Goal: Obtain resource: Download file/media

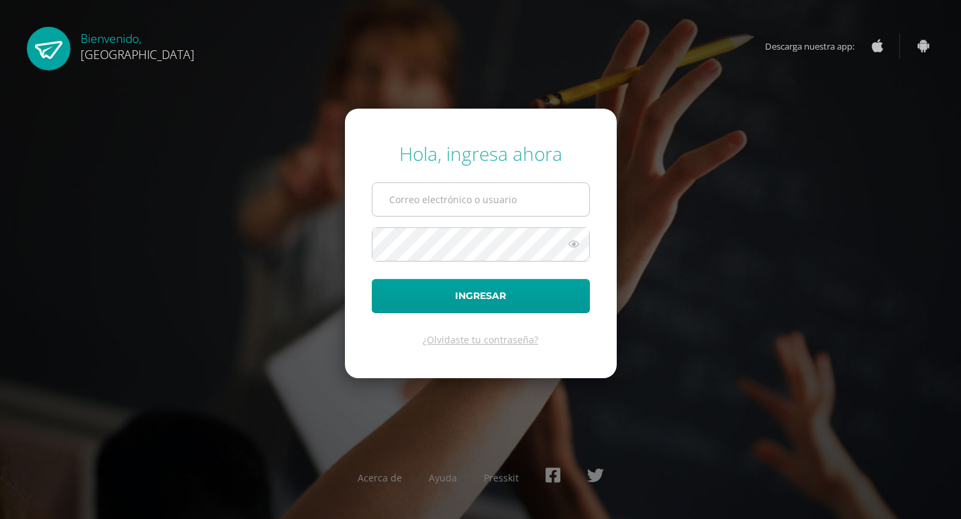
click at [416, 198] on input "text" at bounding box center [480, 199] width 217 height 33
type input "[PERSON_NAME][EMAIL_ADDRESS][DOMAIN_NAME]"
click at [412, 243] on form "Hola, ingresa ahora monica.castaned@colegiobelga.edu.gt Ingresar ¿Olvidaste tu …" at bounding box center [481, 244] width 272 height 270
click at [372, 279] on button "Ingresar" at bounding box center [481, 296] width 218 height 34
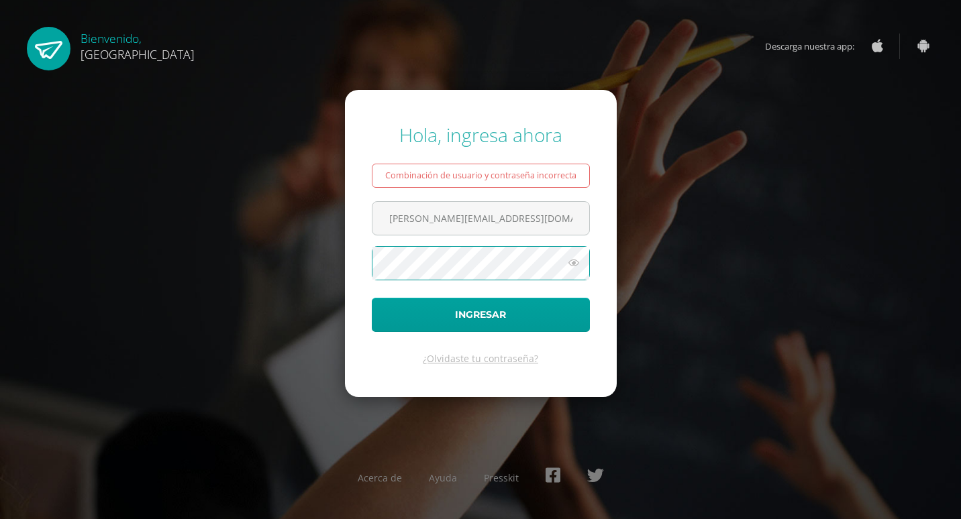
click at [372, 298] on button "Ingresar" at bounding box center [481, 315] width 218 height 34
type input "[PERSON_NAME][EMAIL_ADDRESS][DOMAIN_NAME]"
click at [372, 298] on button "Ingresar" at bounding box center [481, 315] width 218 height 34
click at [458, 358] on link "¿Olvidaste tu contraseña?" at bounding box center [480, 358] width 115 height 13
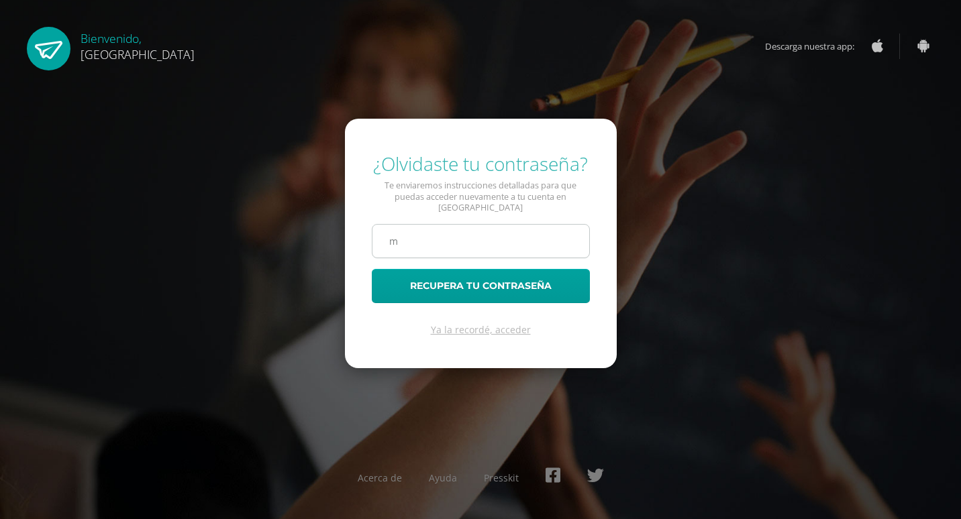
type input "[PERSON_NAME][EMAIL_ADDRESS][PERSON_NAME][DOMAIN_NAME]"
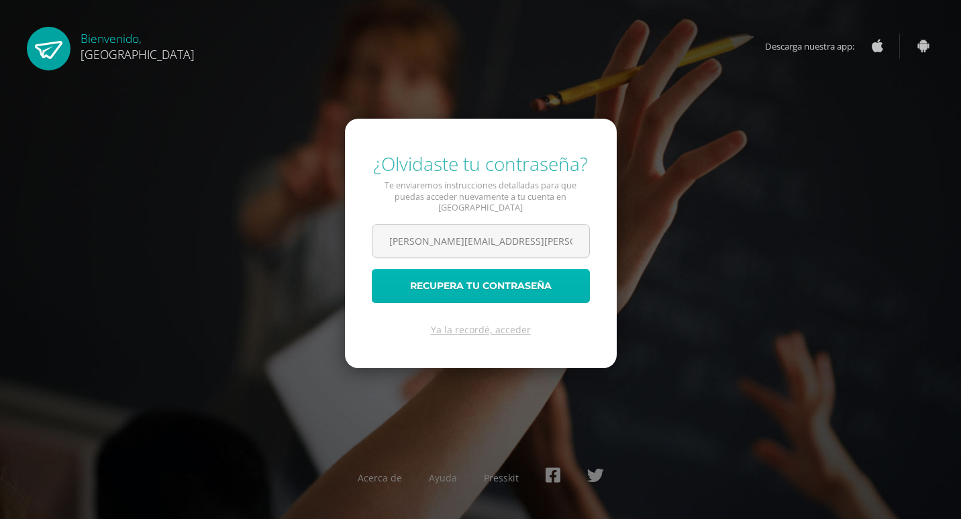
click at [486, 291] on button "Recupera tu contraseña" at bounding box center [481, 286] width 218 height 34
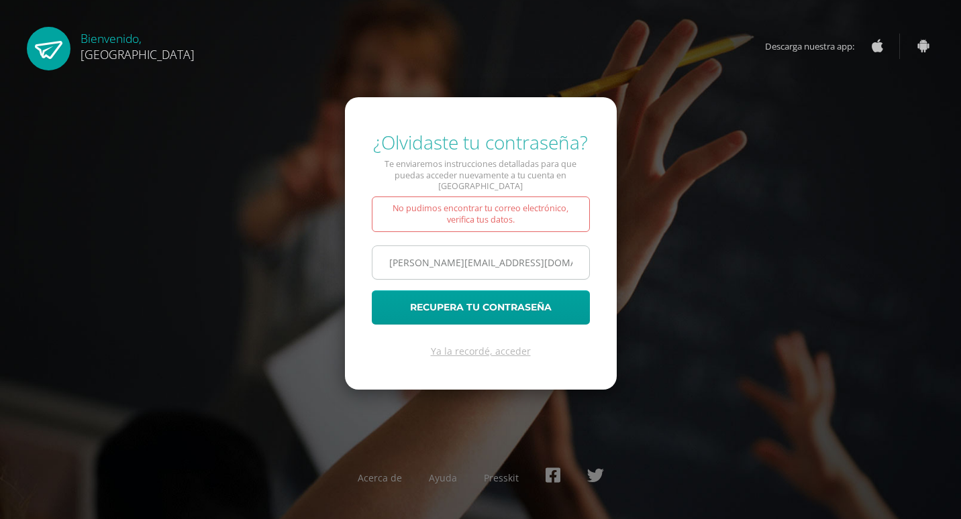
click at [417, 247] on input "[PERSON_NAME][EMAIL_ADDRESS][DOMAIN_NAME]" at bounding box center [480, 262] width 217 height 33
click at [557, 260] on input "[PERSON_NAME][EMAIL_ADDRESS][PERSON_NAME][DOMAIN_NAME]" at bounding box center [480, 262] width 217 height 33
type input "m"
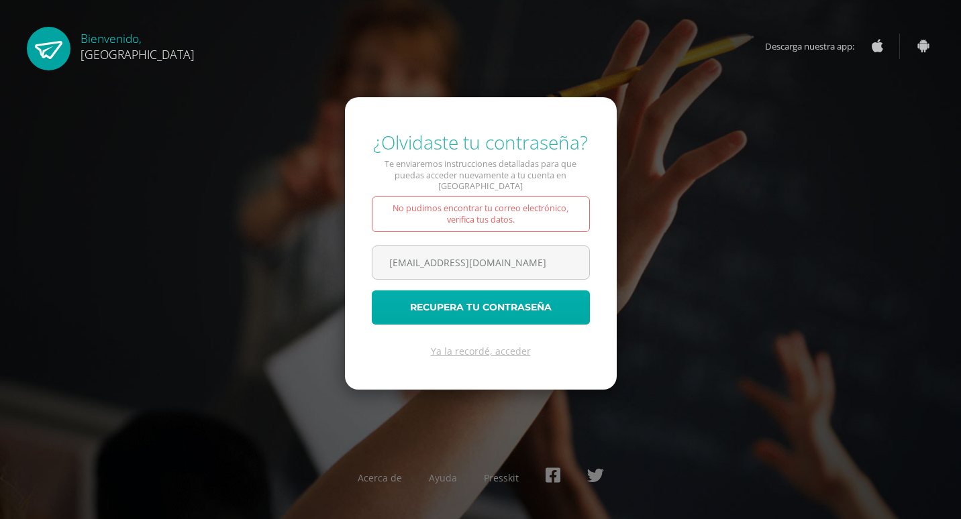
type input "mmcm.1985@gmail.com"
click at [487, 302] on button "Recupera tu contraseña" at bounding box center [481, 308] width 218 height 34
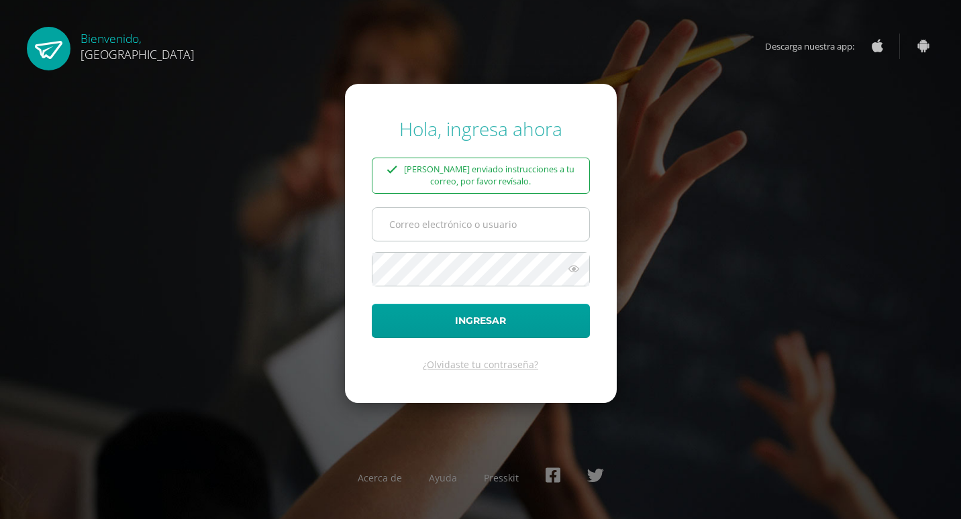
click at [422, 228] on input "text" at bounding box center [480, 224] width 217 height 33
type input "[PERSON_NAME][EMAIL_ADDRESS][DOMAIN_NAME]"
click at [372, 304] on button "Ingresar" at bounding box center [481, 321] width 218 height 34
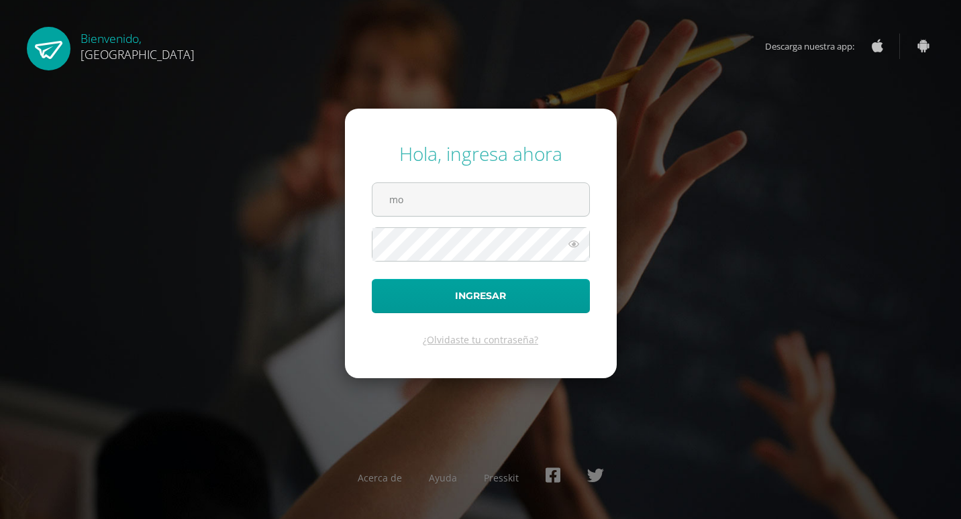
type input "[PERSON_NAME][EMAIL_ADDRESS][DOMAIN_NAME]"
click at [575, 244] on icon at bounding box center [573, 244] width 17 height 16
click at [372, 279] on button "Ingresar" at bounding box center [481, 296] width 218 height 34
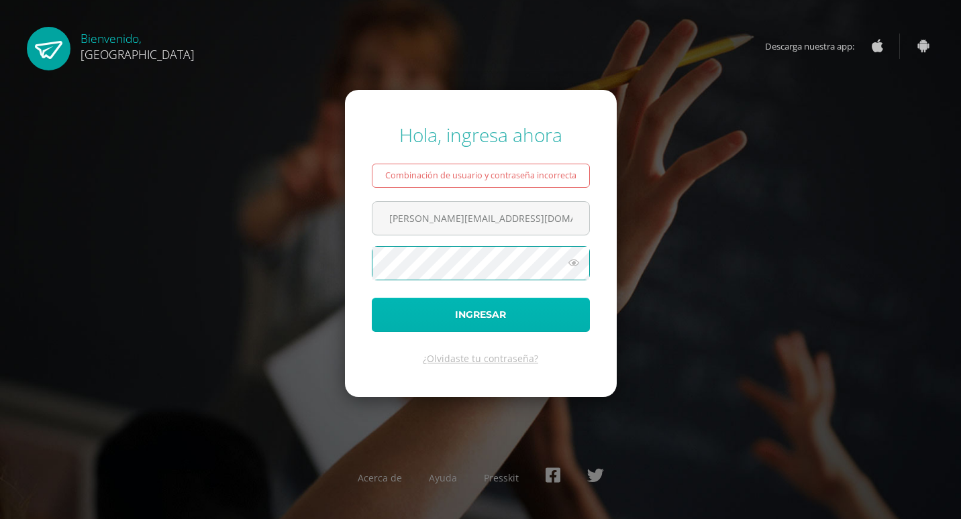
click at [479, 309] on button "Ingresar" at bounding box center [481, 315] width 218 height 34
click at [372, 298] on button "Ingresar" at bounding box center [481, 315] width 218 height 34
click at [481, 307] on button "Ingresar" at bounding box center [481, 315] width 218 height 34
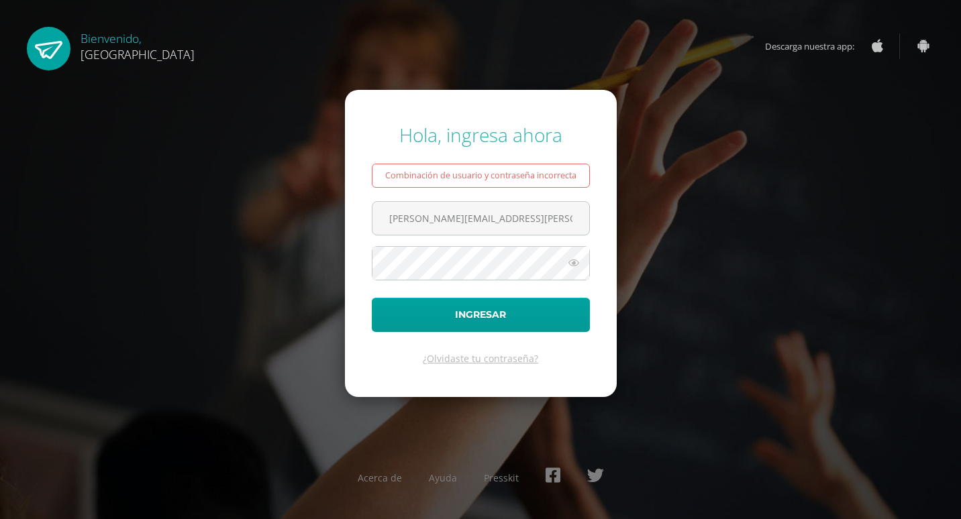
click at [793, 200] on div "Hola, ingresa ahora Combinación de usuario y contraseña incorrecta monica.casta…" at bounding box center [481, 259] width 866 height 297
click at [297, 112] on div "Hola, ingresa ahora Combinación de usuario y contraseña incorrecta monica.casta…" at bounding box center [481, 259] width 866 height 297
click at [415, 221] on input "[PERSON_NAME][EMAIL_ADDRESS][DOMAIN_NAME]" at bounding box center [480, 218] width 217 height 33
click at [496, 307] on button "Ingresar" at bounding box center [481, 315] width 218 height 34
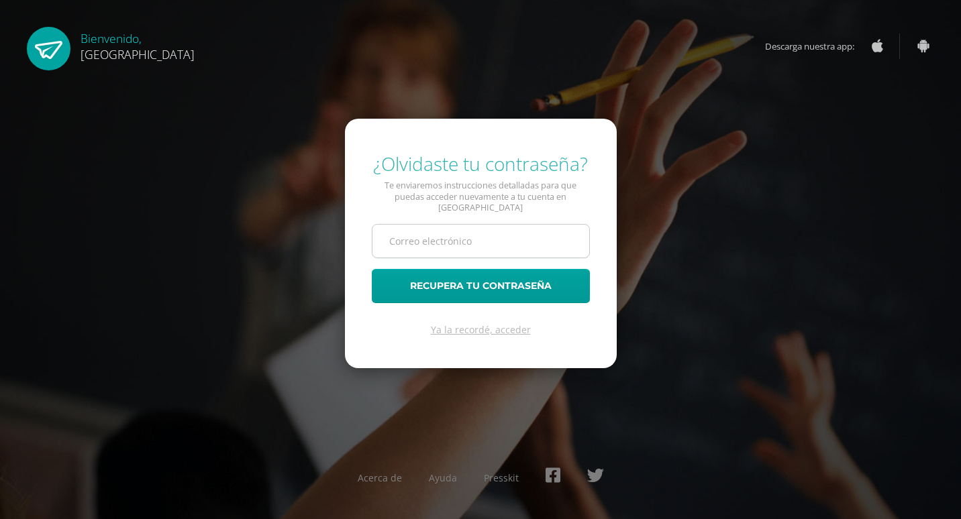
click at [442, 240] on input "text" at bounding box center [480, 241] width 217 height 33
type input "[PERSON_NAME][EMAIL_ADDRESS][DOMAIN_NAME]"
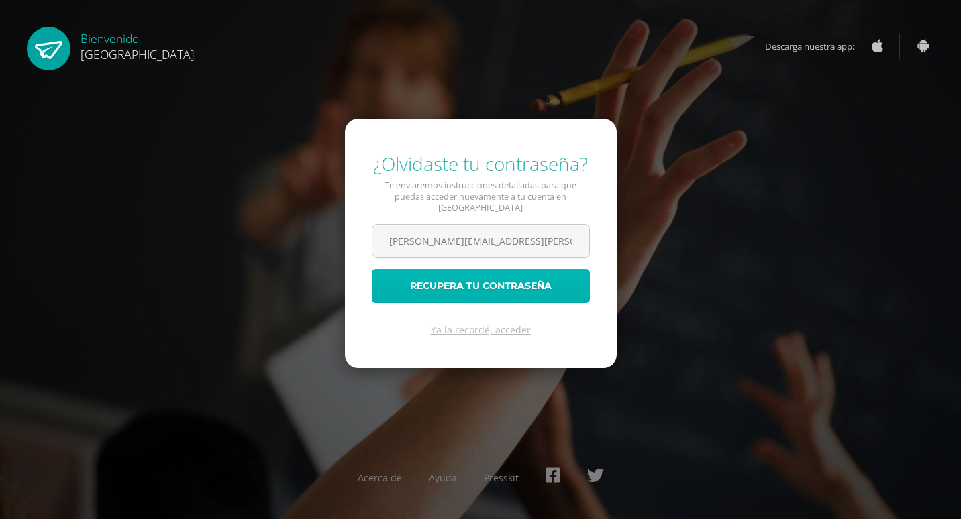
click at [486, 288] on button "Recupera tu contraseña" at bounding box center [481, 286] width 218 height 34
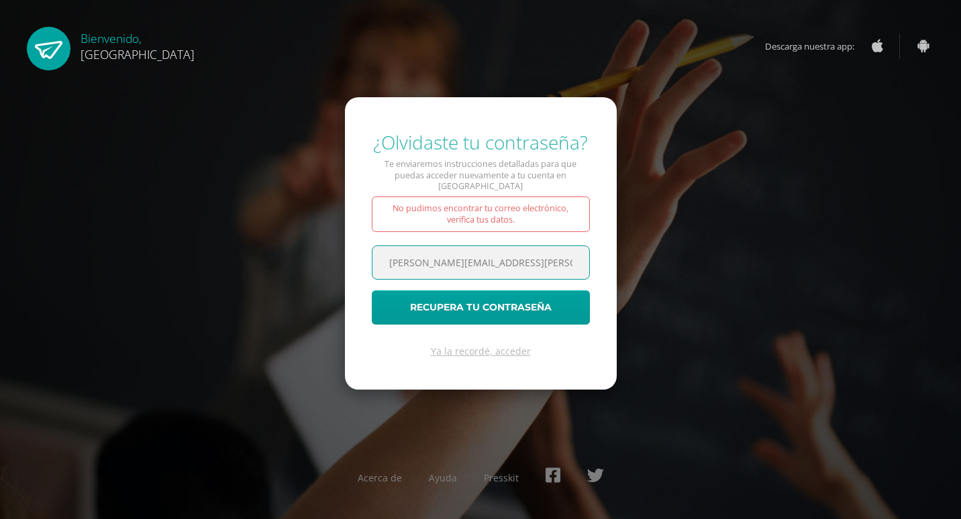
click at [464, 258] on input "[PERSON_NAME][EMAIL_ADDRESS][DOMAIN_NAME]" at bounding box center [480, 262] width 217 height 33
type input "[PERSON_NAME][EMAIL_ADDRESS][PERSON_NAME][DOMAIN_NAME]"
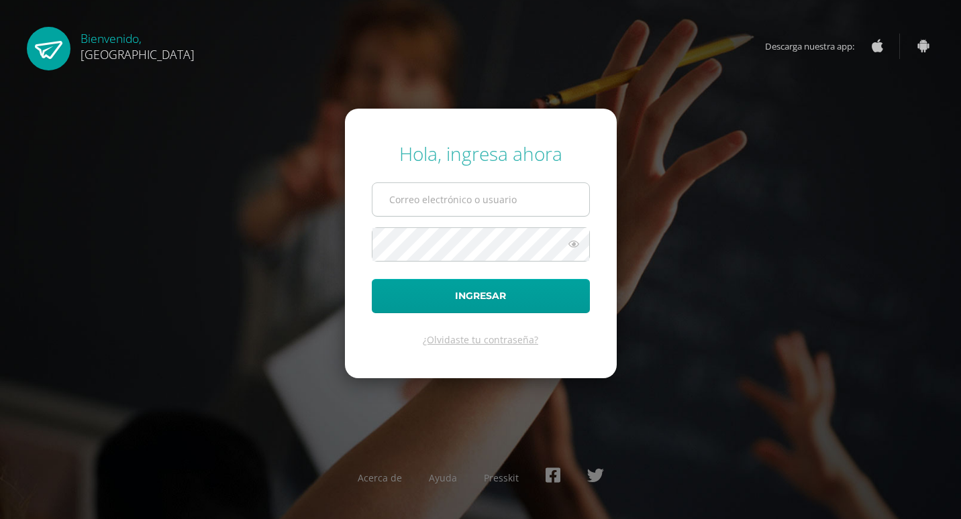
click at [408, 200] on input "text" at bounding box center [480, 199] width 217 height 33
click at [464, 201] on input "[PERSON_NAME][EMAIL_ADDRESS][DOMAIN_NAME]" at bounding box center [480, 199] width 217 height 33
type input "[PERSON_NAME][EMAIL_ADDRESS][PERSON_NAME][DOMAIN_NAME]"
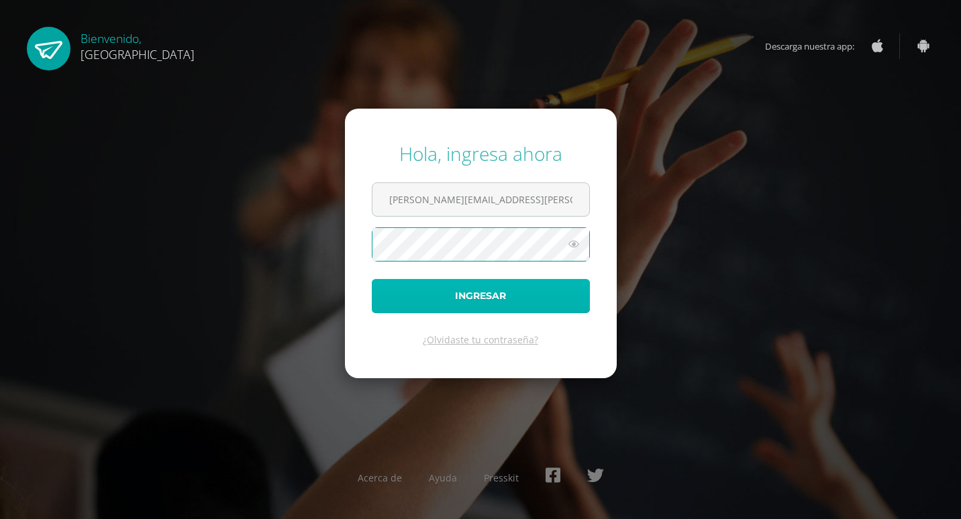
click at [492, 291] on button "Ingresar" at bounding box center [481, 296] width 218 height 34
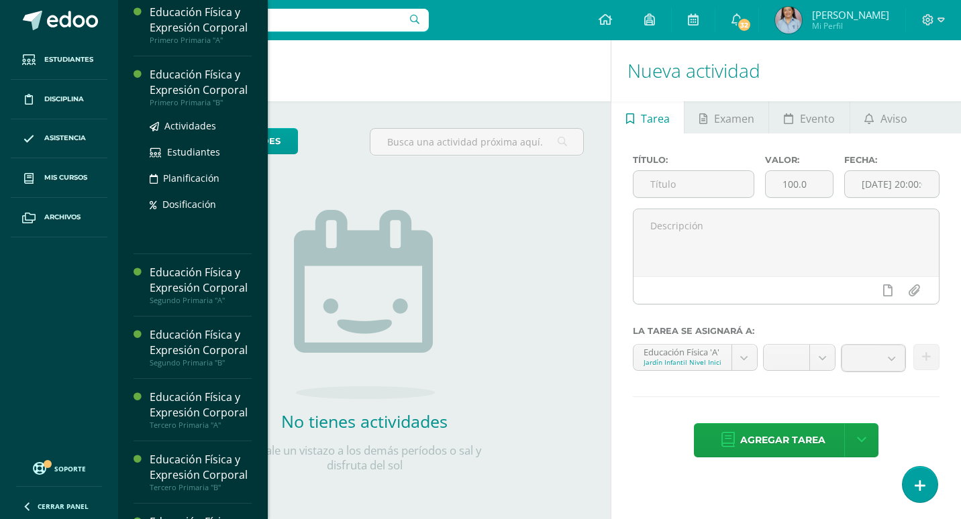
scroll to position [268, 0]
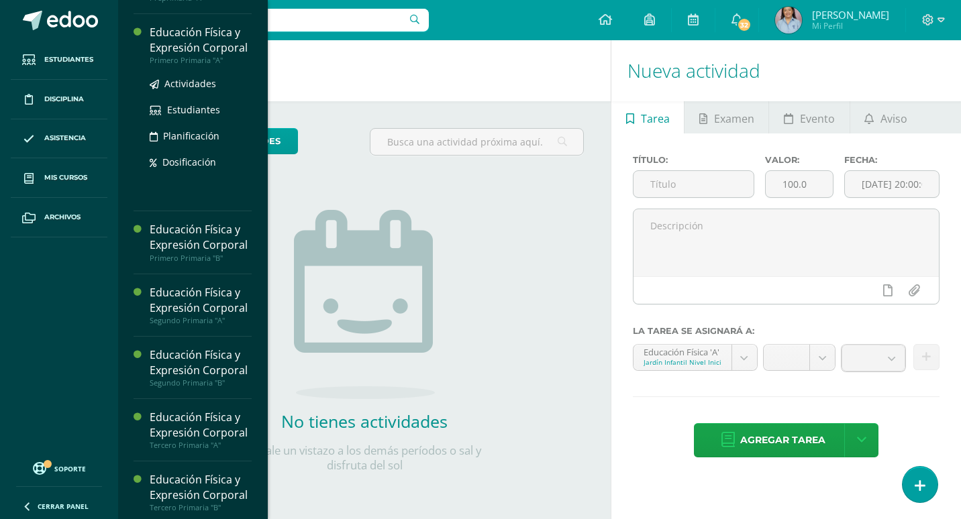
click at [182, 54] on div "Educación Física y Expresión Corporal" at bounding box center [201, 40] width 102 height 31
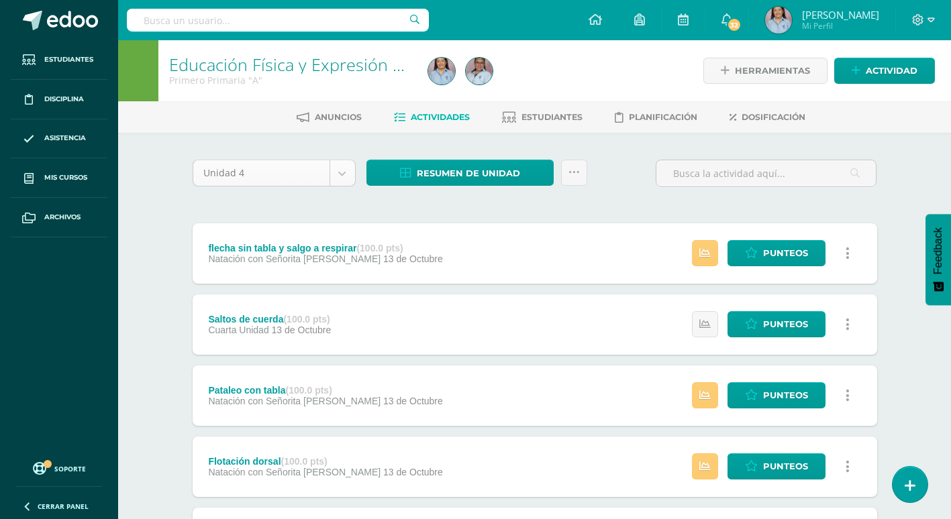
click at [334, 179] on body "Estudiantes Disciplina Asistencia Mis cursos Archivos Soporte Ayuda Reportar un…" at bounding box center [475, 504] width 951 height 1009
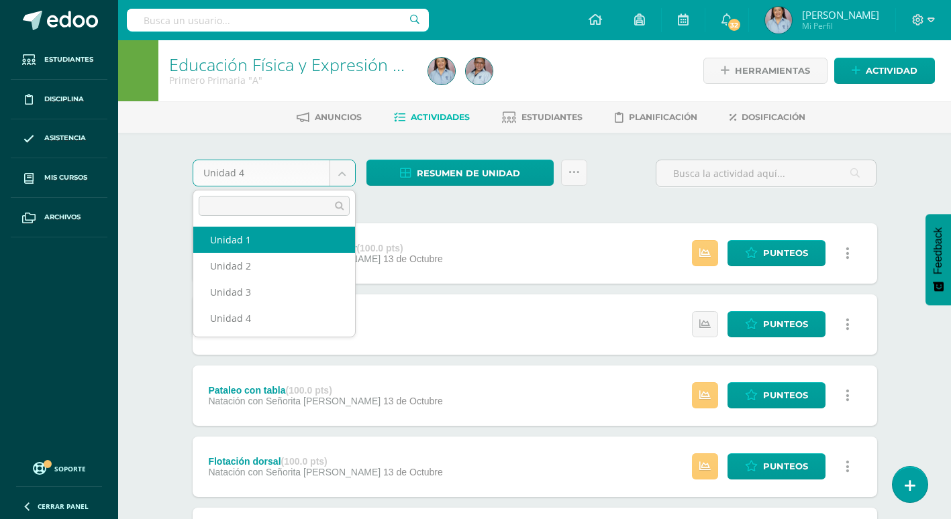
select select "Unidad 1"
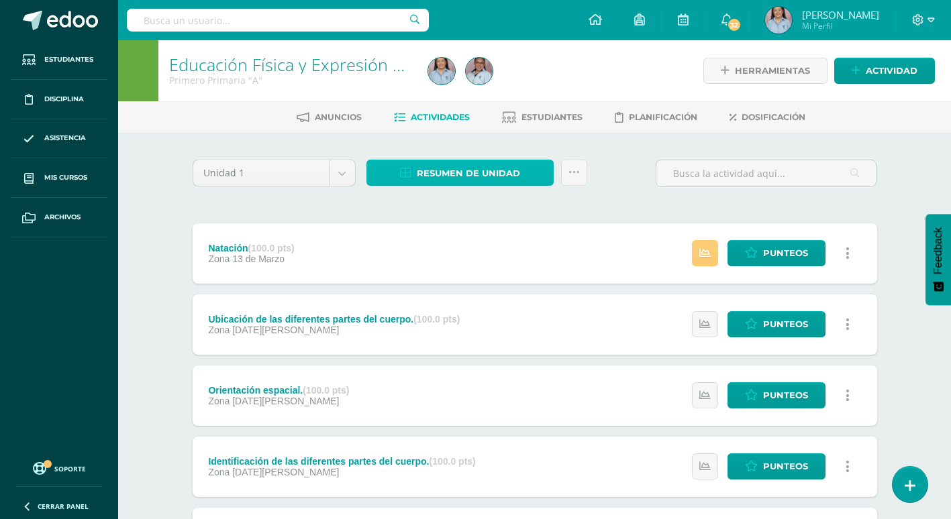
click at [498, 175] on span "Resumen de unidad" at bounding box center [468, 173] width 103 height 25
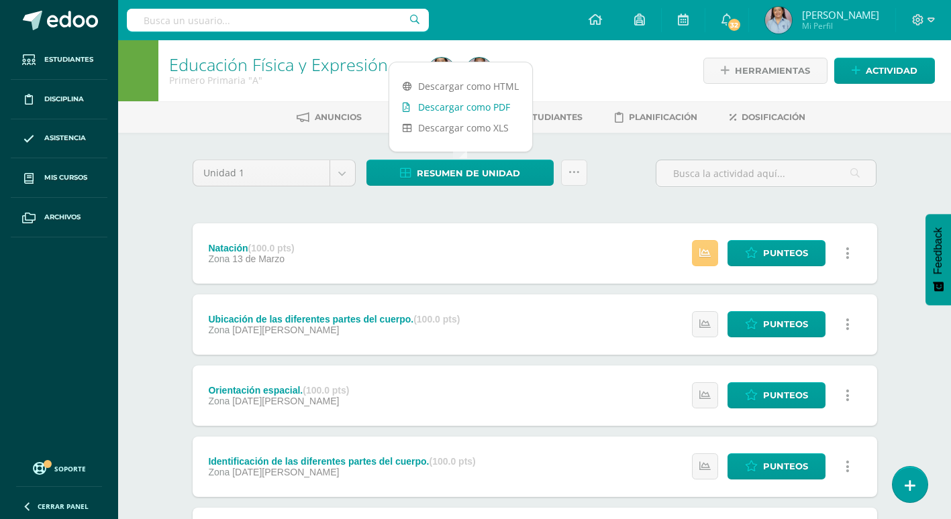
click at [495, 109] on link "Descargar como PDF" at bounding box center [460, 107] width 143 height 21
click at [348, 180] on body "Estudiantes Disciplina Asistencia Mis cursos Archivos Soporte Ayuda Reportar un…" at bounding box center [475, 364] width 951 height 729
select select "Unidad 2"
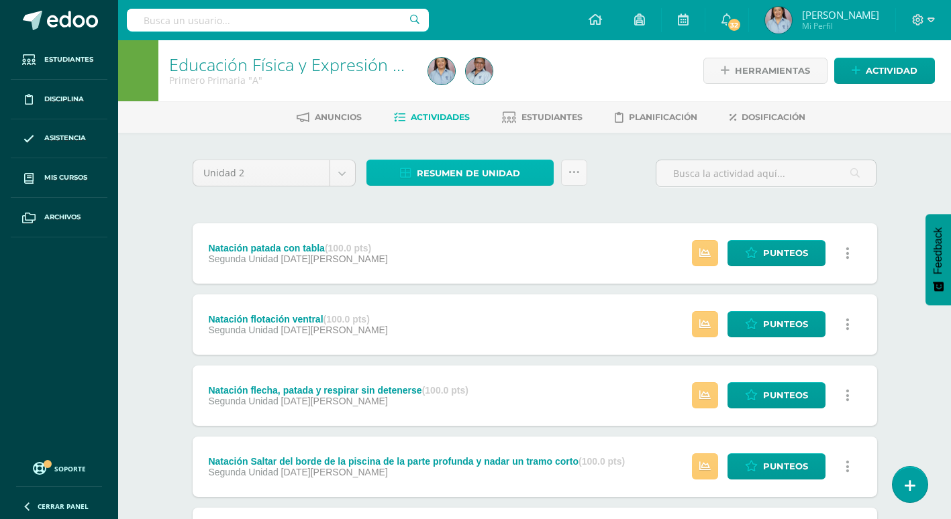
click at [419, 182] on span "Resumen de unidad" at bounding box center [468, 173] width 103 height 25
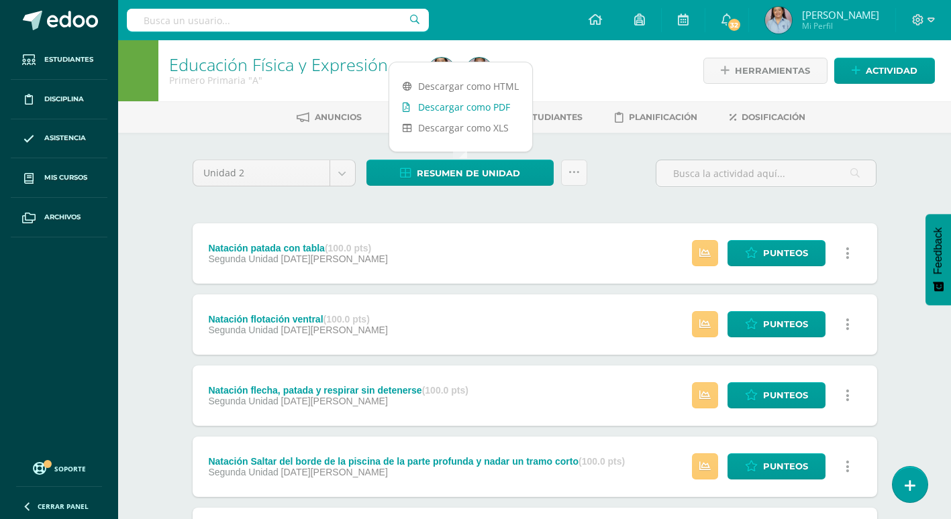
click at [453, 115] on link "Descargar como PDF" at bounding box center [460, 107] width 143 height 21
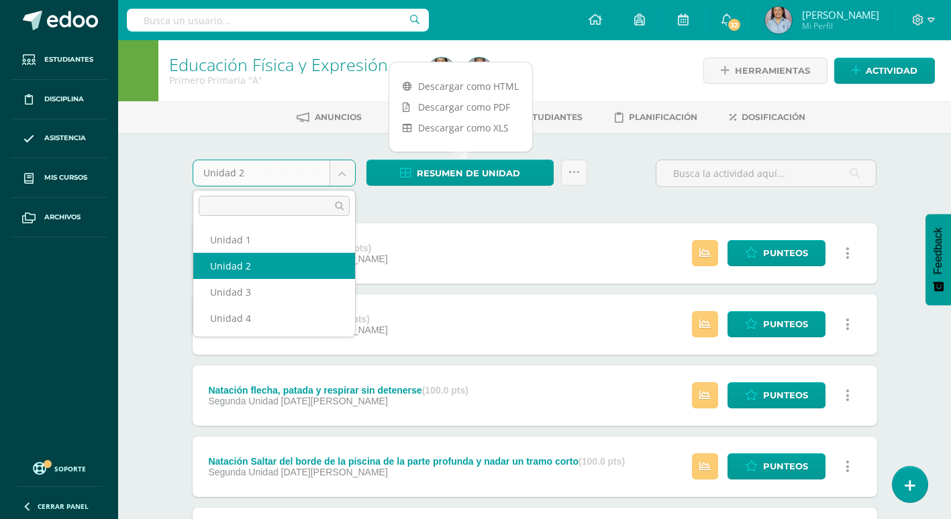
click at [335, 165] on body "Estudiantes Disciplina Asistencia Mis cursos Archivos Soporte Ayuda Reportar un…" at bounding box center [475, 504] width 951 height 1009
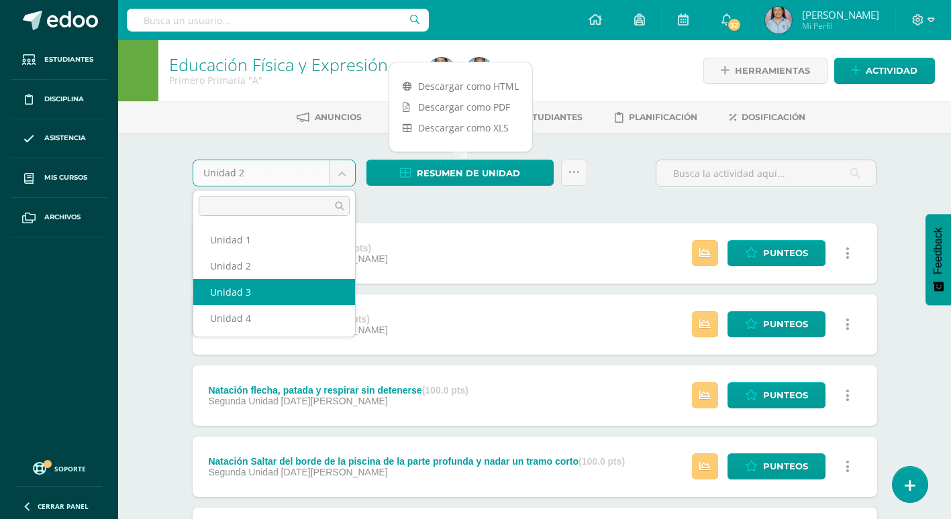
select select "Unidad 3"
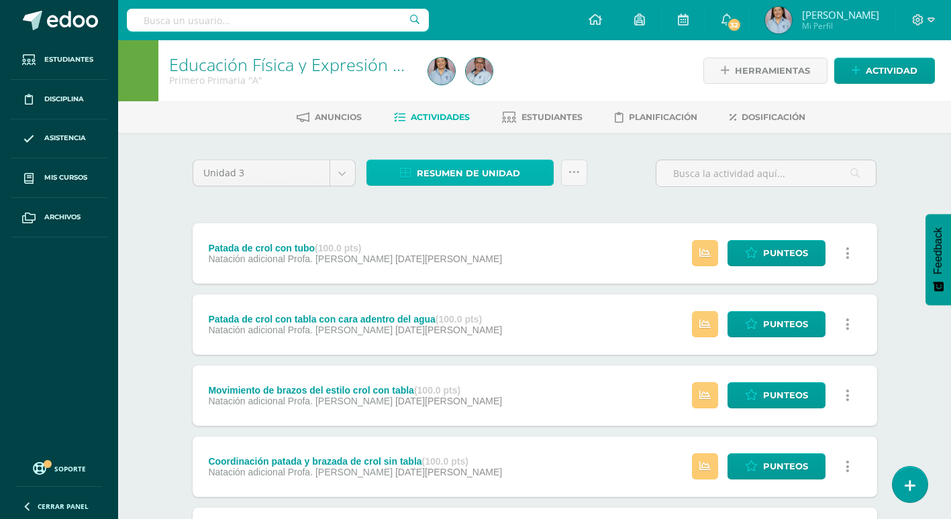
click at [476, 169] on span "Resumen de unidad" at bounding box center [468, 173] width 103 height 25
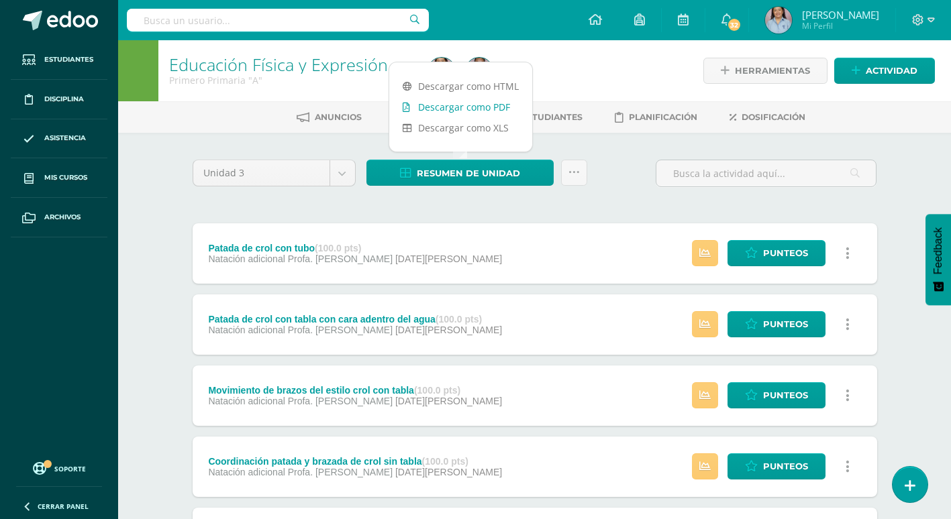
click at [474, 112] on link "Descargar como PDF" at bounding box center [460, 107] width 143 height 21
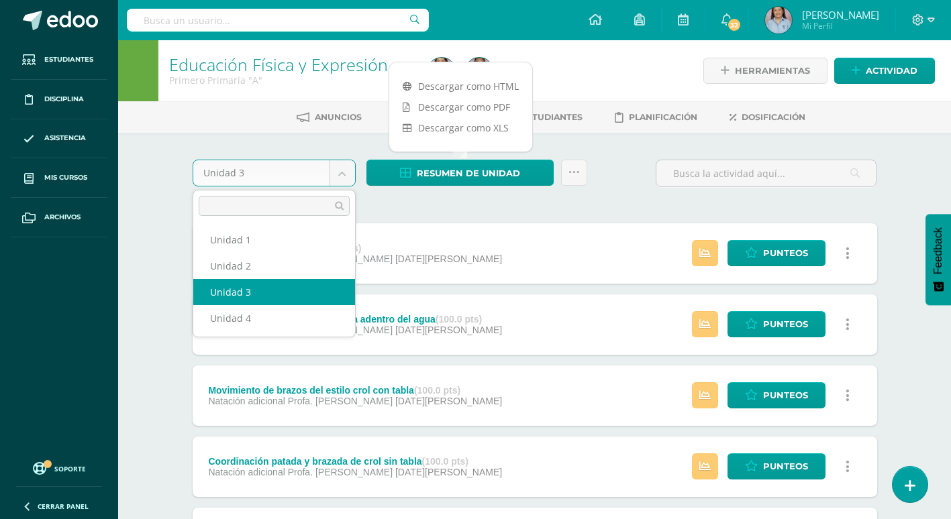
click at [345, 181] on body "Estudiantes Disciplina Asistencia Mis cursos Archivos Soporte Ayuda Reportar un…" at bounding box center [475, 504] width 951 height 1009
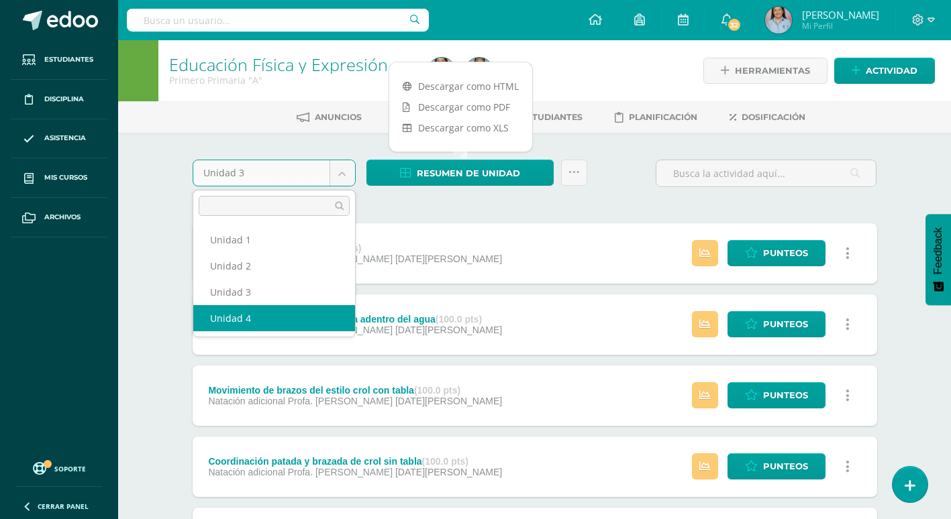
select select "Unidad 4"
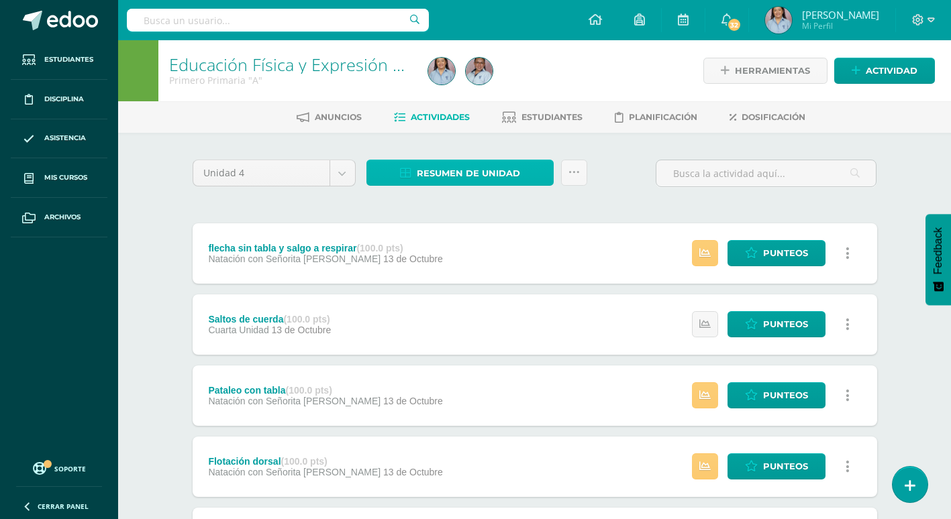
click at [446, 170] on span "Resumen de unidad" at bounding box center [468, 173] width 103 height 25
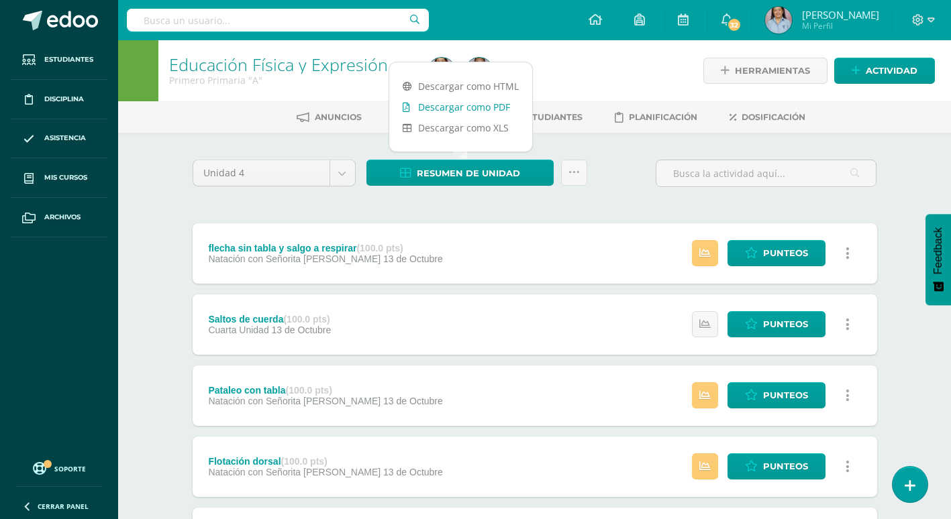
click at [467, 111] on link "Descargar como PDF" at bounding box center [460, 107] width 143 height 21
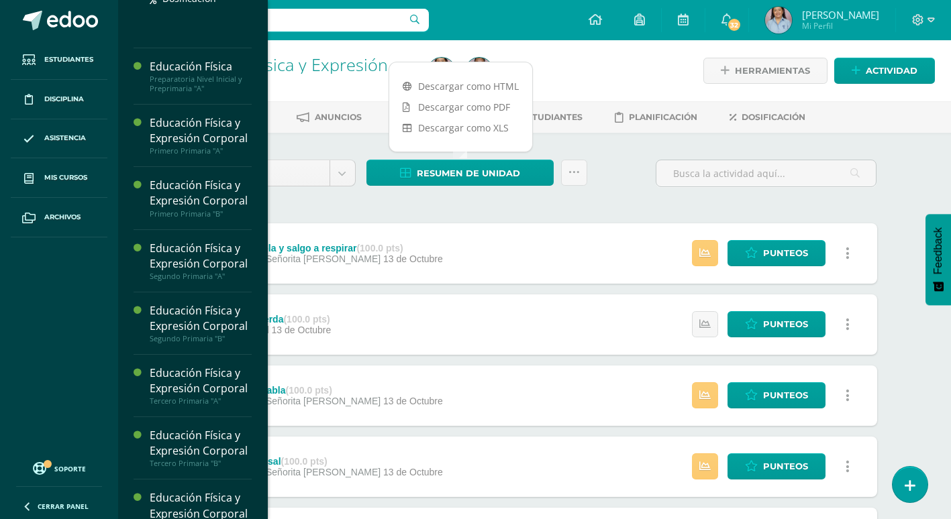
scroll to position [308, 0]
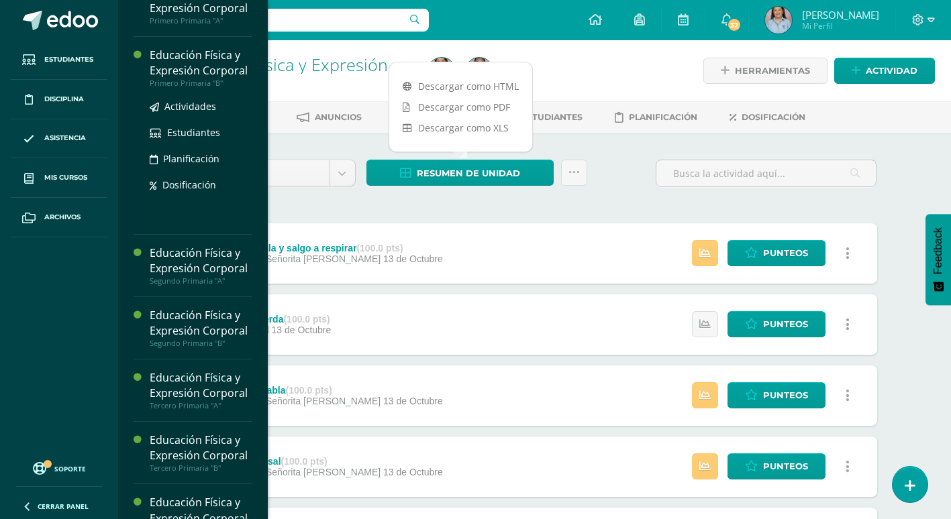
click at [187, 79] on div "Educación Física y Expresión Corporal" at bounding box center [201, 63] width 102 height 31
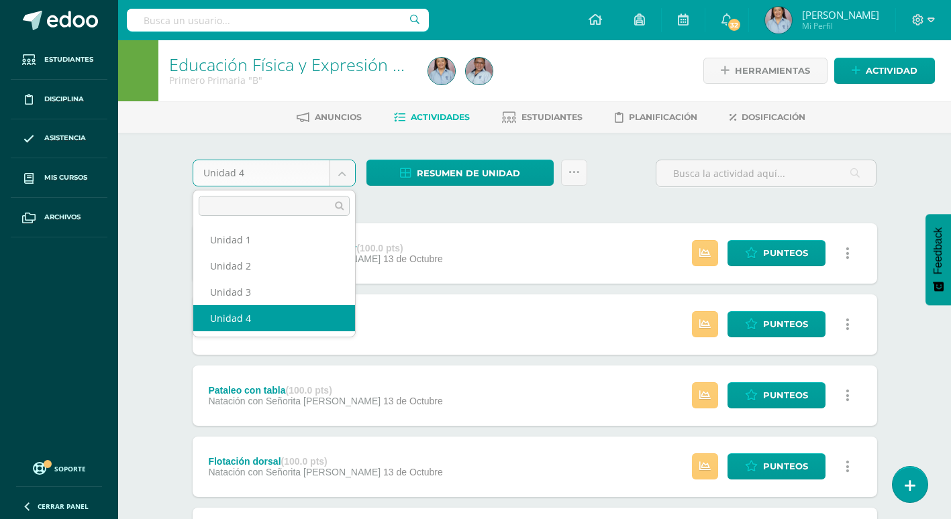
click at [346, 175] on body "Estudiantes Disciplina Asistencia Mis cursos Archivos Soporte Ayuda Reportar un…" at bounding box center [475, 504] width 951 height 1009
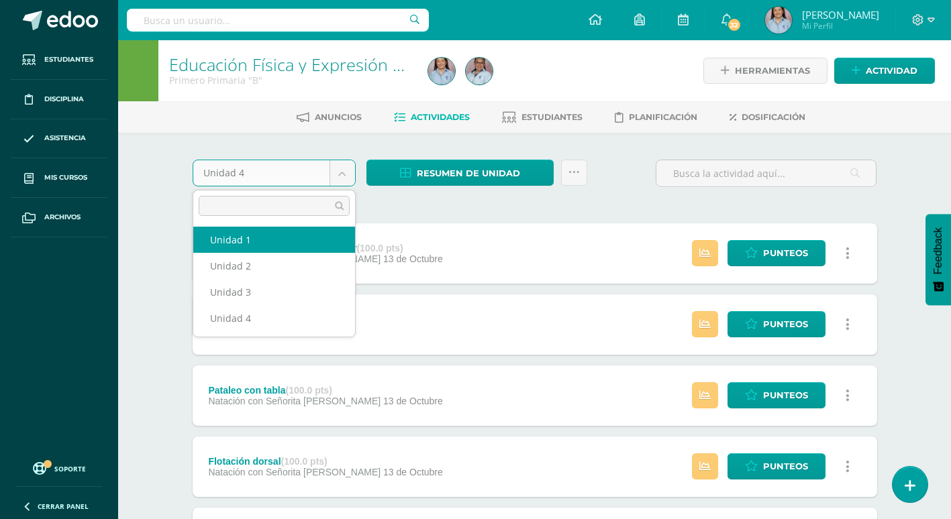
select select "Unidad 1"
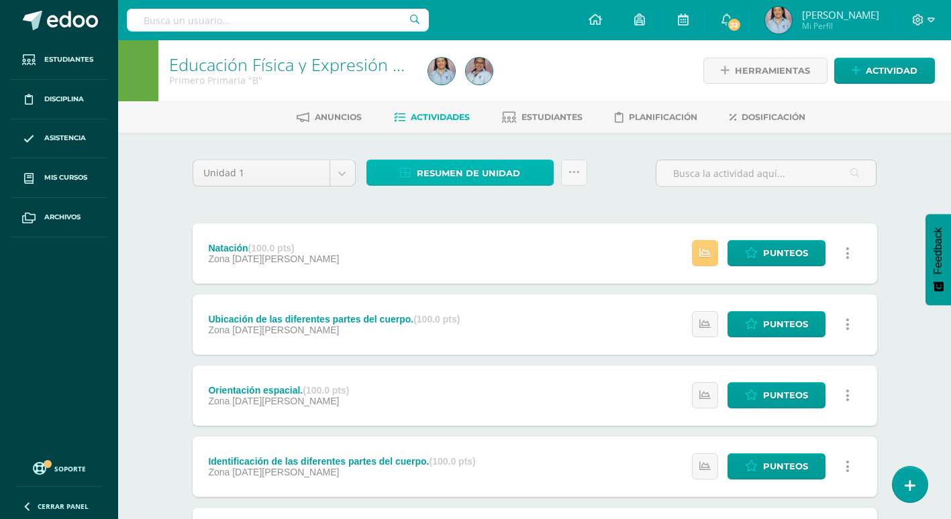
click at [434, 174] on span "Resumen de unidad" at bounding box center [468, 173] width 103 height 25
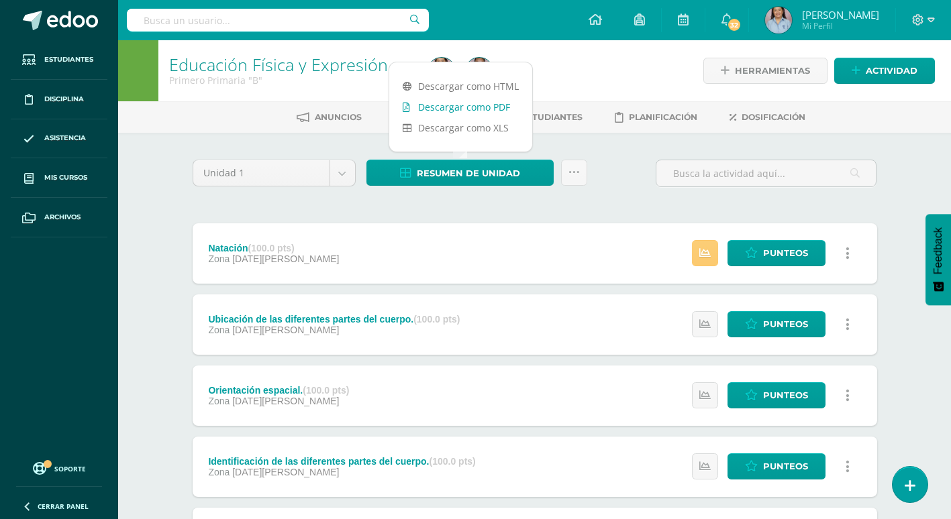
click at [460, 111] on link "Descargar como PDF" at bounding box center [460, 107] width 143 height 21
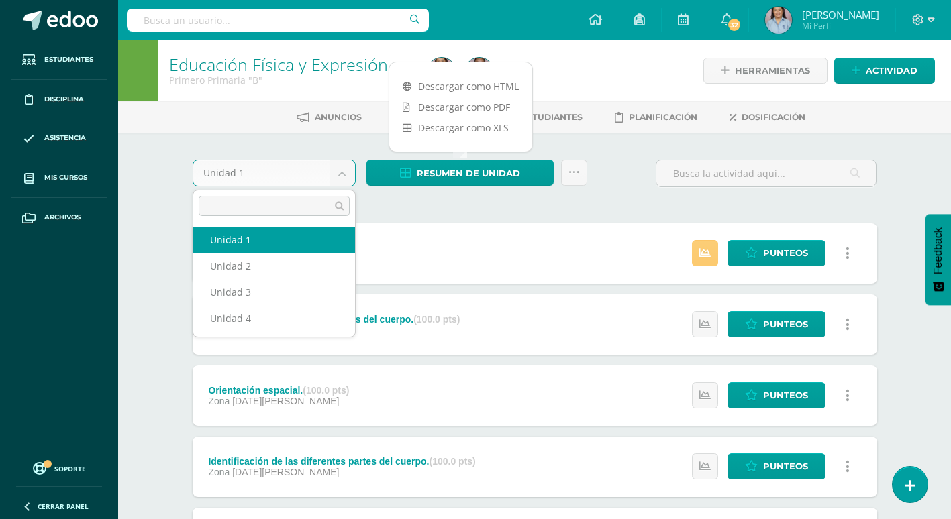
click at [341, 175] on body "Estudiantes Disciplina Asistencia Mis cursos Archivos Soporte Ayuda Reportar un…" at bounding box center [475, 364] width 951 height 729
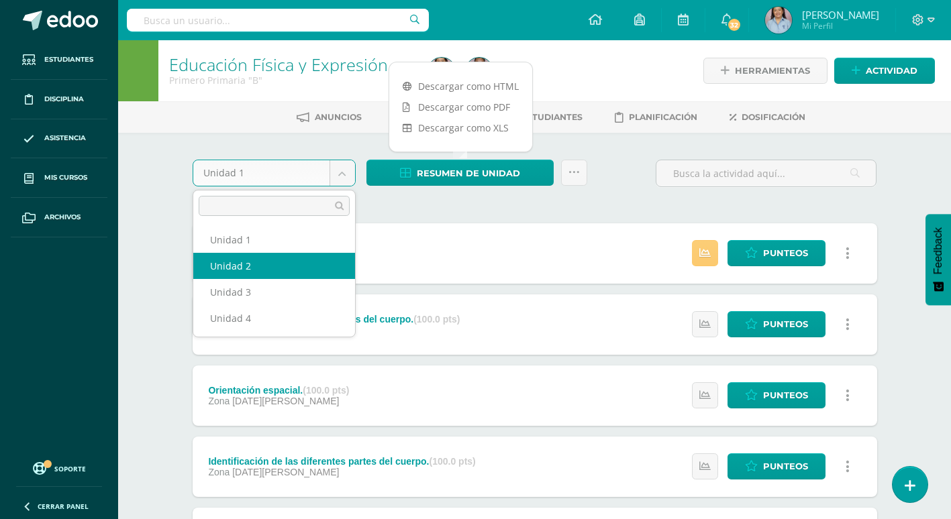
select select "Unidad 2"
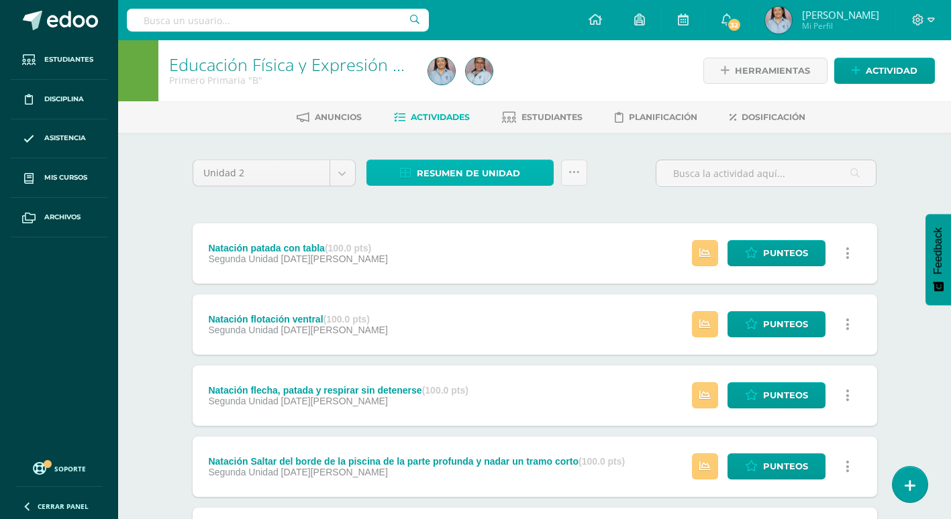
click at [487, 174] on span "Resumen de unidad" at bounding box center [468, 173] width 103 height 25
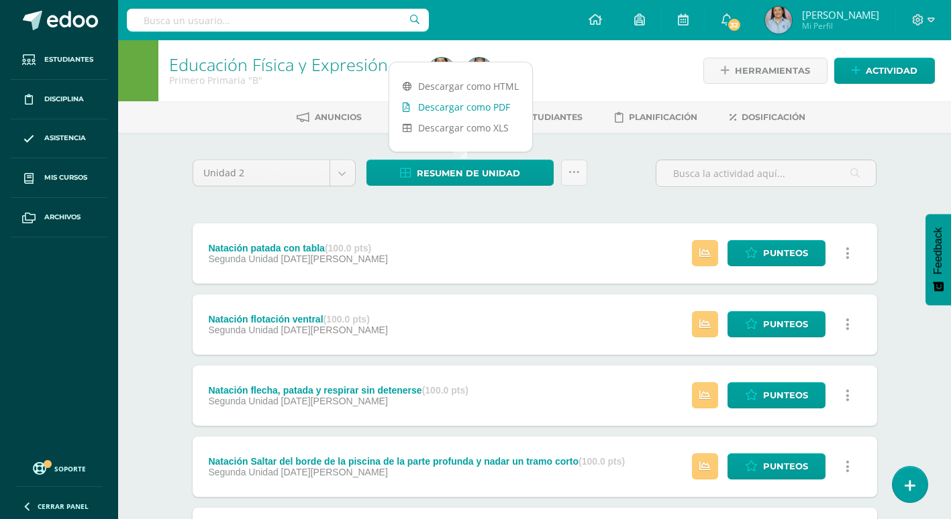
click at [477, 111] on link "Descargar como PDF" at bounding box center [460, 107] width 143 height 21
click at [336, 183] on body "Estudiantes Disciplina Asistencia Mis cursos Archivos Soporte Ayuda Reportar un…" at bounding box center [475, 504] width 951 height 1009
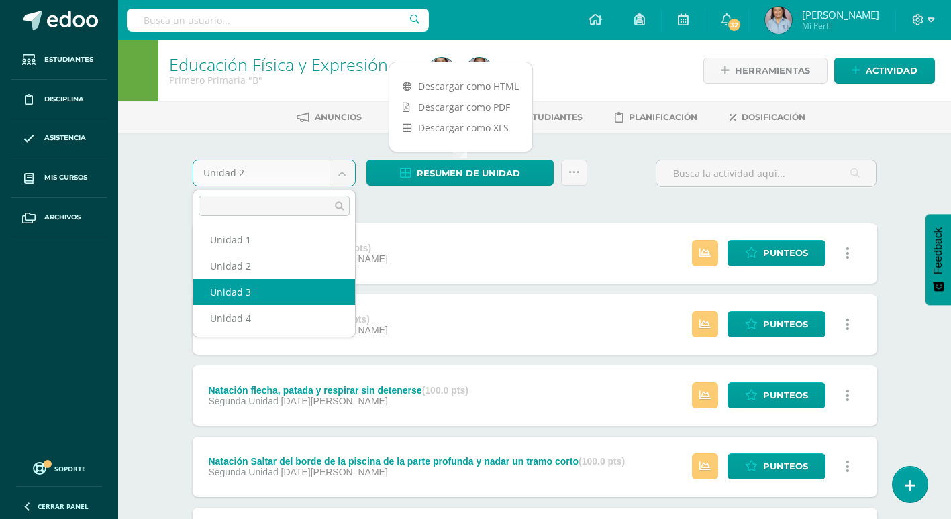
select select "Unidad 3"
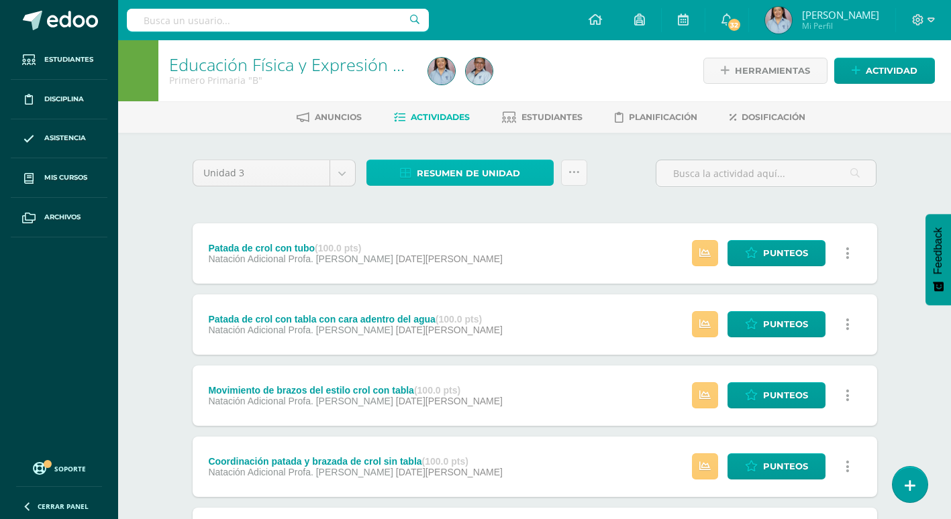
click at [522, 176] on link "Resumen de unidad" at bounding box center [459, 173] width 187 height 26
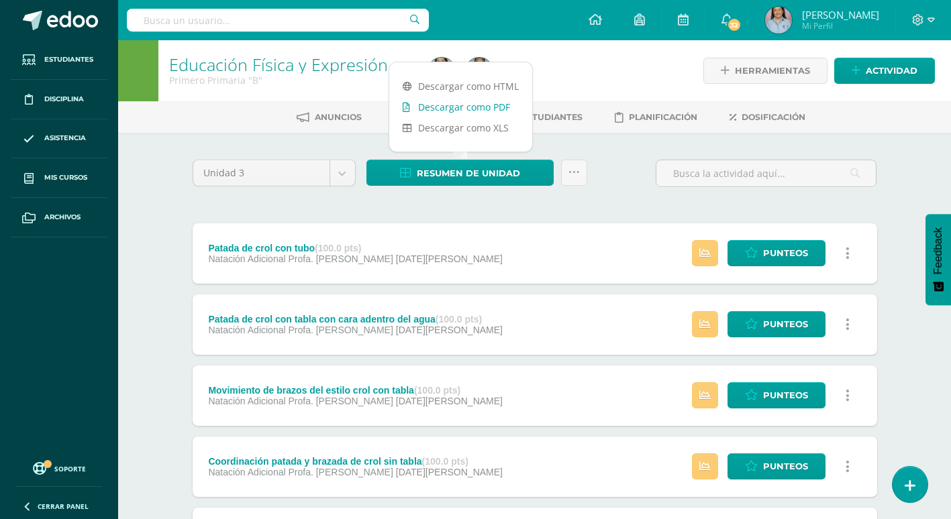
click at [479, 104] on link "Descargar como PDF" at bounding box center [460, 107] width 143 height 21
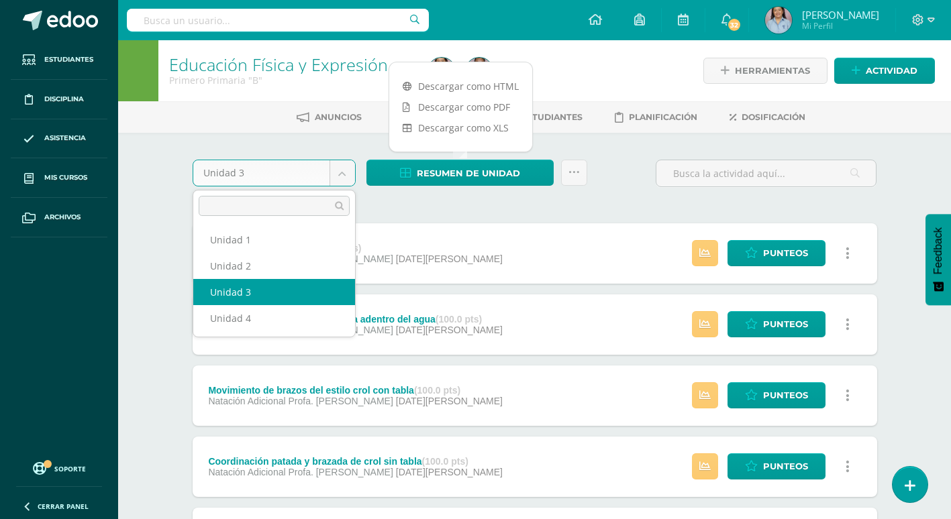
click at [341, 169] on body "Estudiantes Disciplina Asistencia Mis cursos Archivos Soporte Ayuda Reportar un…" at bounding box center [475, 504] width 951 height 1009
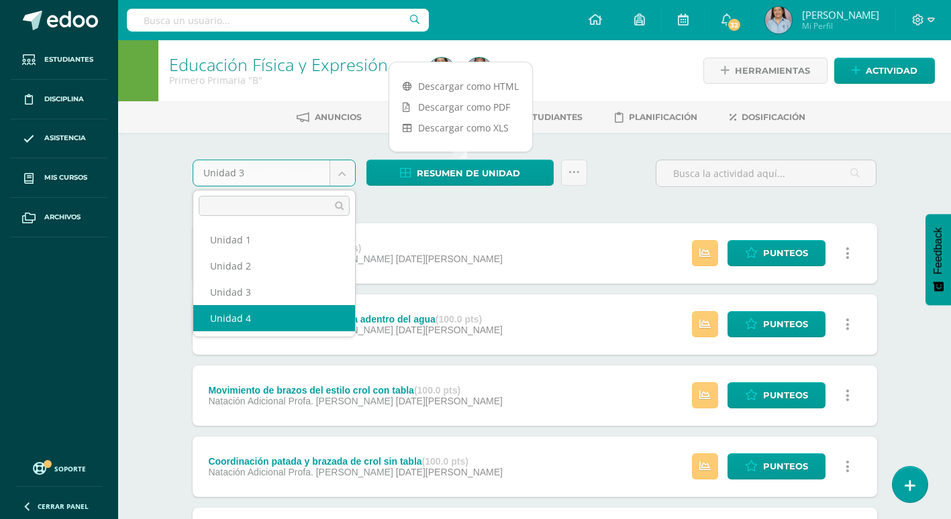
select select "Unidad 4"
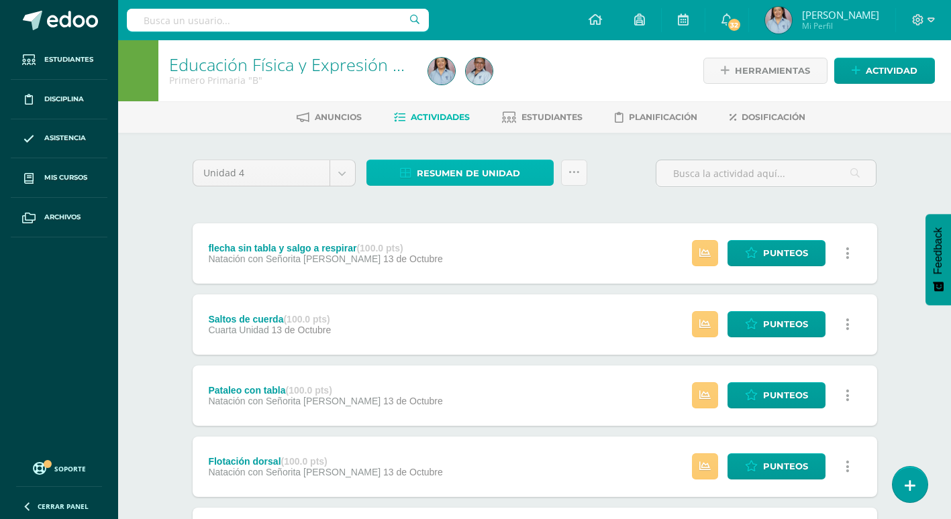
click at [461, 181] on span "Resumen de unidad" at bounding box center [468, 173] width 103 height 25
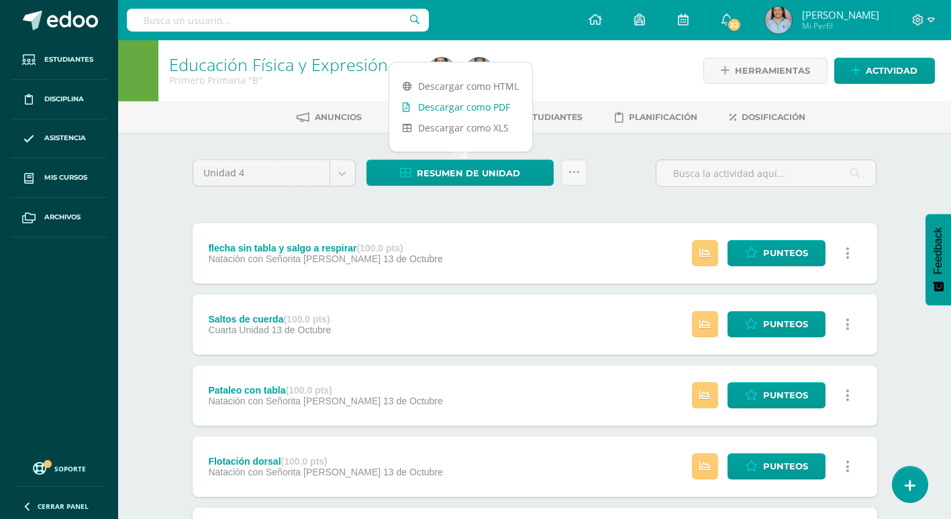
click at [479, 105] on link "Descargar como PDF" at bounding box center [460, 107] width 143 height 21
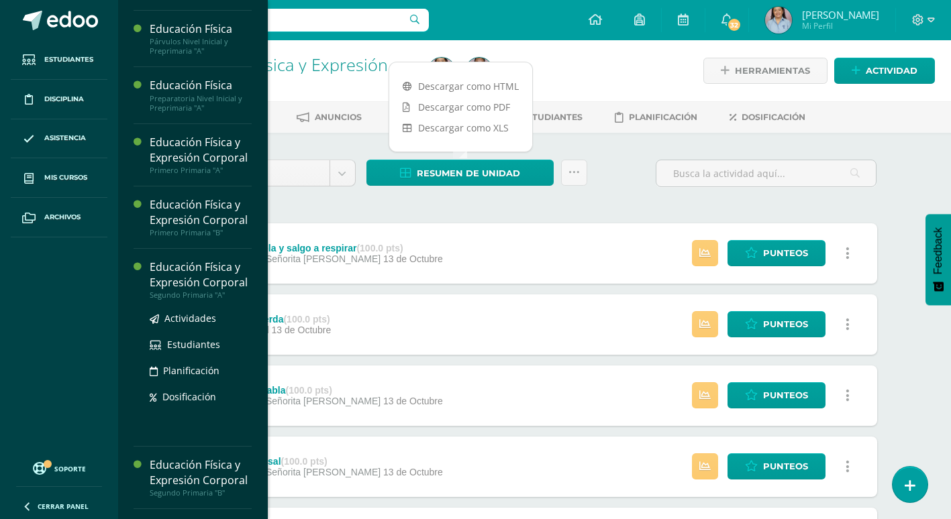
scroll to position [336, 0]
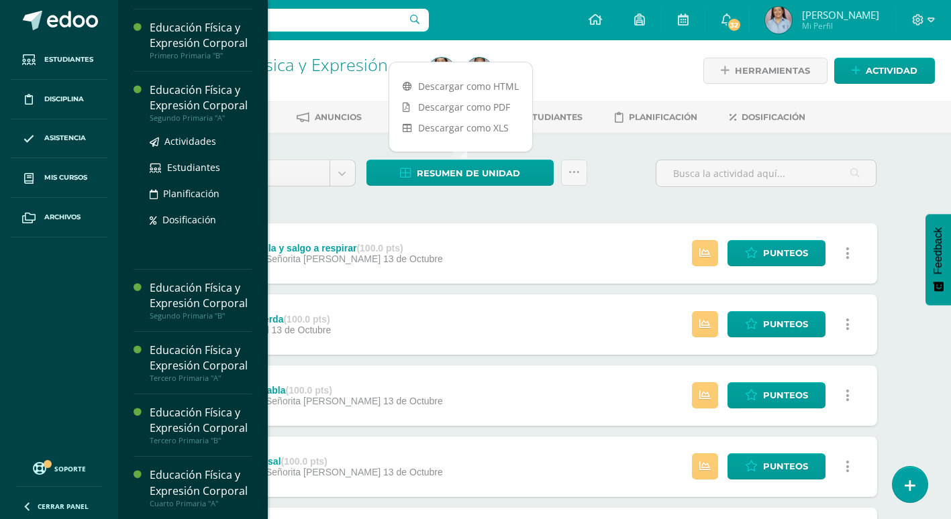
click at [208, 113] on div "Educación Física y Expresión Corporal" at bounding box center [201, 98] width 102 height 31
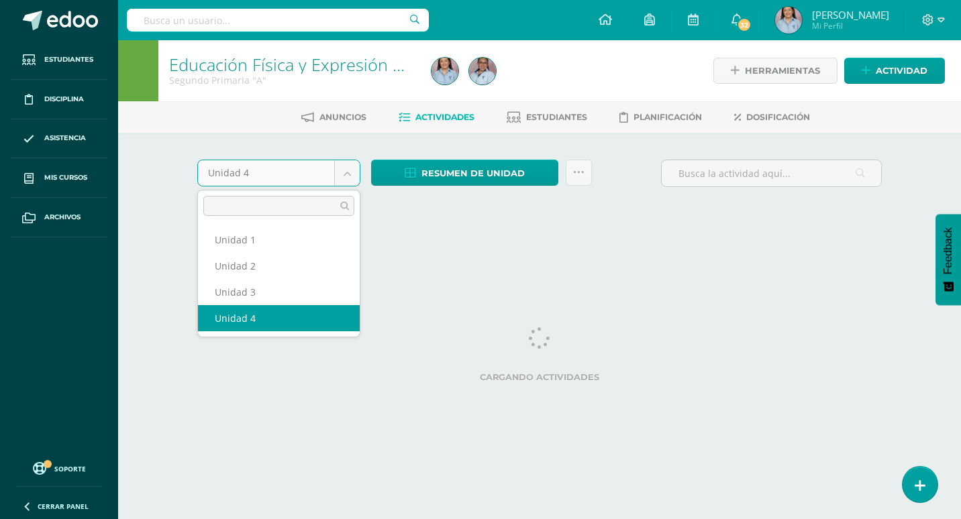
click at [343, 182] on body "Estudiantes Disciplina Asistencia Mis cursos Archivos Soporte Ayuda Reportar un…" at bounding box center [480, 125] width 961 height 250
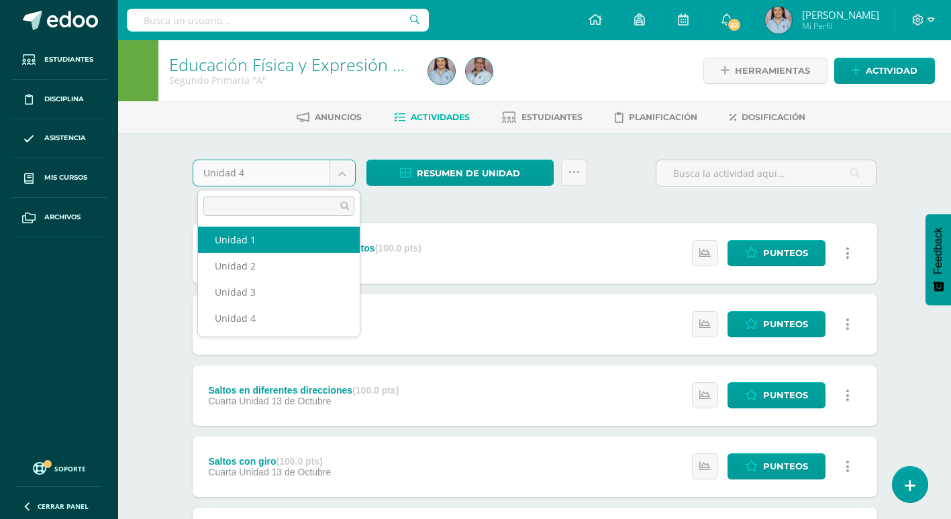
drag, startPoint x: 290, startPoint y: 240, endPoint x: 336, endPoint y: 206, distance: 57.6
select select "Unidad 1"
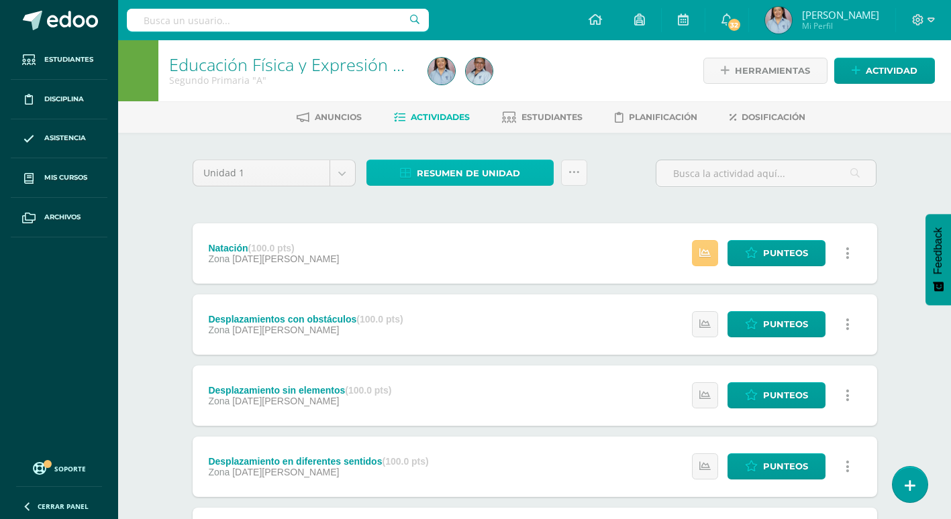
click at [488, 174] on span "Resumen de unidad" at bounding box center [468, 173] width 103 height 25
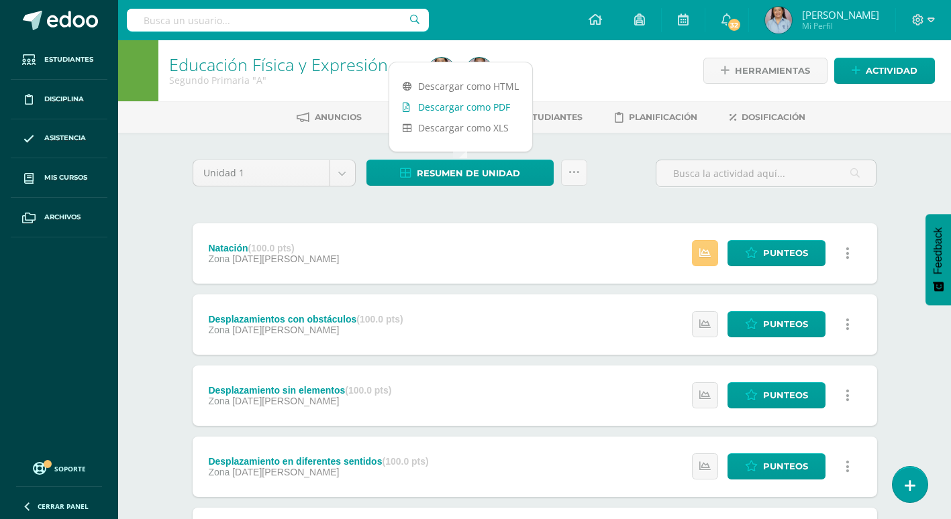
click at [484, 110] on link "Descargar como PDF" at bounding box center [460, 107] width 143 height 21
click at [342, 178] on body "Estudiantes Disciplina Asistencia Mis cursos Archivos Soporte Ayuda Reportar un…" at bounding box center [475, 400] width 951 height 800
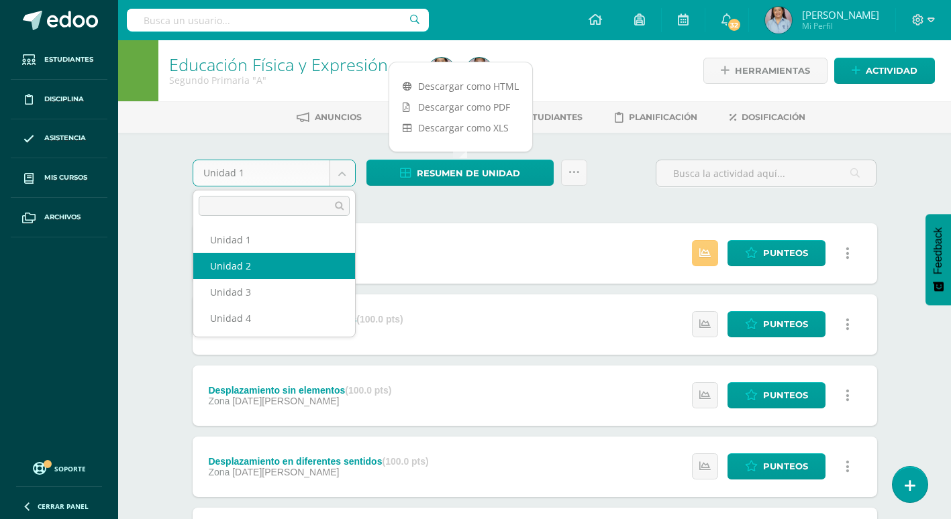
select select "Unidad 2"
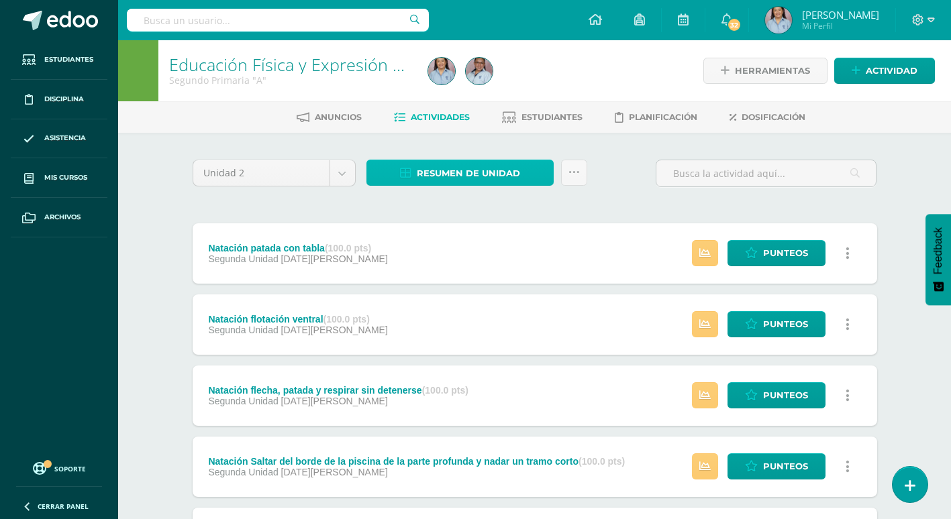
click at [464, 173] on span "Resumen de unidad" at bounding box center [468, 173] width 103 height 25
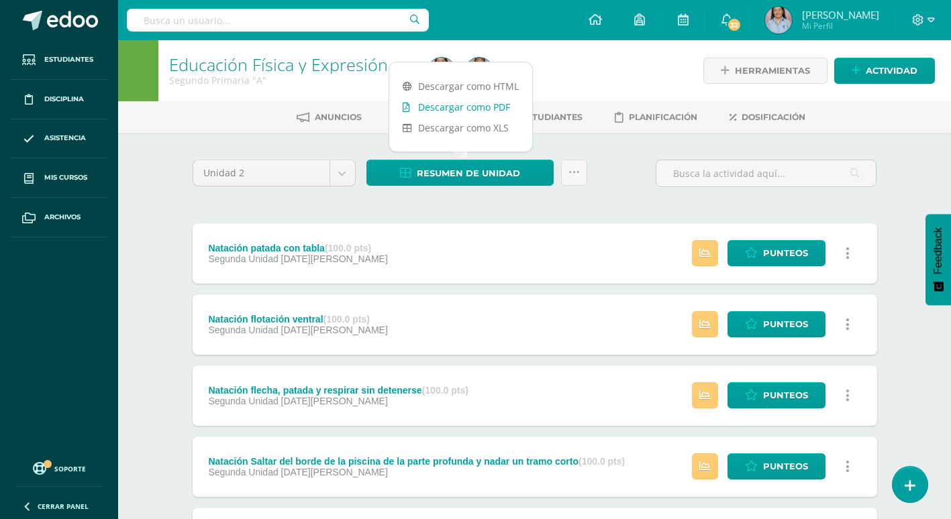
click at [468, 112] on link "Descargar como PDF" at bounding box center [460, 107] width 143 height 21
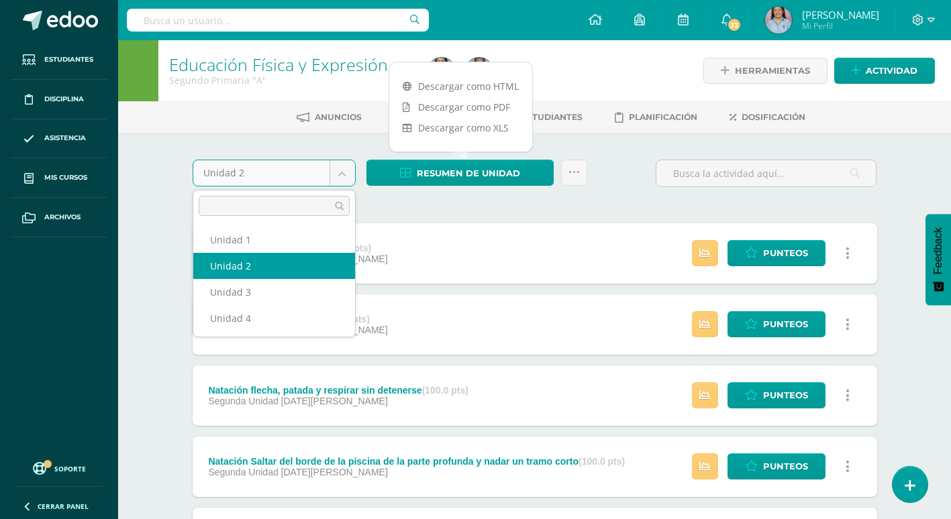
drag, startPoint x: 346, startPoint y: 180, endPoint x: 338, endPoint y: 185, distance: 9.9
click at [346, 180] on body "Estudiantes Disciplina Asistencia Mis cursos Archivos Soporte Ayuda Reportar un…" at bounding box center [475, 504] width 951 height 1009
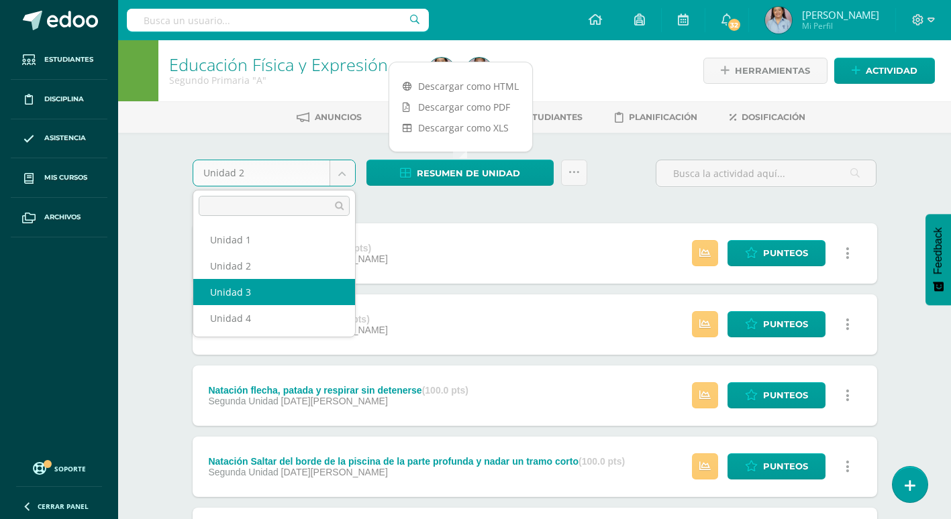
drag, startPoint x: 260, startPoint y: 291, endPoint x: 272, endPoint y: 274, distance: 21.1
select select "Unidad 3"
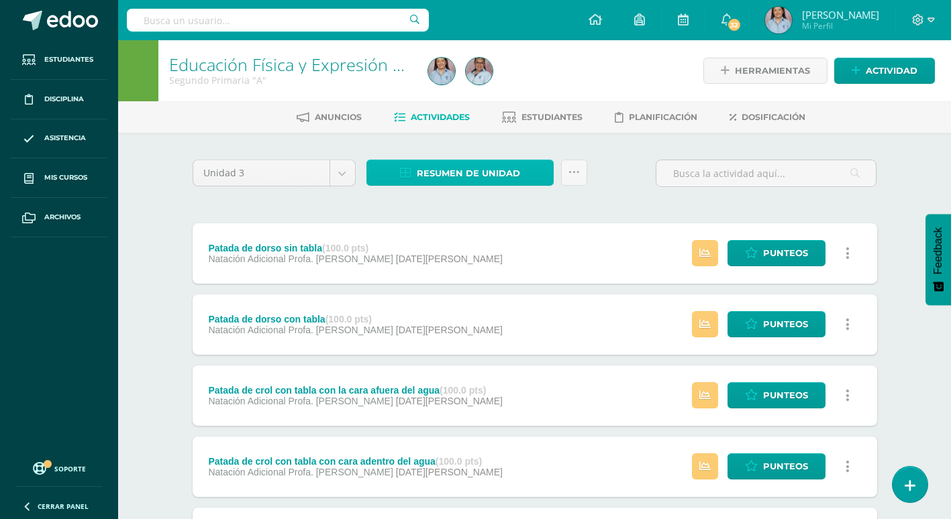
click at [466, 177] on span "Resumen de unidad" at bounding box center [468, 173] width 103 height 25
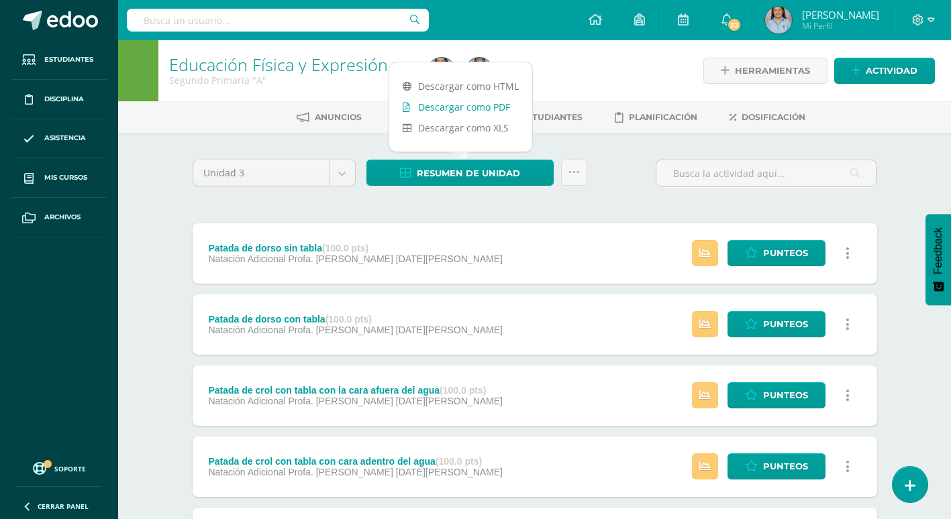
click at [472, 107] on link "Descargar como PDF" at bounding box center [460, 107] width 143 height 21
click at [337, 173] on body "Estudiantes Disciplina Asistencia Mis cursos Archivos Soporte Ayuda Reportar un…" at bounding box center [475, 504] width 951 height 1009
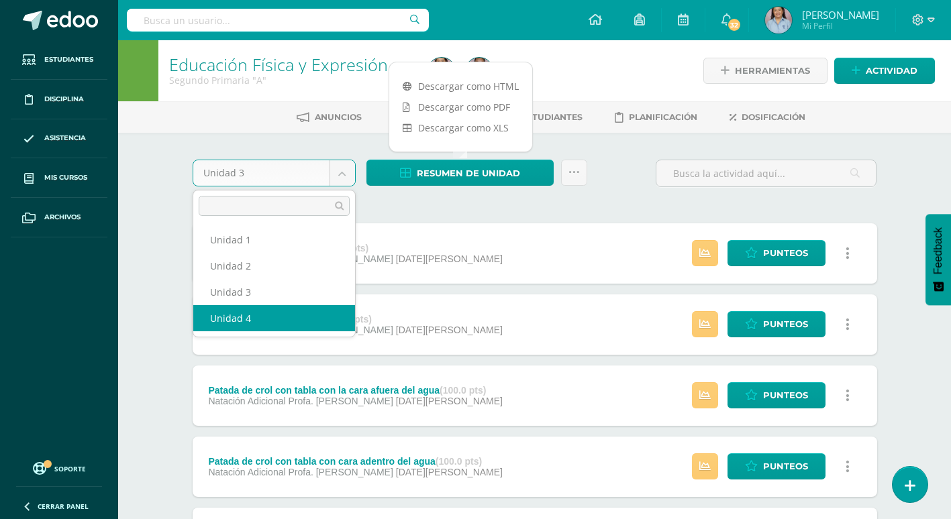
select select "Unidad 4"
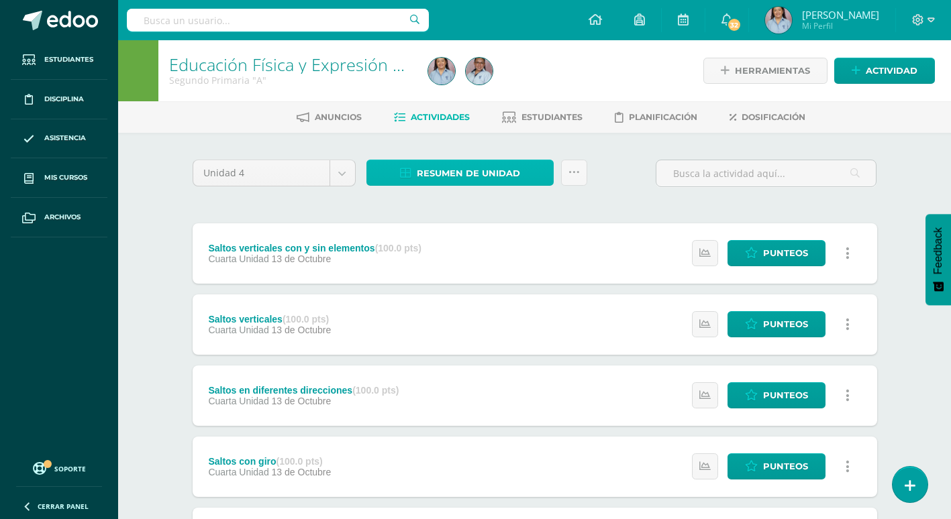
click at [507, 173] on span "Resumen de unidad" at bounding box center [468, 173] width 103 height 25
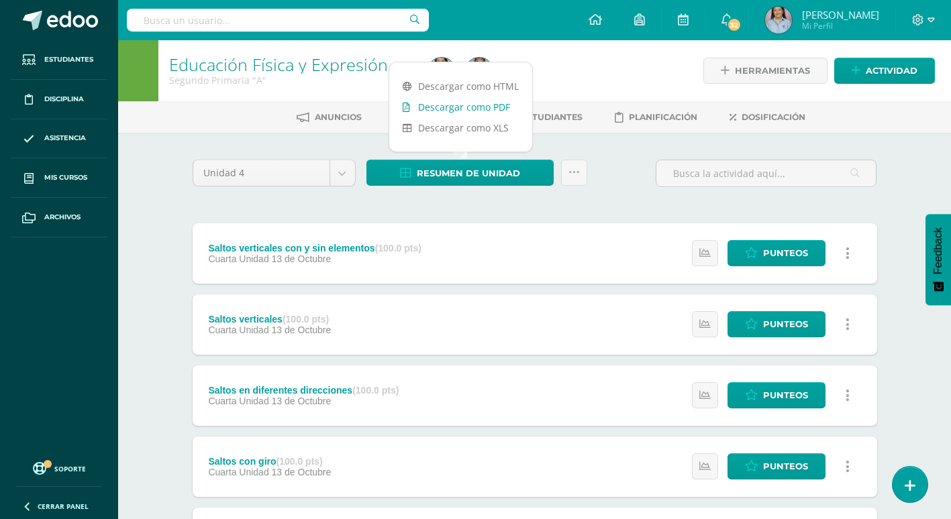
click at [506, 111] on link "Descargar como PDF" at bounding box center [460, 107] width 143 height 21
click at [587, 63] on div at bounding box center [555, 70] width 264 height 61
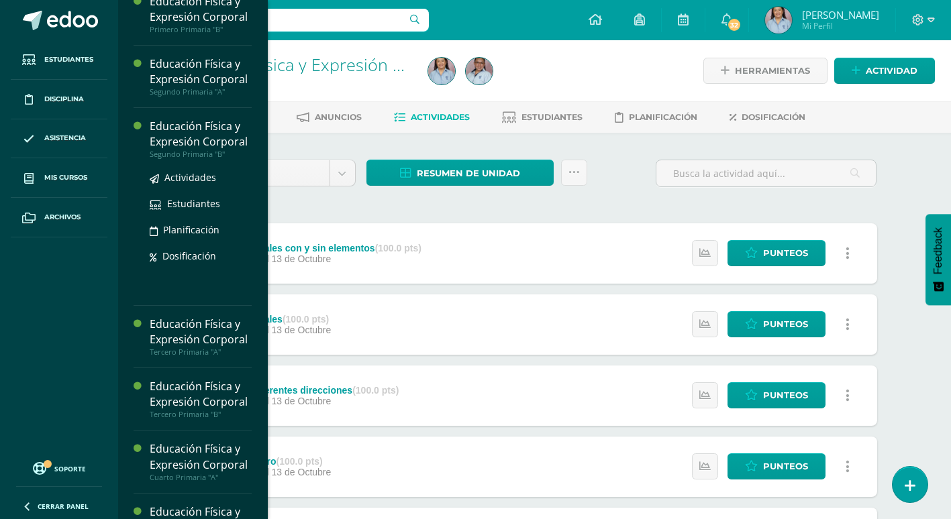
scroll to position [403, 0]
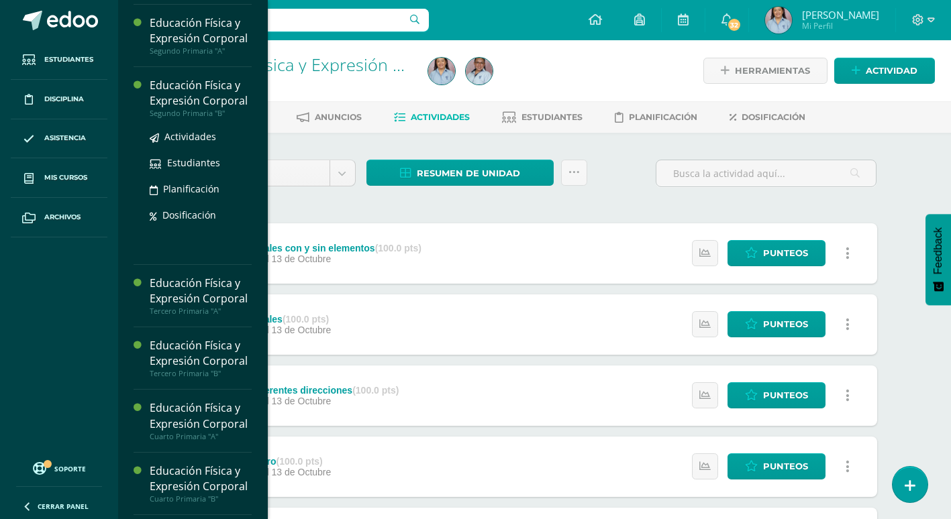
click at [194, 109] on div "Educación Física y Expresión Corporal" at bounding box center [201, 93] width 102 height 31
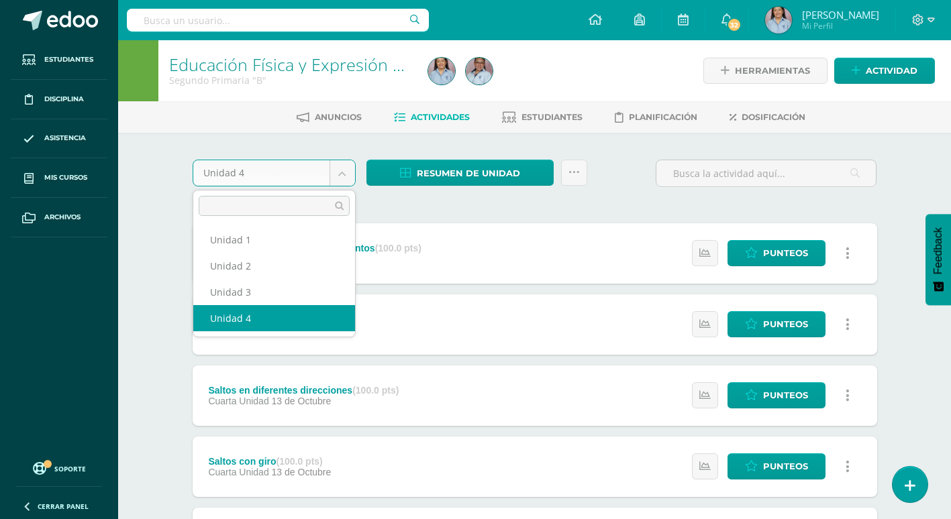
drag, startPoint x: 348, startPoint y: 174, endPoint x: 321, endPoint y: 217, distance: 51.2
click at [348, 174] on body "Estudiantes Disciplina Asistencia Mis cursos Archivos Soporte Ayuda Reportar un…" at bounding box center [475, 504] width 951 height 1009
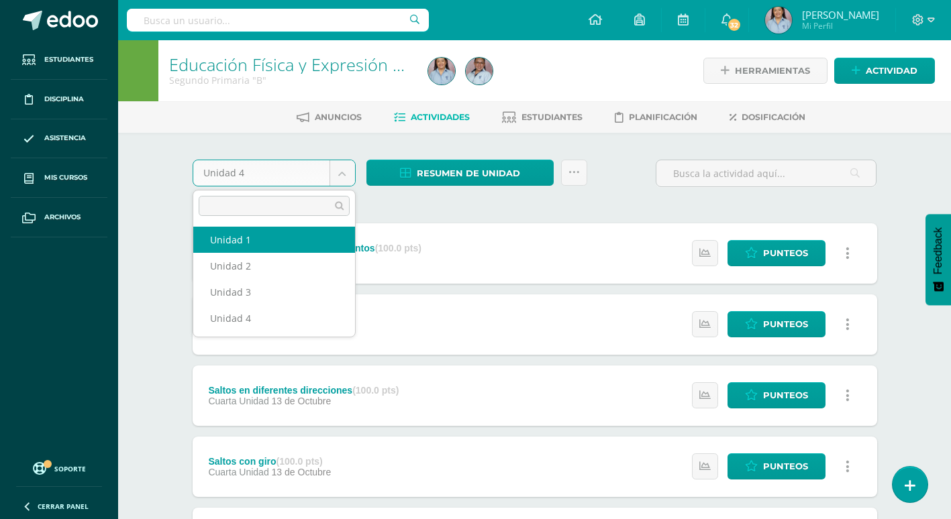
select select "Unidad 1"
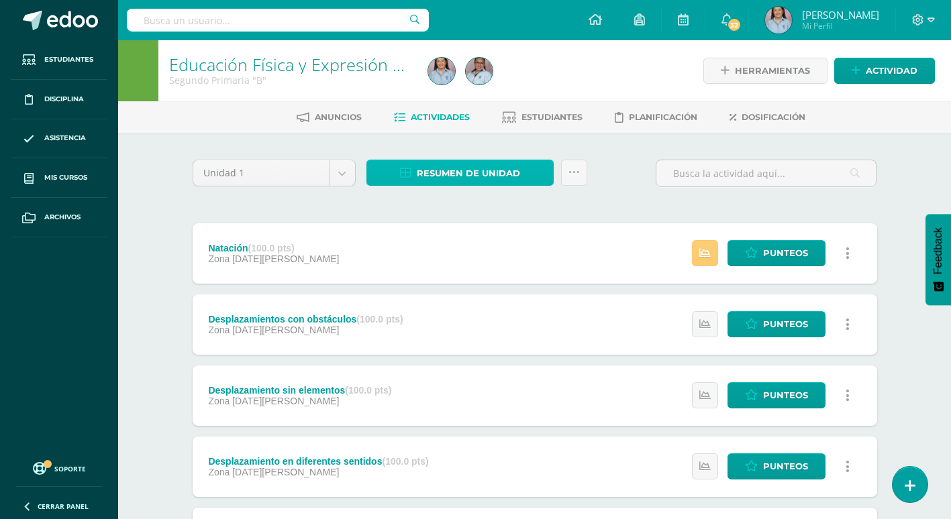
click at [458, 173] on span "Resumen de unidad" at bounding box center [468, 173] width 103 height 25
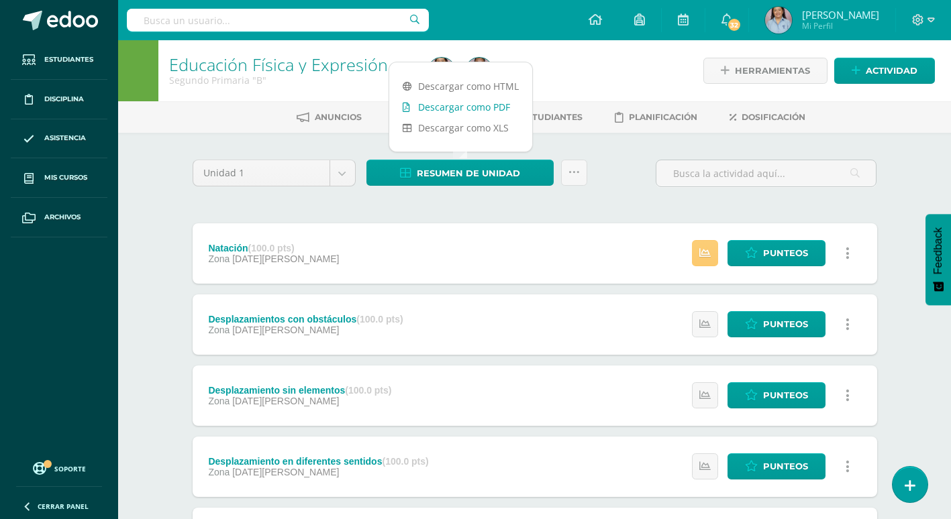
click at [464, 108] on link "Descargar como PDF" at bounding box center [460, 107] width 143 height 21
click at [339, 183] on body "Estudiantes Disciplina Asistencia Mis cursos Archivos Soporte Ayuda Reportar un…" at bounding box center [475, 400] width 951 height 800
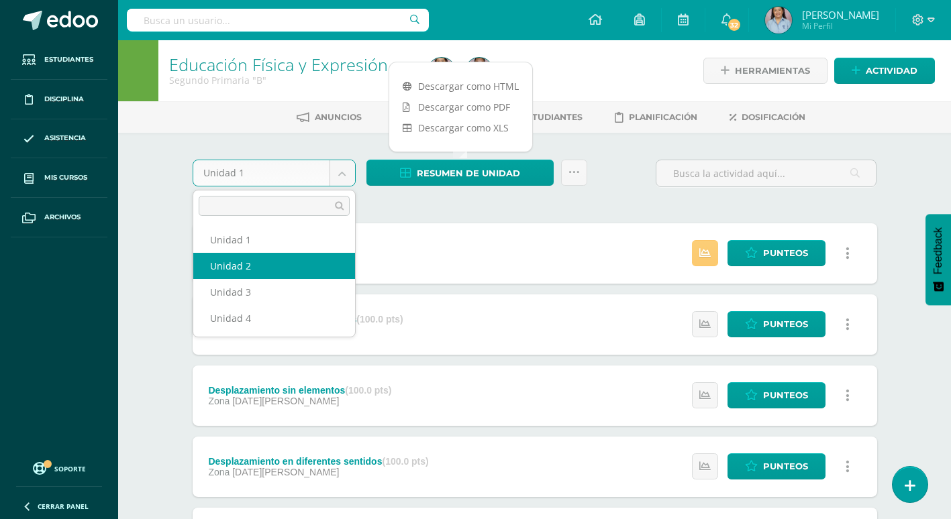
select select "Unidad 2"
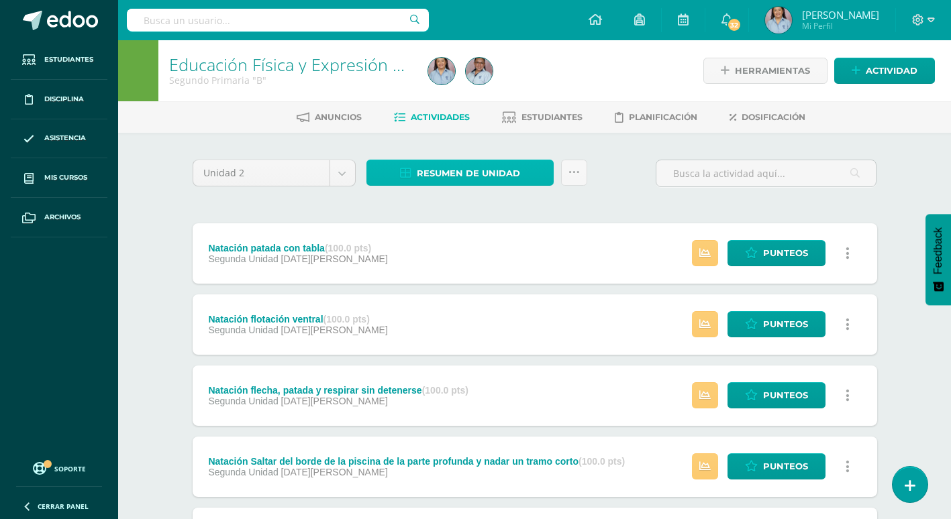
click at [460, 169] on span "Resumen de unidad" at bounding box center [468, 173] width 103 height 25
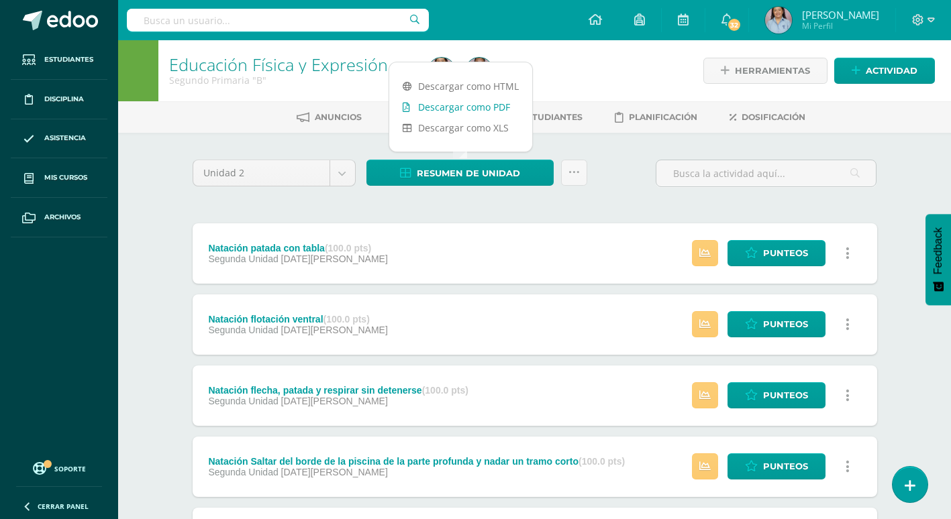
click at [462, 108] on link "Descargar como PDF" at bounding box center [460, 107] width 143 height 21
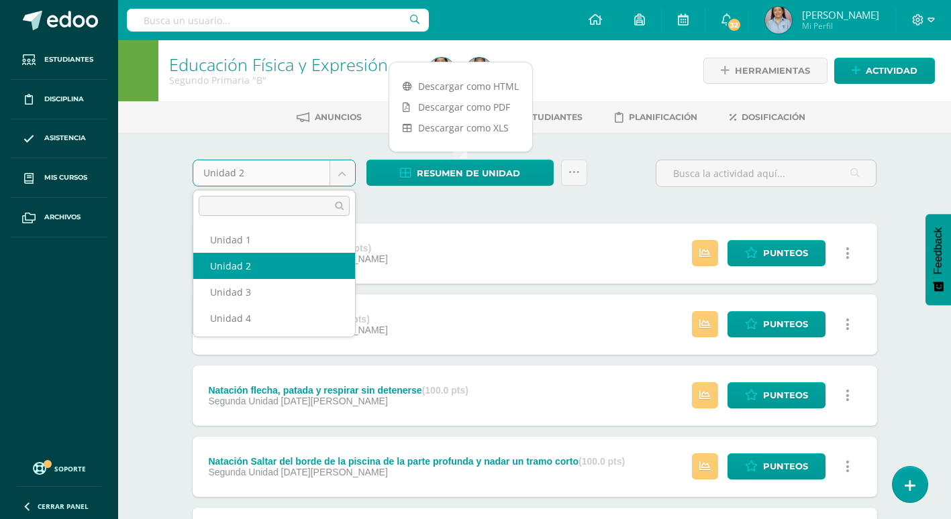
click at [344, 170] on body "Estudiantes Disciplina Asistencia Mis cursos Archivos Soporte Ayuda Reportar un…" at bounding box center [475, 504] width 951 height 1009
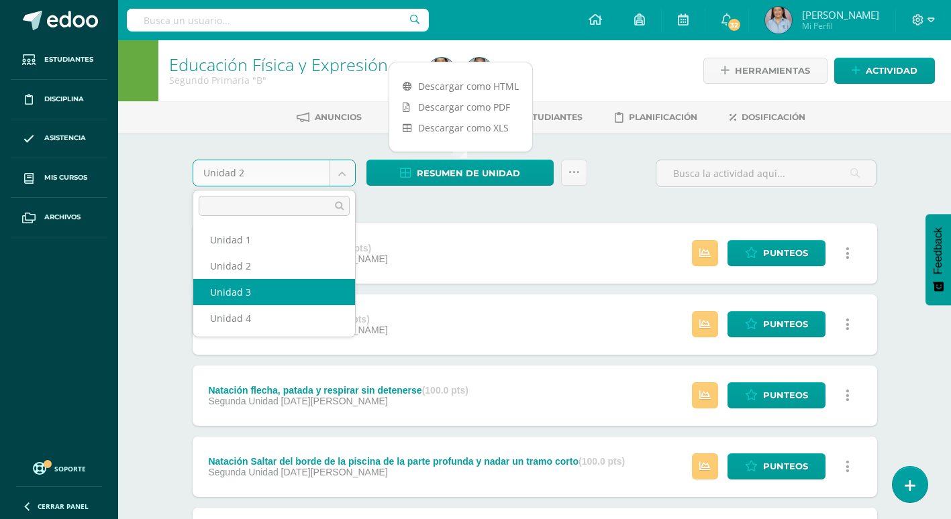
select select "Unidad 3"
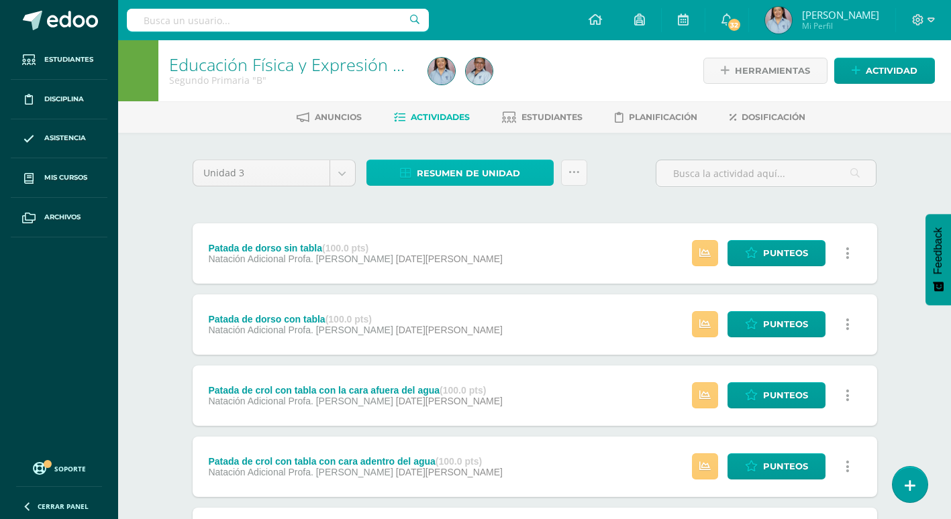
click at [476, 174] on span "Resumen de unidad" at bounding box center [468, 173] width 103 height 25
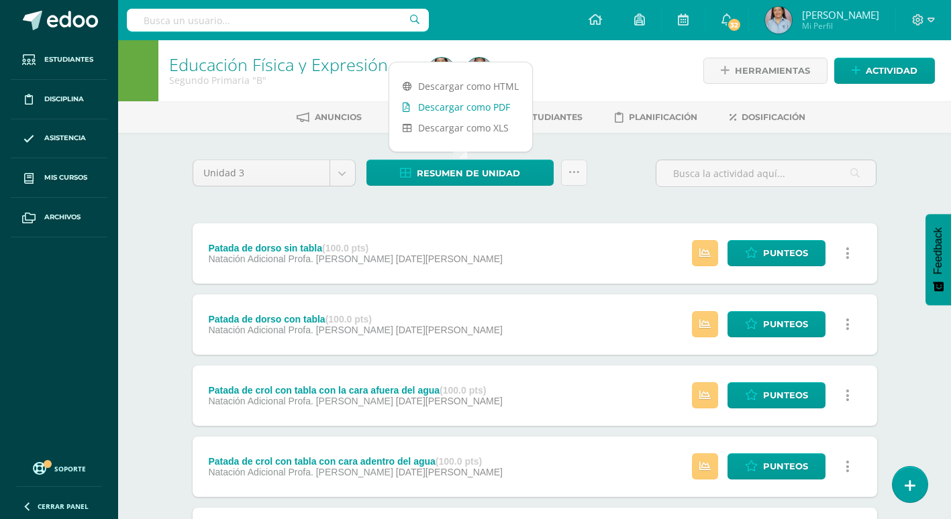
click at [452, 108] on link "Descargar como PDF" at bounding box center [460, 107] width 143 height 21
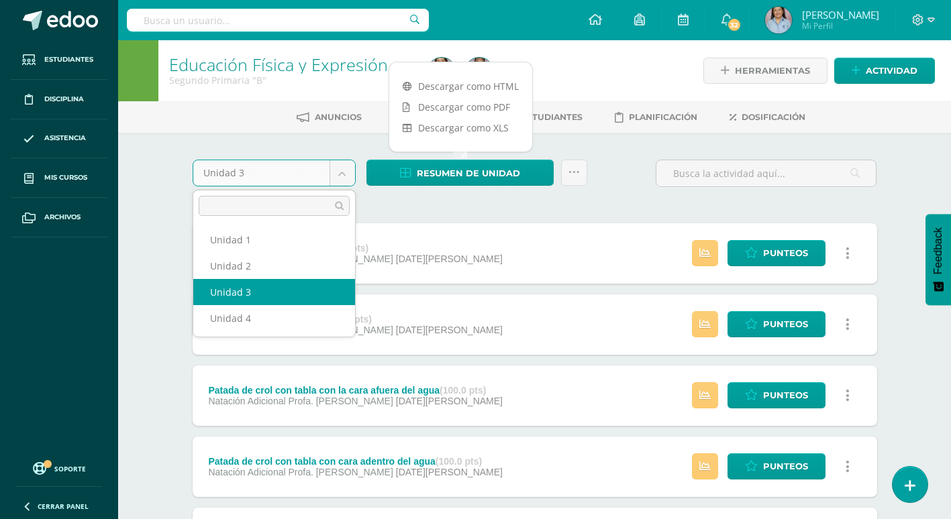
click at [338, 169] on body "Estudiantes Disciplina Asistencia Mis cursos Archivos Soporte Ayuda Reportar un…" at bounding box center [475, 504] width 951 height 1009
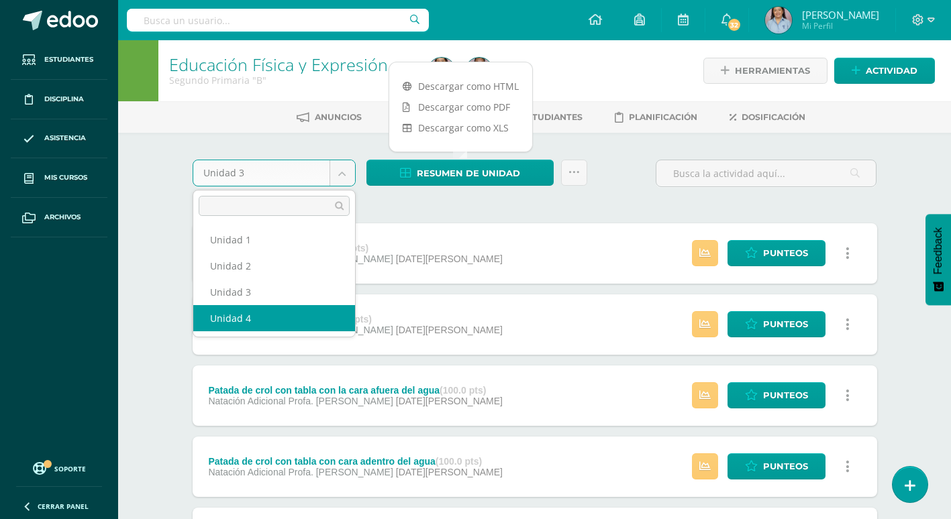
select select "Unidad 4"
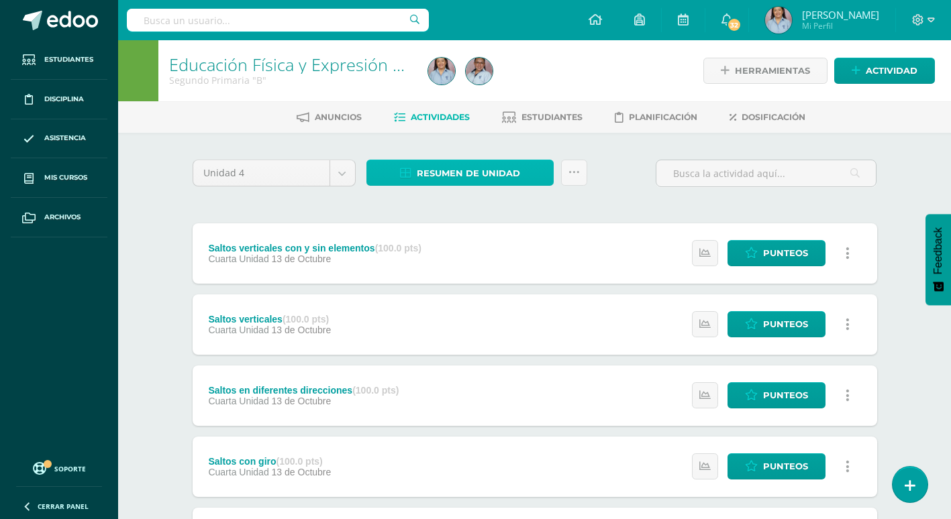
click at [436, 167] on span "Resumen de unidad" at bounding box center [468, 173] width 103 height 25
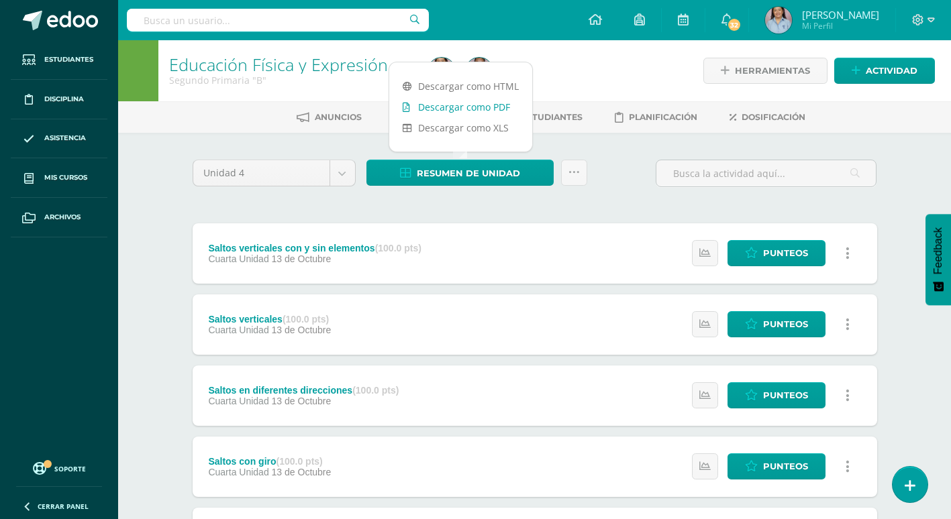
click at [455, 101] on link "Descargar como PDF" at bounding box center [460, 107] width 143 height 21
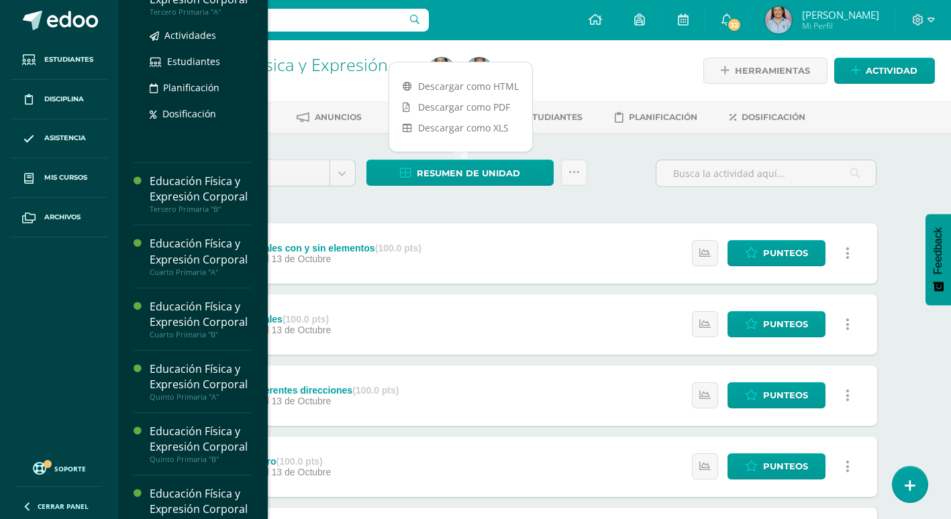
scroll to position [562, 0]
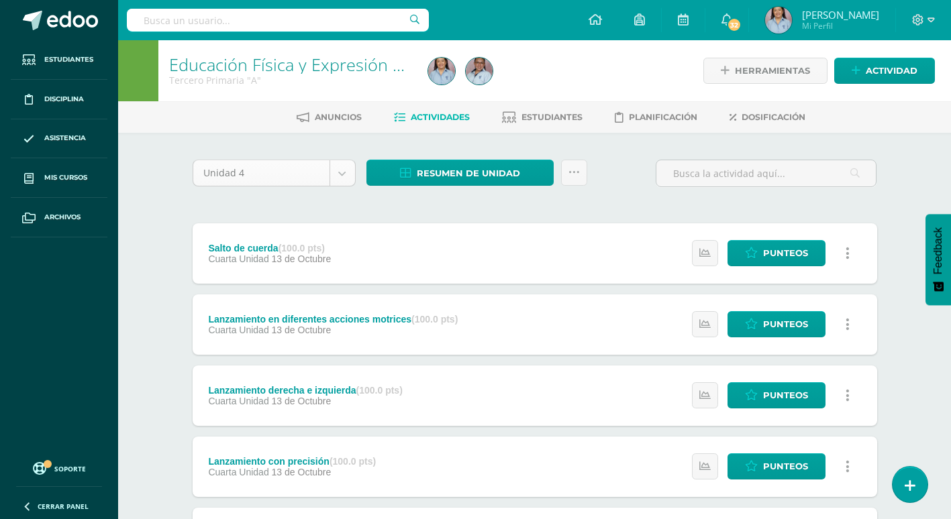
click at [347, 175] on body "Estudiantes Disciplina Asistencia Mis cursos Archivos Soporte Ayuda Reportar un…" at bounding box center [475, 504] width 951 height 1009
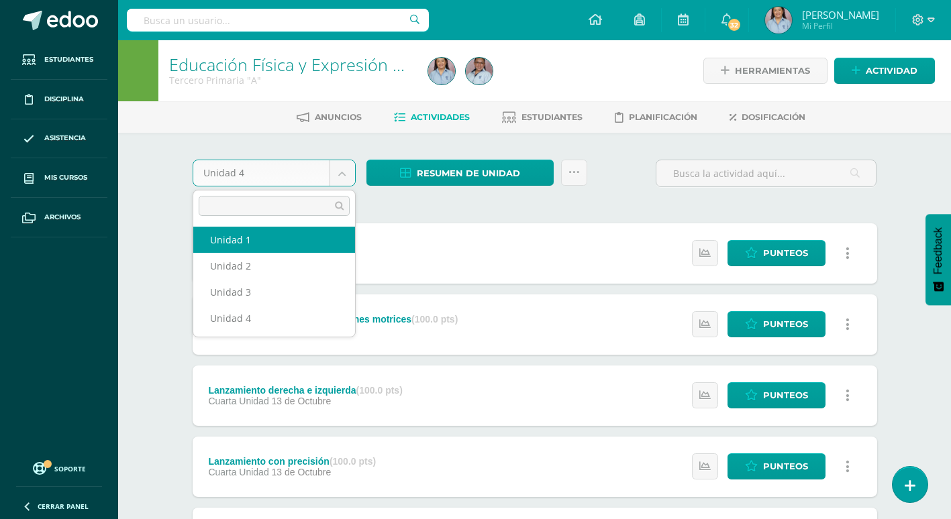
select select "Unidad 1"
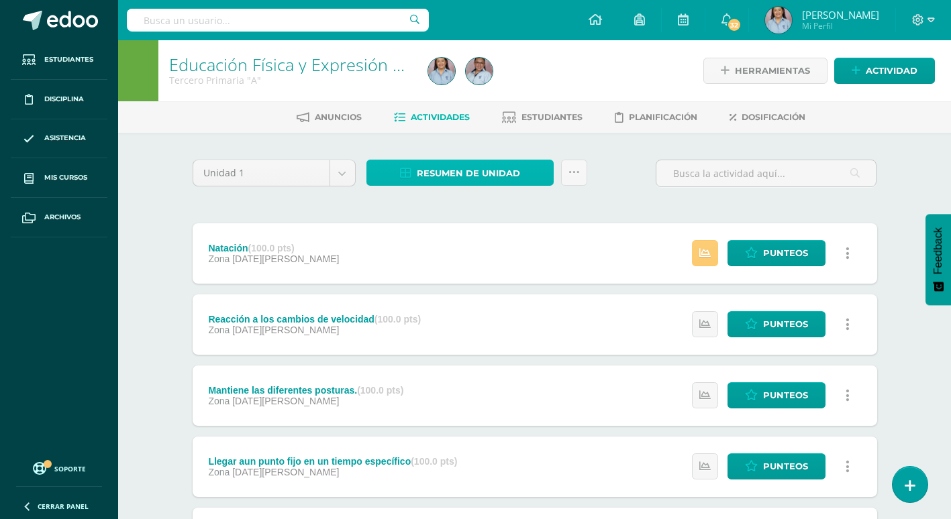
click at [484, 178] on span "Resumen de unidad" at bounding box center [468, 173] width 103 height 25
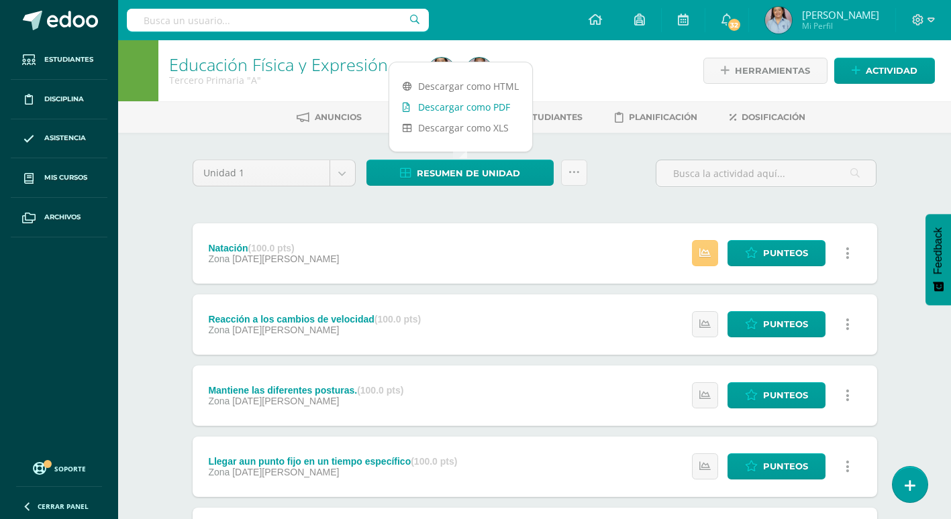
click at [497, 105] on link "Descargar como PDF" at bounding box center [460, 107] width 143 height 21
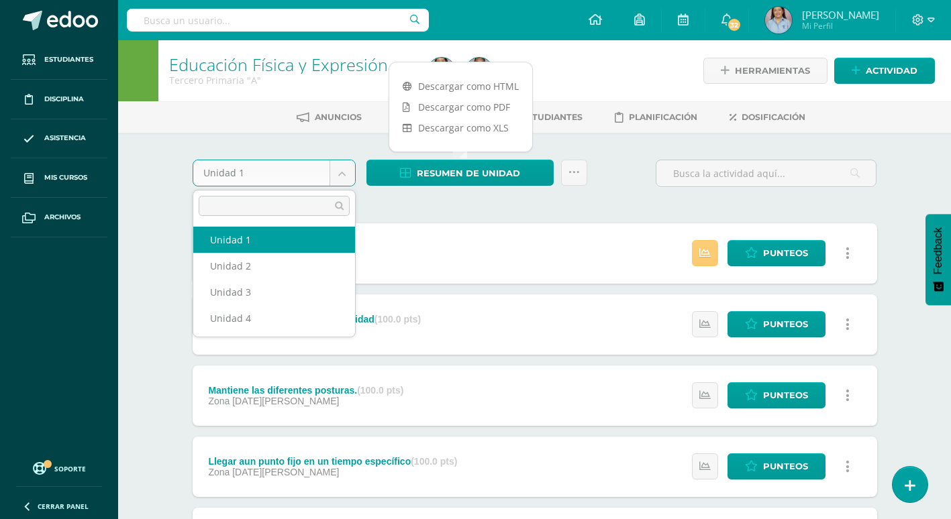
click at [342, 174] on body "Estudiantes Disciplina Asistencia Mis cursos Archivos Soporte Ayuda Reportar un…" at bounding box center [475, 400] width 951 height 800
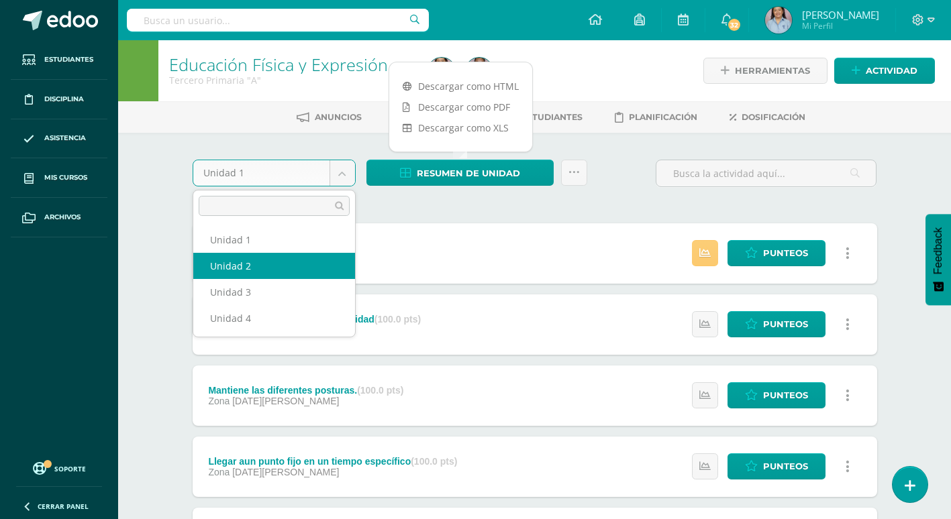
select select "Unidad 2"
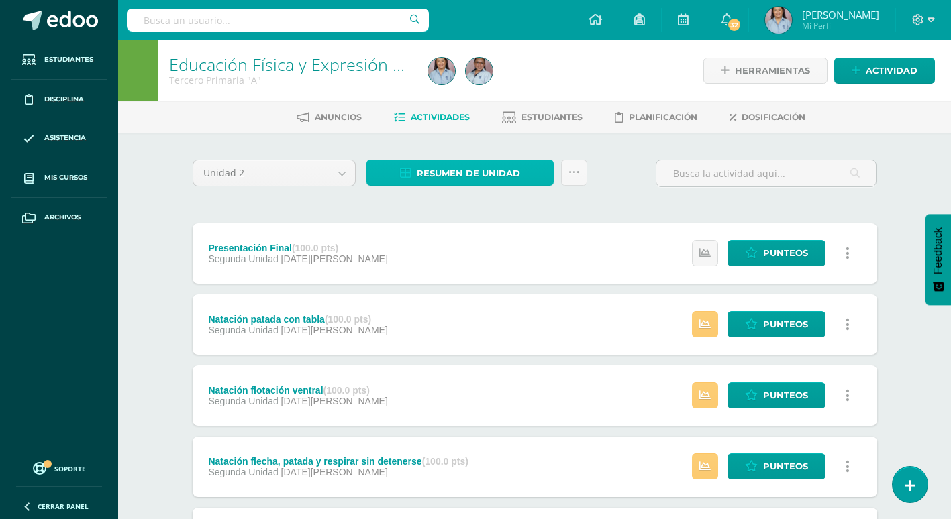
click at [458, 175] on span "Resumen de unidad" at bounding box center [468, 173] width 103 height 25
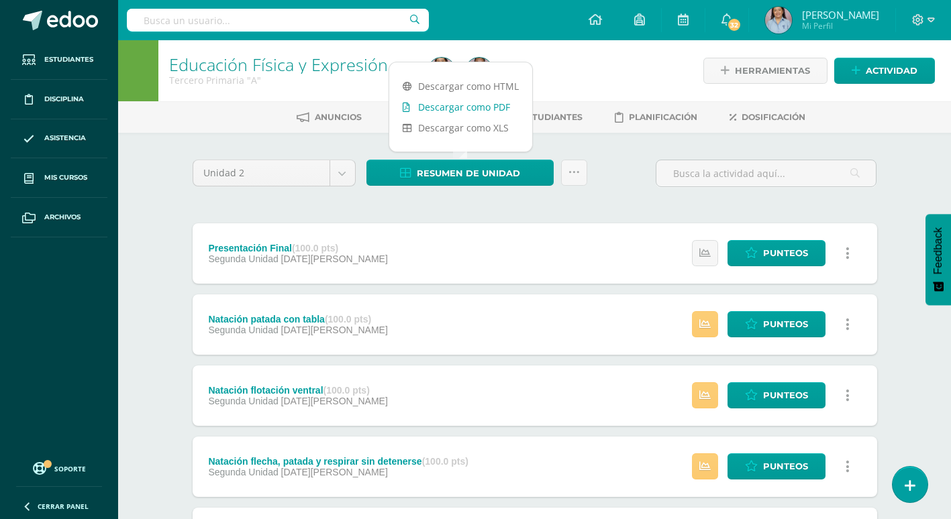
click at [505, 109] on link "Descargar como PDF" at bounding box center [460, 107] width 143 height 21
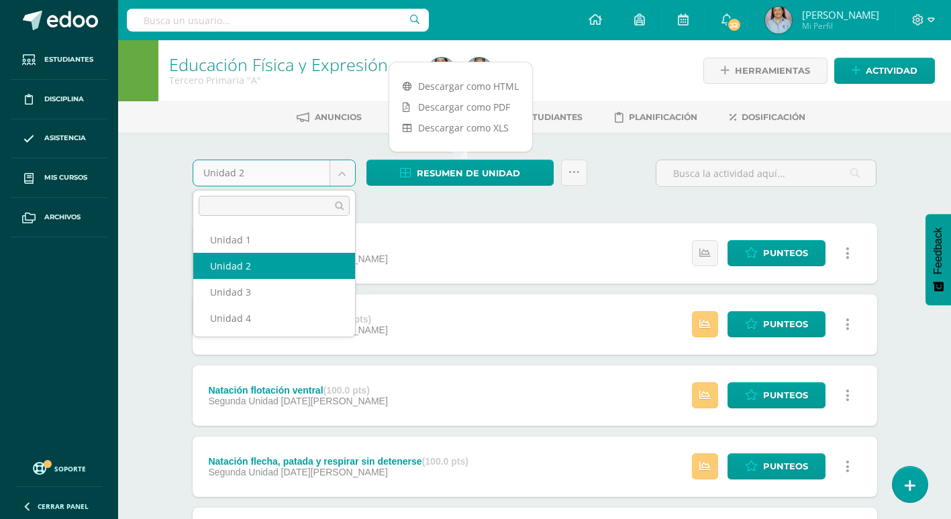
drag, startPoint x: 347, startPoint y: 172, endPoint x: 321, endPoint y: 201, distance: 39.0
click at [347, 172] on body "Estudiantes Disciplina Asistencia Mis cursos Archivos Soporte Ayuda Reportar un…" at bounding box center [475, 504] width 951 height 1009
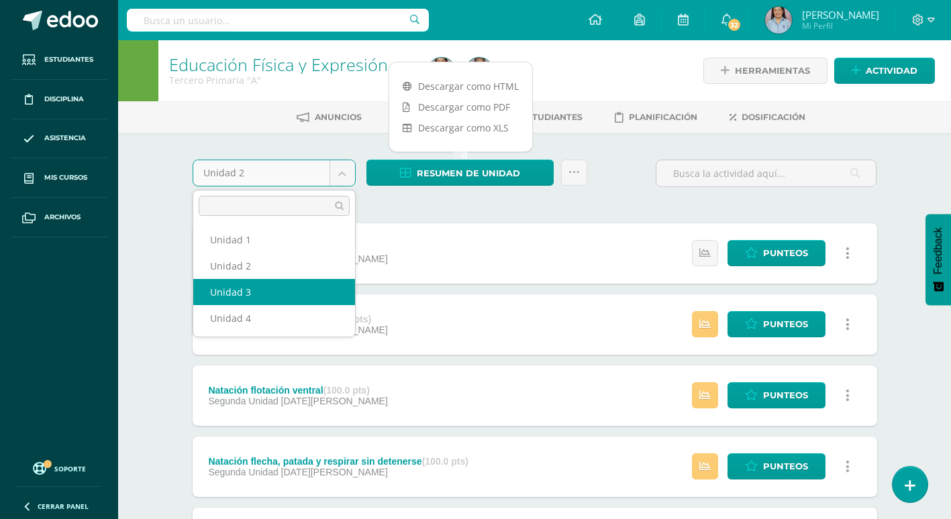
select select "Unidad 3"
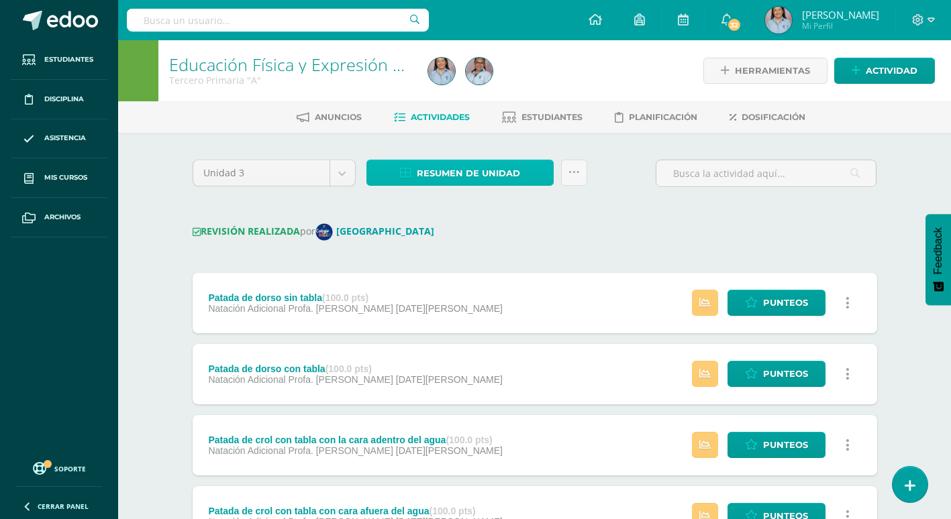
click at [457, 174] on span "Resumen de unidad" at bounding box center [468, 173] width 103 height 25
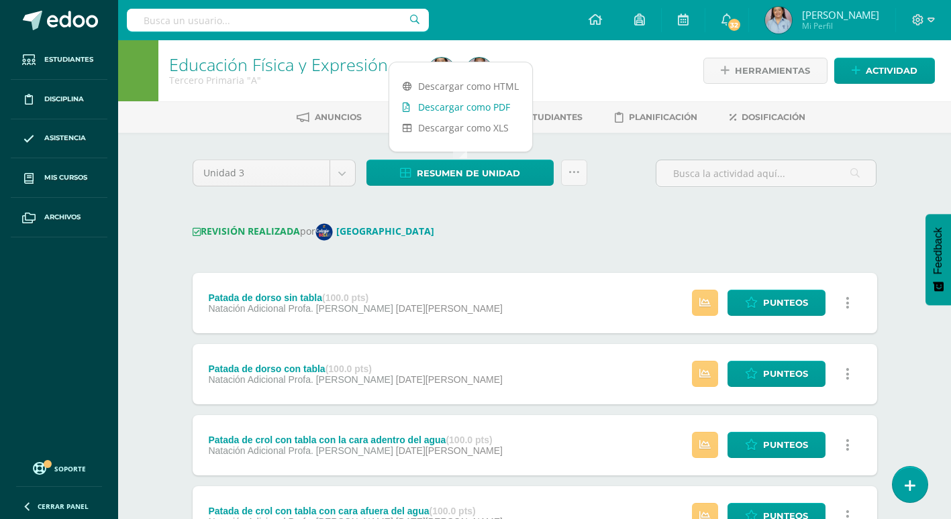
click at [465, 110] on link "Descargar como PDF" at bounding box center [460, 107] width 143 height 21
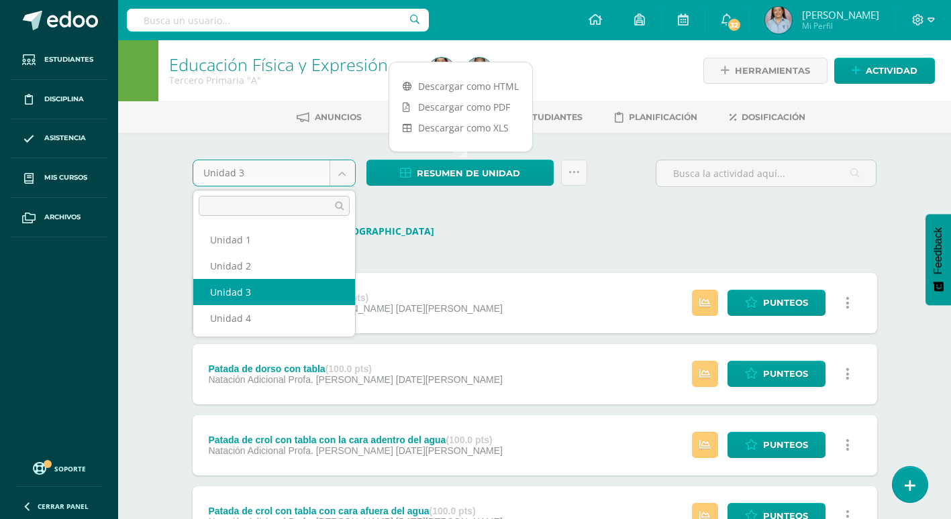
click at [351, 178] on body "Estudiantes Disciplina Asistencia Mis cursos Archivos Soporte Ayuda Reportar un…" at bounding box center [475, 529] width 951 height 1058
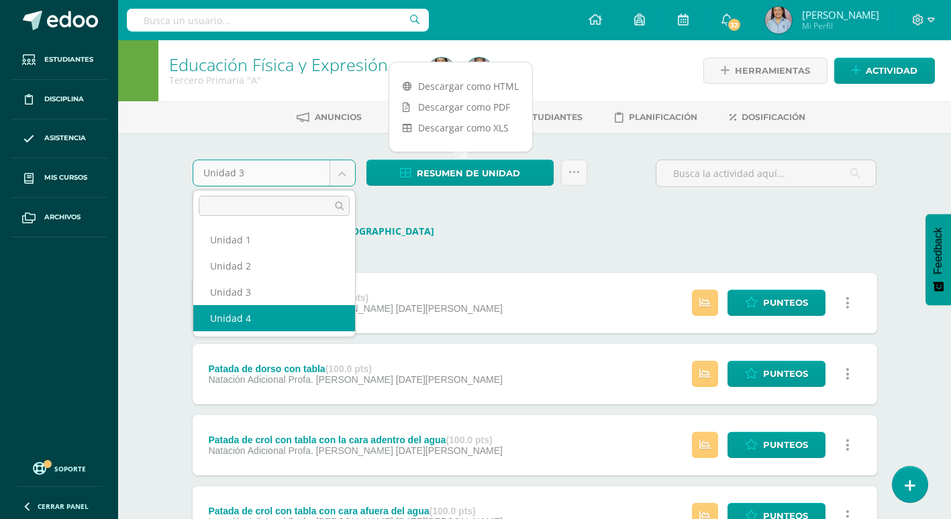
select select "Unidad 4"
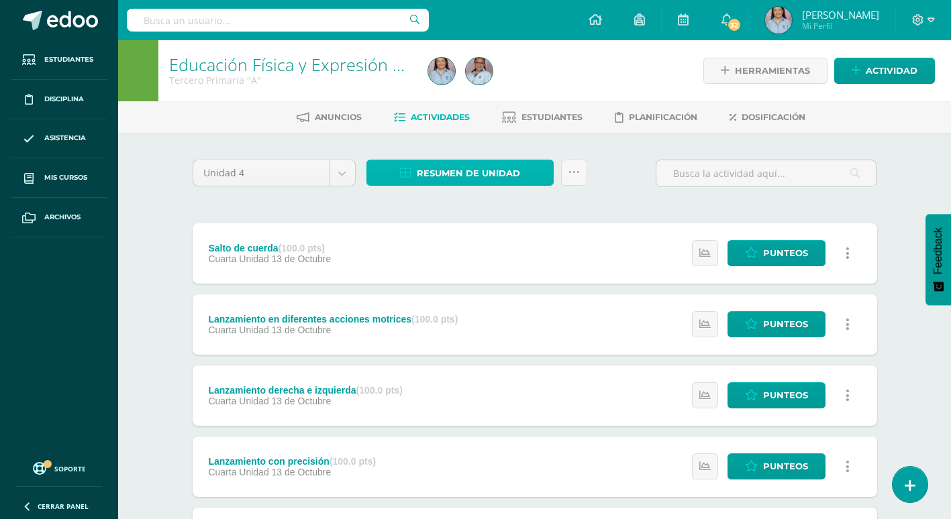
click at [464, 172] on span "Resumen de unidad" at bounding box center [468, 173] width 103 height 25
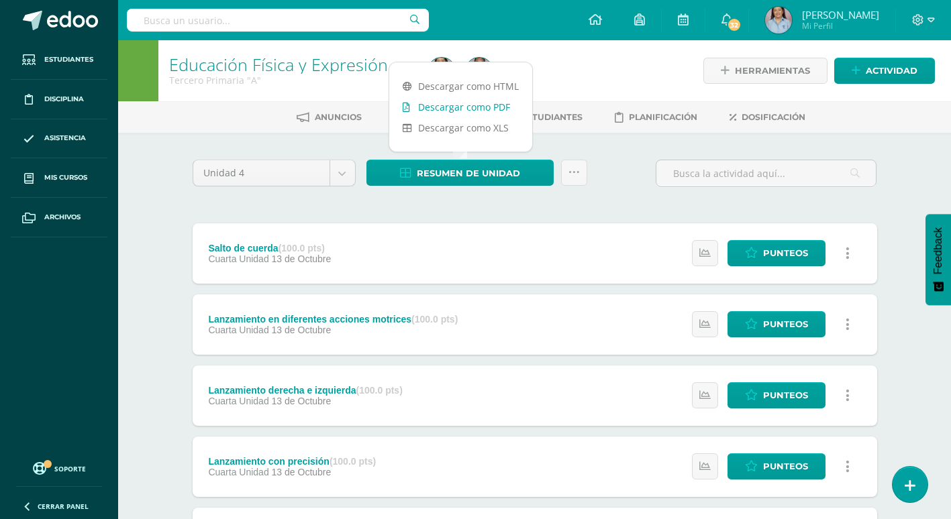
click at [489, 103] on link "Descargar como PDF" at bounding box center [460, 107] width 143 height 21
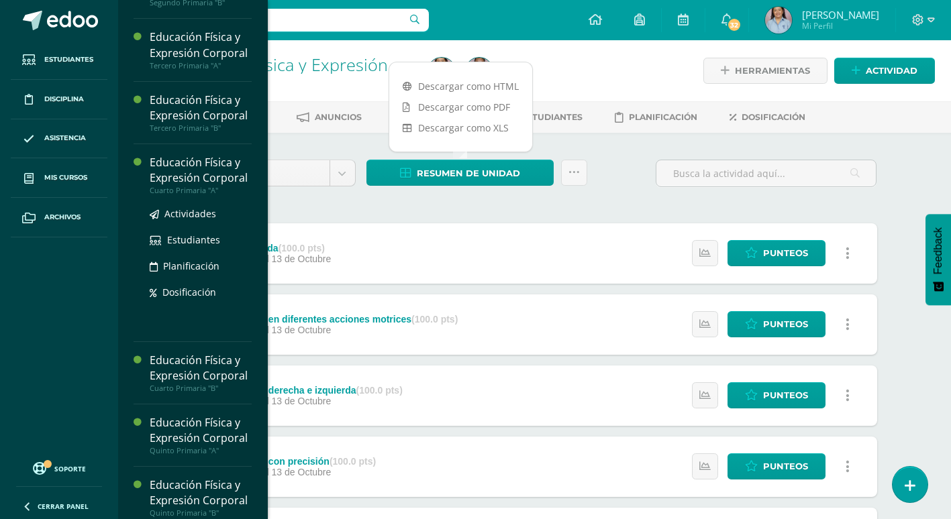
scroll to position [671, 0]
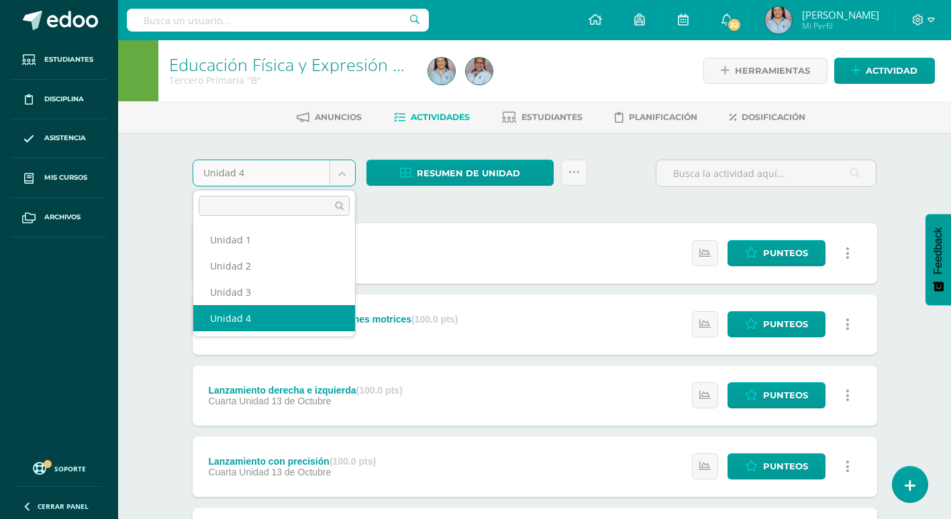
click at [342, 179] on body "Estudiantes Disciplina Asistencia Mis cursos Archivos Soporte Ayuda Reportar un…" at bounding box center [475, 504] width 951 height 1009
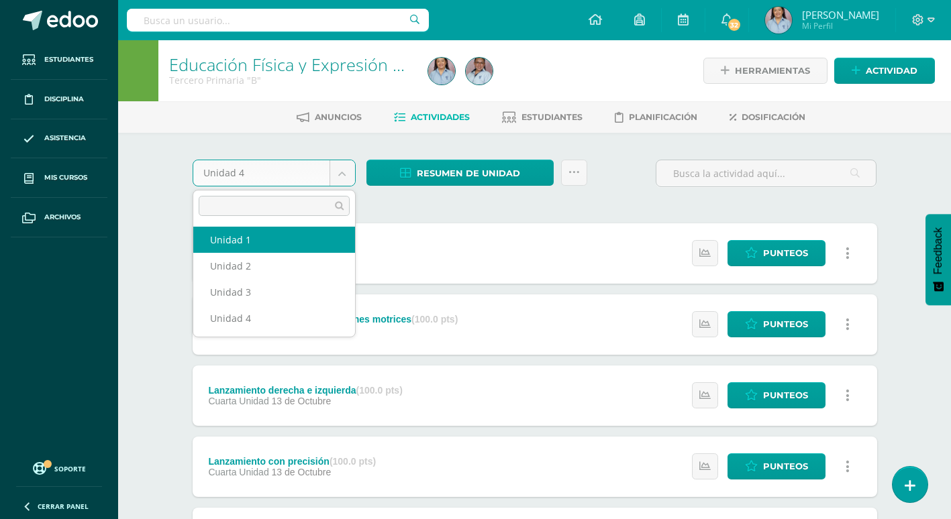
select select "Unidad 1"
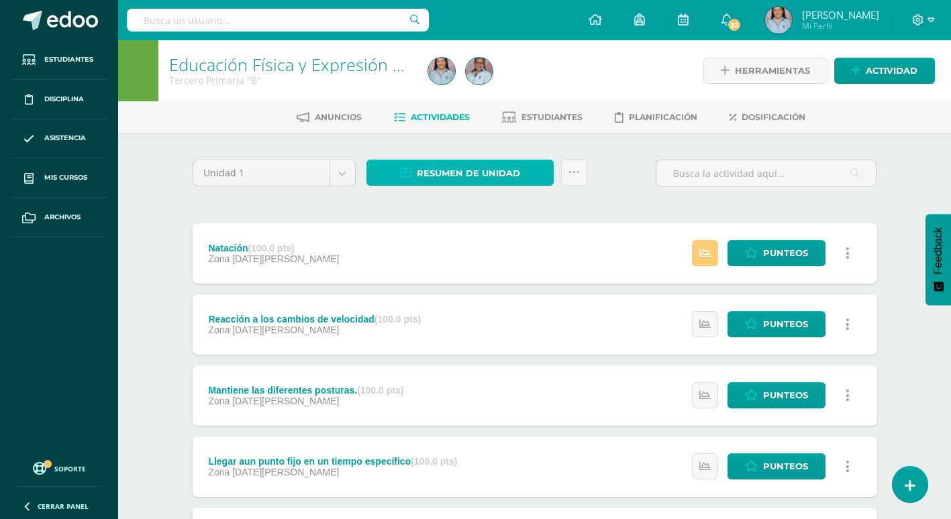
click at [440, 167] on span "Resumen de unidad" at bounding box center [468, 173] width 103 height 25
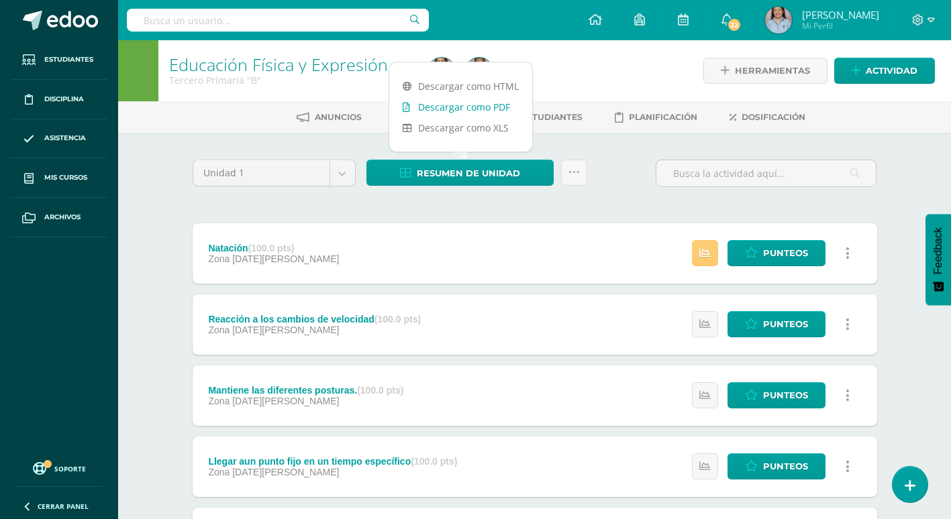
click at [481, 109] on link "Descargar como PDF" at bounding box center [460, 107] width 143 height 21
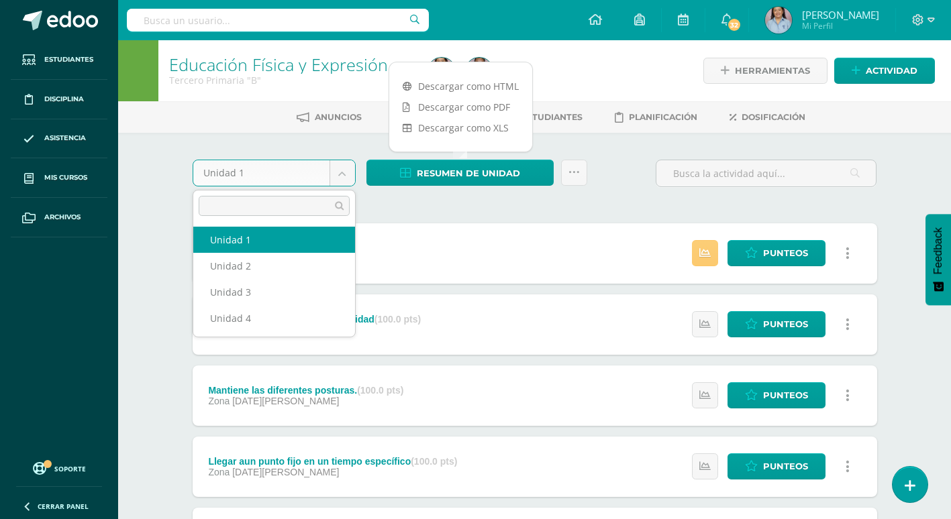
click at [342, 169] on body "Estudiantes Disciplina Asistencia Mis cursos Archivos Soporte Ayuda Reportar un…" at bounding box center [475, 400] width 951 height 800
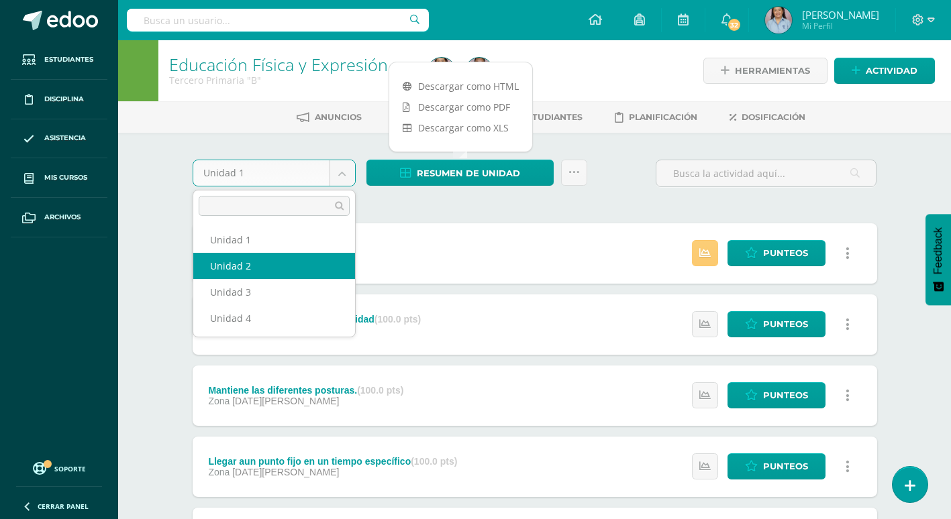
select select "Unidad 2"
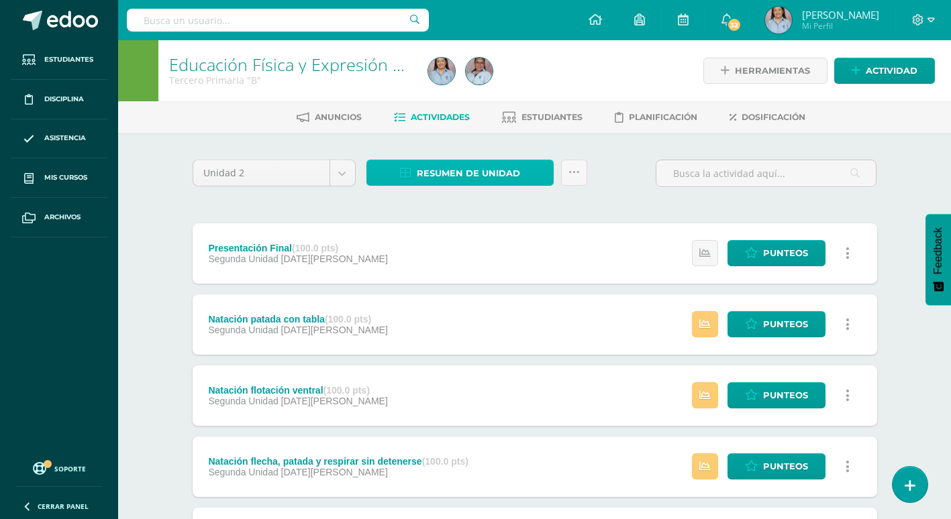
click at [499, 175] on span "Resumen de unidad" at bounding box center [468, 173] width 103 height 25
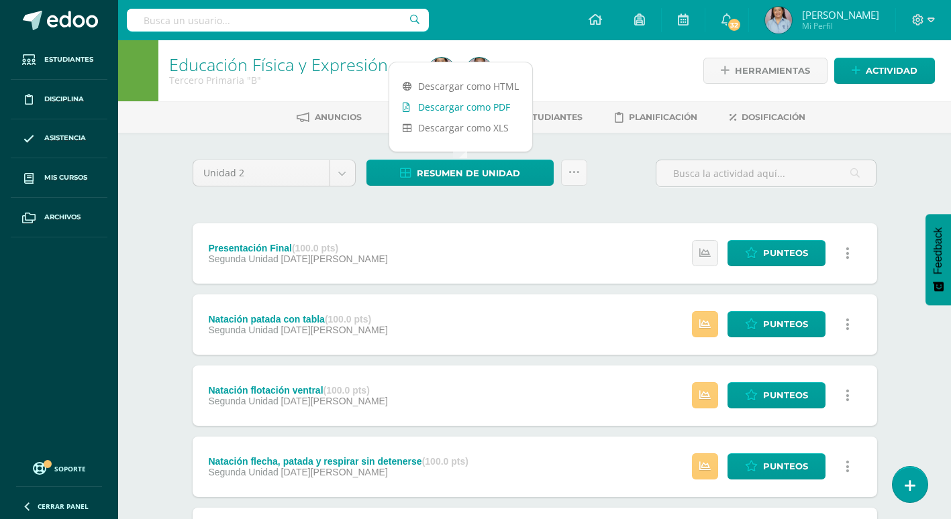
click at [494, 107] on link "Descargar como PDF" at bounding box center [460, 107] width 143 height 21
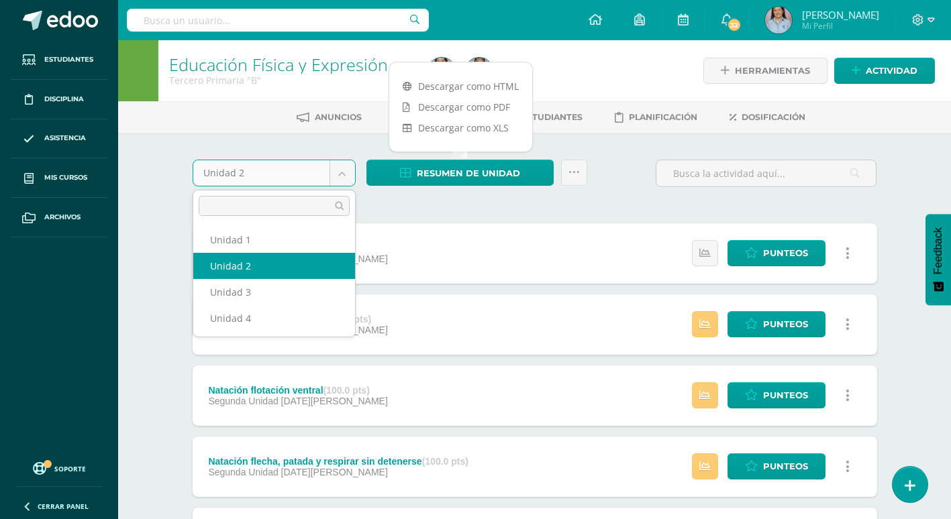
click at [342, 174] on body "Estudiantes Disciplina Asistencia Mis cursos Archivos Soporte Ayuda Reportar un…" at bounding box center [475, 504] width 951 height 1009
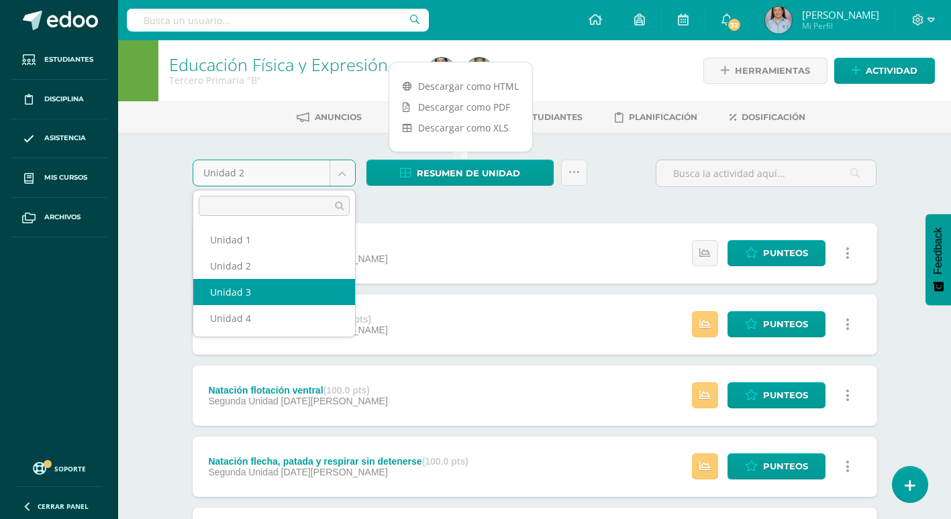
select select "Unidad 3"
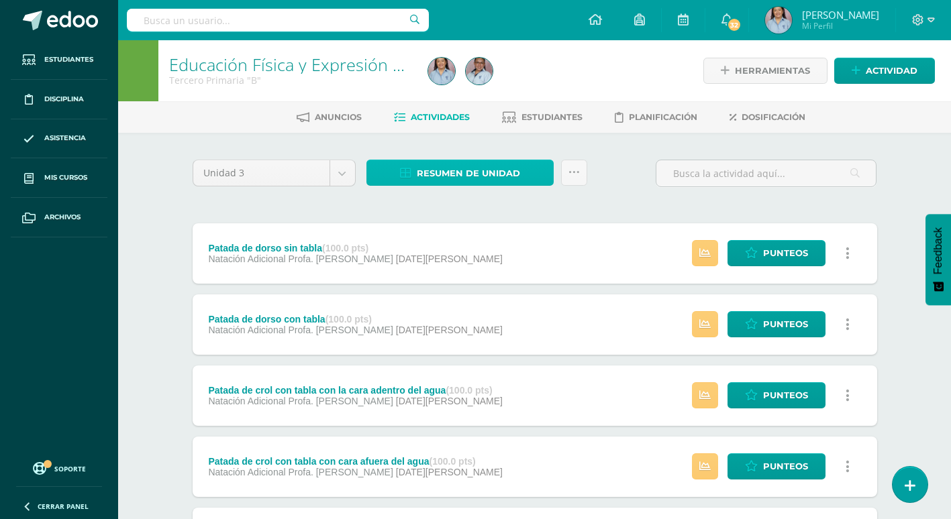
click at [450, 170] on span "Resumen de unidad" at bounding box center [468, 173] width 103 height 25
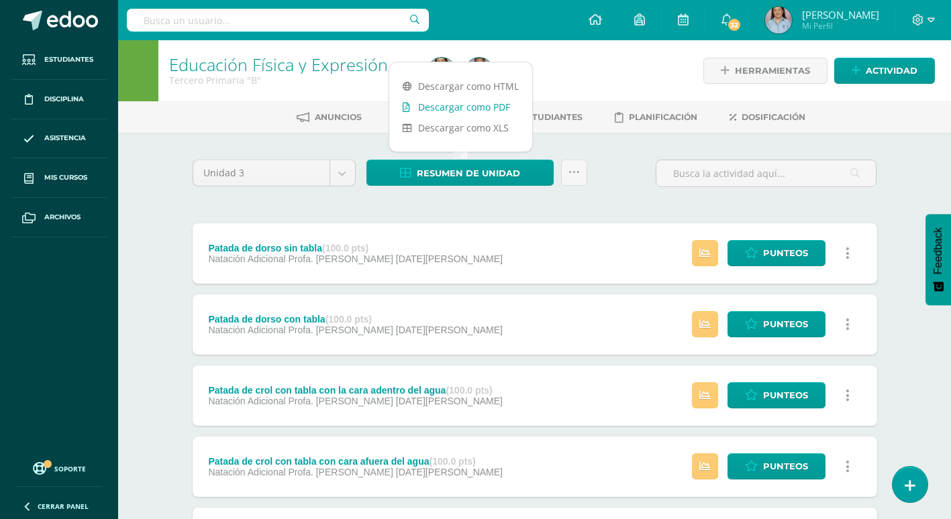
click at [460, 107] on link "Descargar como PDF" at bounding box center [460, 107] width 143 height 21
click at [337, 172] on body "Estudiantes Disciplina Asistencia Mis cursos Archivos Soporte Ayuda Reportar un…" at bounding box center [475, 504] width 951 height 1009
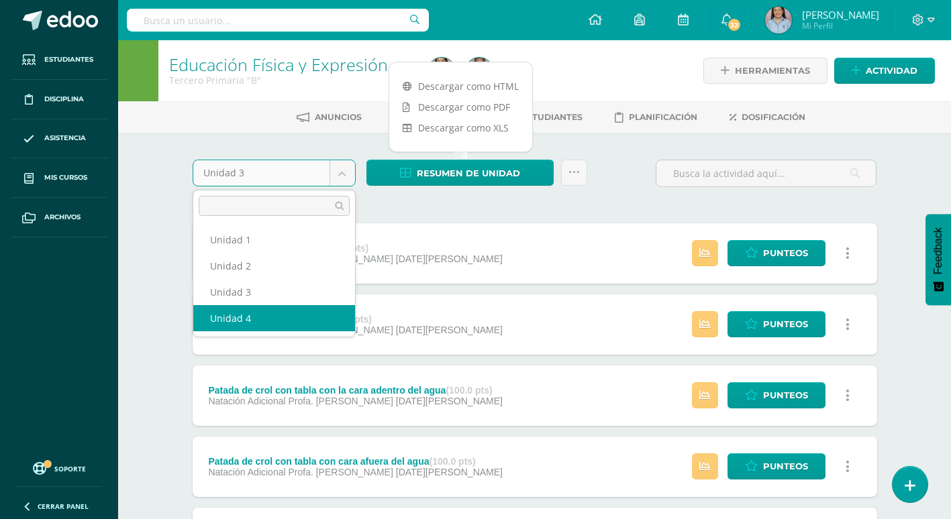
drag, startPoint x: 248, startPoint y: 316, endPoint x: 265, endPoint y: 268, distance: 50.7
select select "Unidad 4"
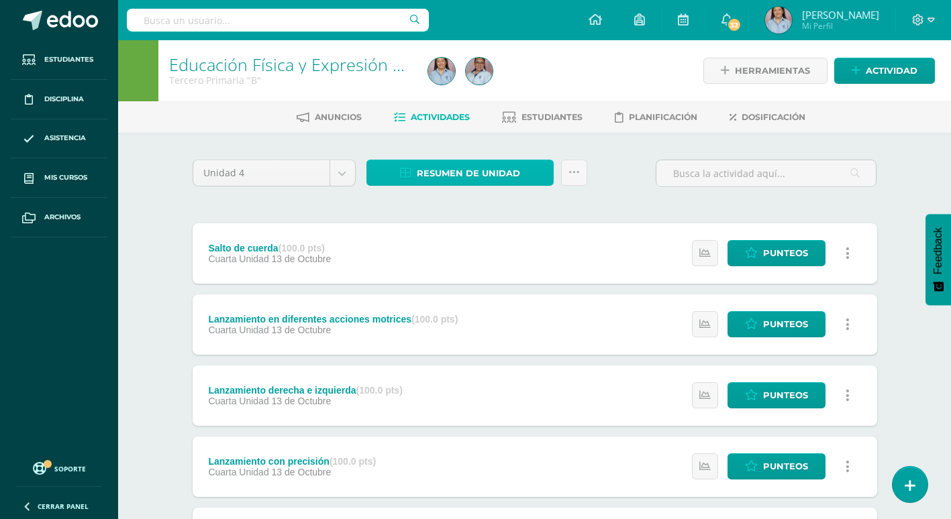
click at [445, 177] on span "Resumen de unidad" at bounding box center [468, 173] width 103 height 25
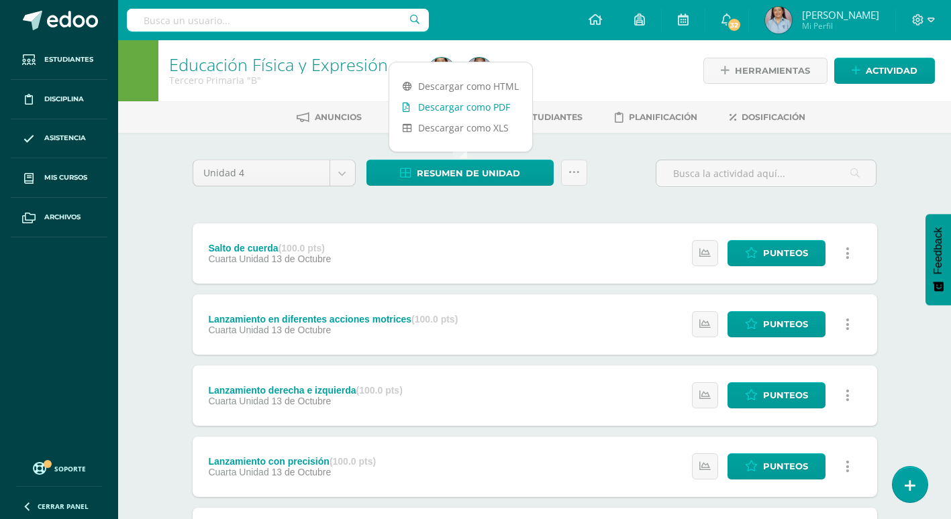
click at [442, 107] on link "Descargar como PDF" at bounding box center [460, 107] width 143 height 21
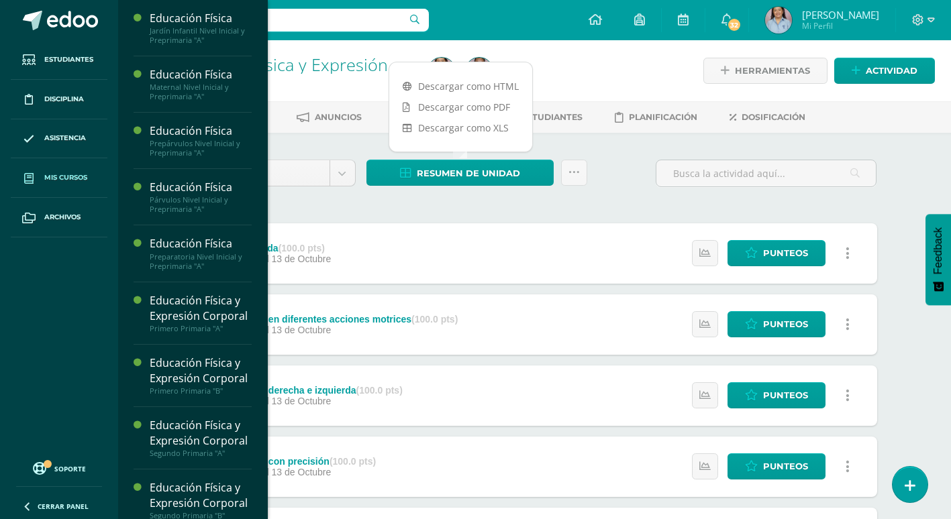
click at [83, 174] on span "Mis cursos" at bounding box center [65, 177] width 43 height 11
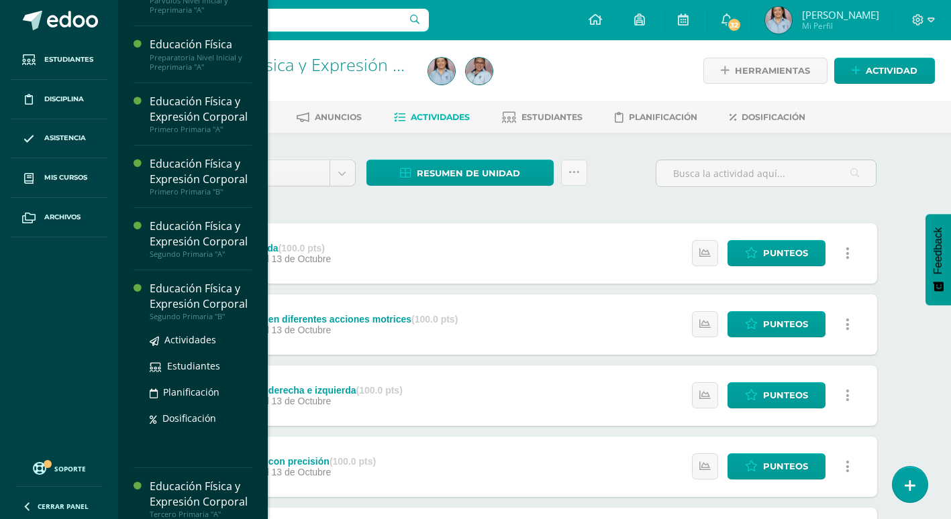
scroll to position [201, 0]
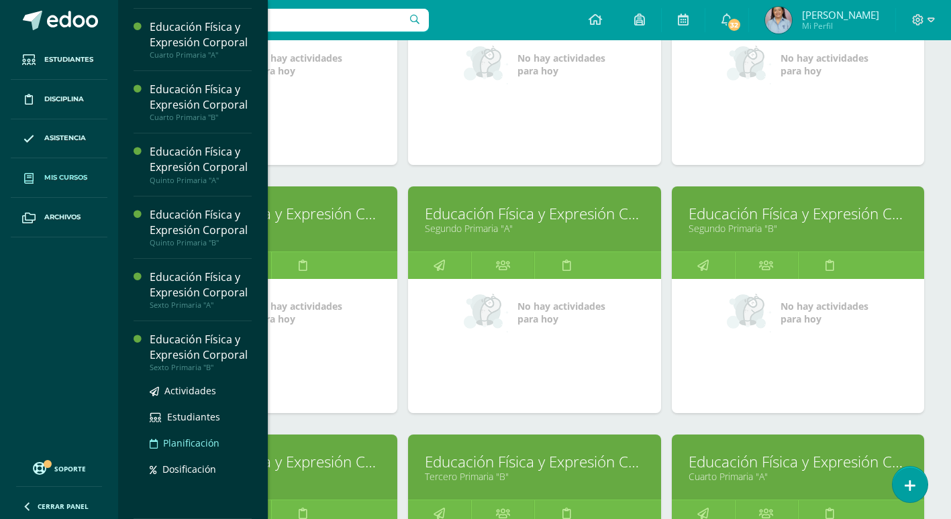
scroll to position [835, 0]
click at [189, 336] on div "Educación Física y Expresión Corporal" at bounding box center [201, 347] width 102 height 31
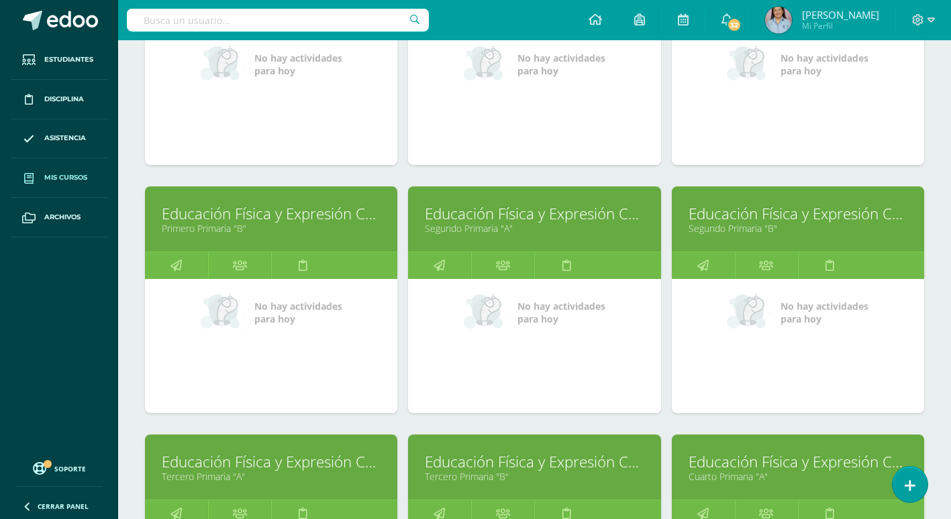
scroll to position [700, 0]
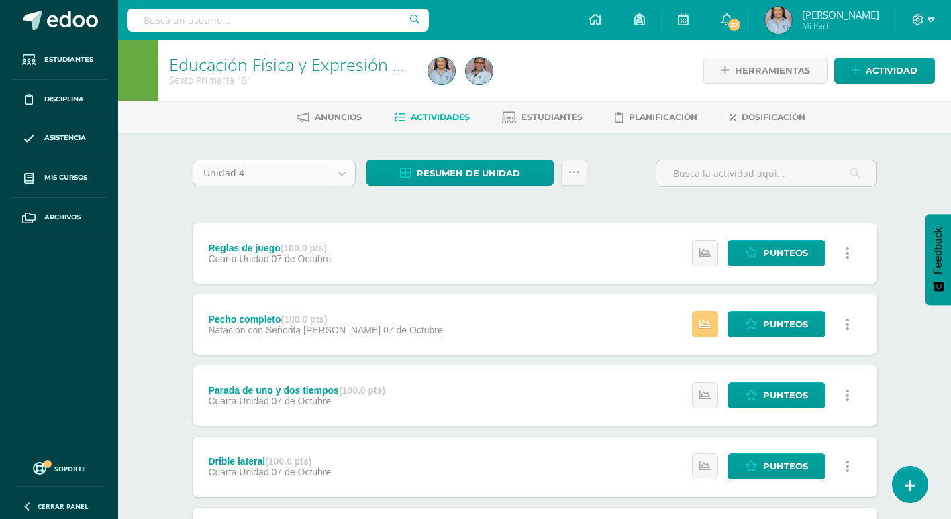
click at [339, 186] on div "Unidad 4" at bounding box center [274, 173] width 163 height 27
click at [340, 179] on body "Estudiantes Disciplina Asistencia Mis cursos Archivos Soporte Ayuda Reportar un…" at bounding box center [475, 504] width 951 height 1009
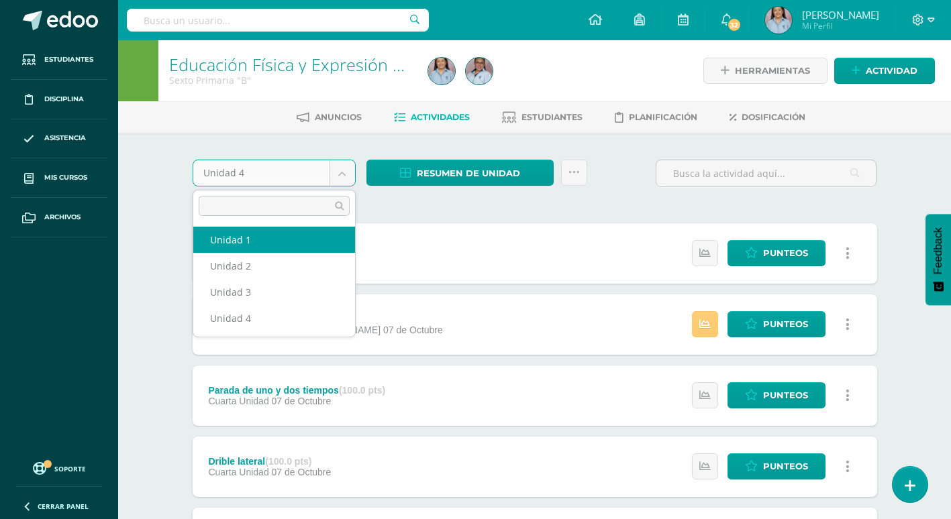
select select "Unidad 1"
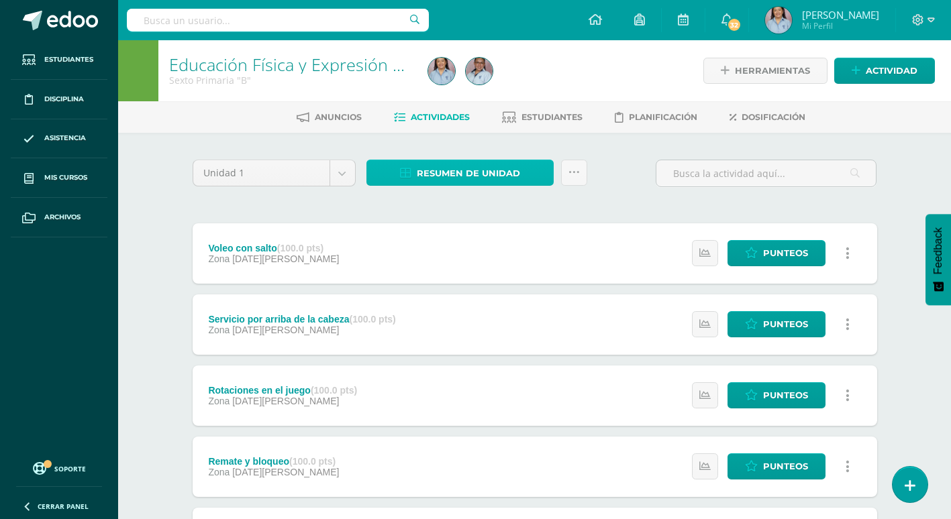
click at [461, 178] on span "Resumen de unidad" at bounding box center [468, 173] width 103 height 25
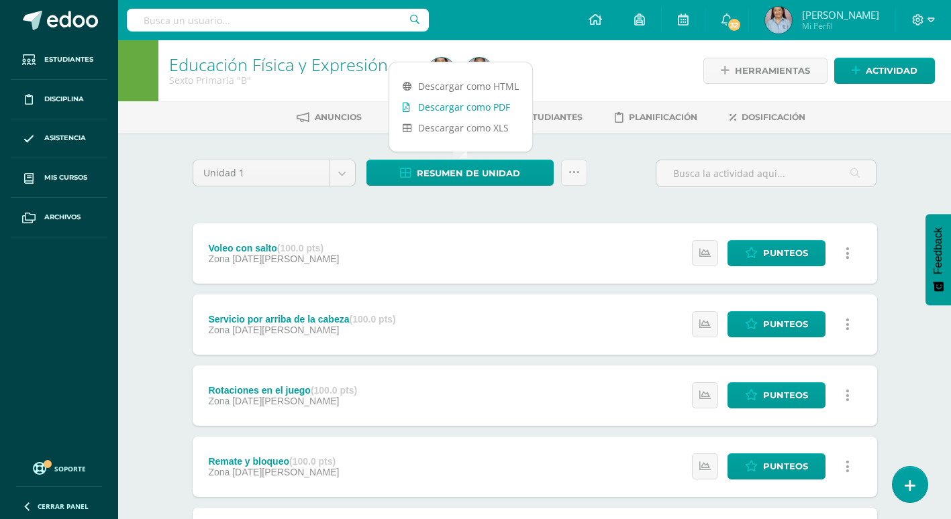
click at [458, 107] on link "Descargar como PDF" at bounding box center [460, 107] width 143 height 21
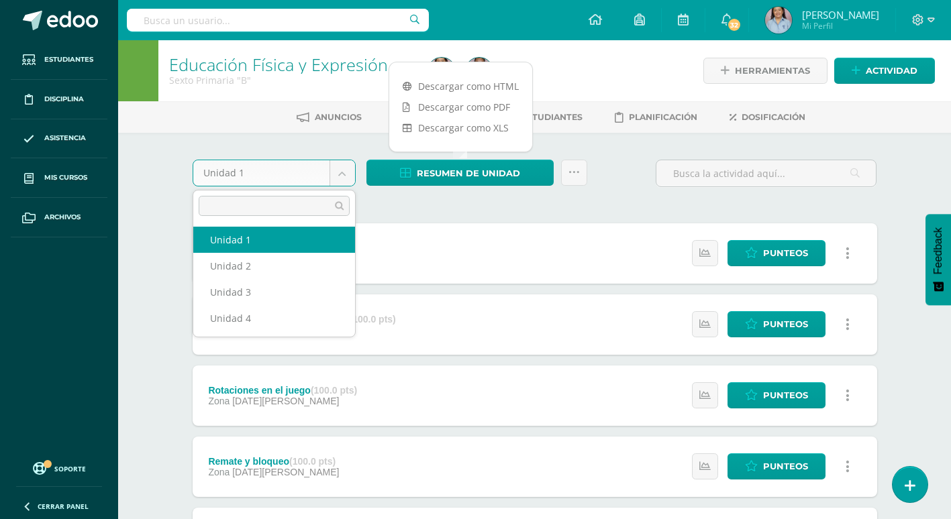
click at [344, 176] on body "Estudiantes Disciplina Asistencia Mis cursos Archivos Soporte Ayuda Reportar un…" at bounding box center [475, 400] width 951 height 800
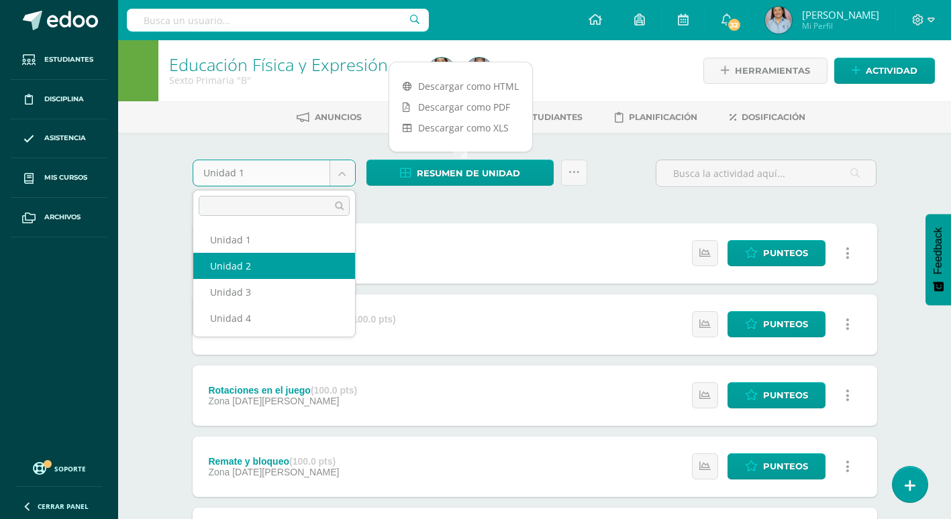
select select "Unidad 2"
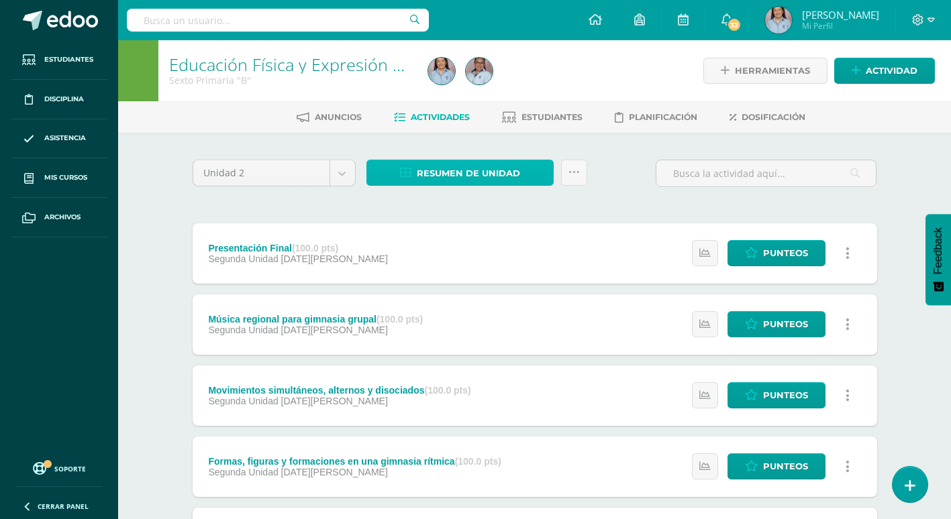
click at [477, 174] on span "Resumen de unidad" at bounding box center [468, 173] width 103 height 25
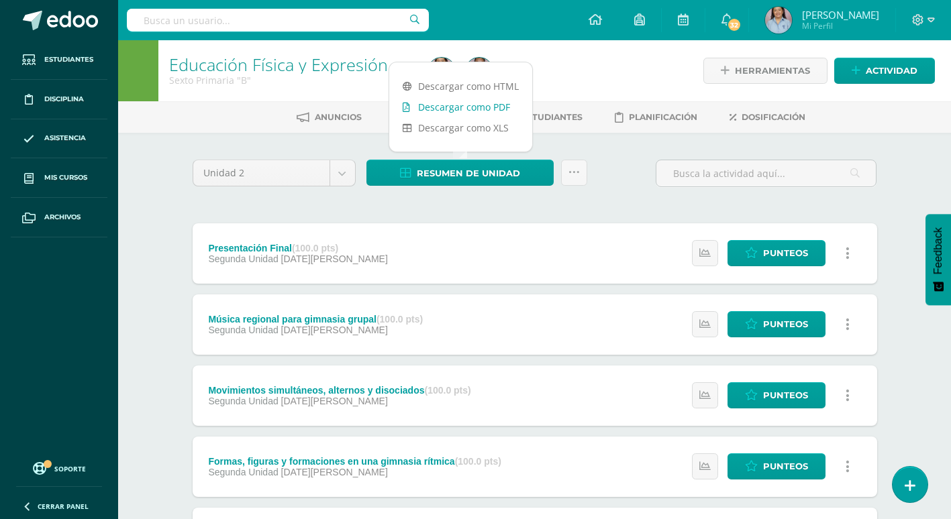
click at [493, 107] on link "Descargar como PDF" at bounding box center [460, 107] width 143 height 21
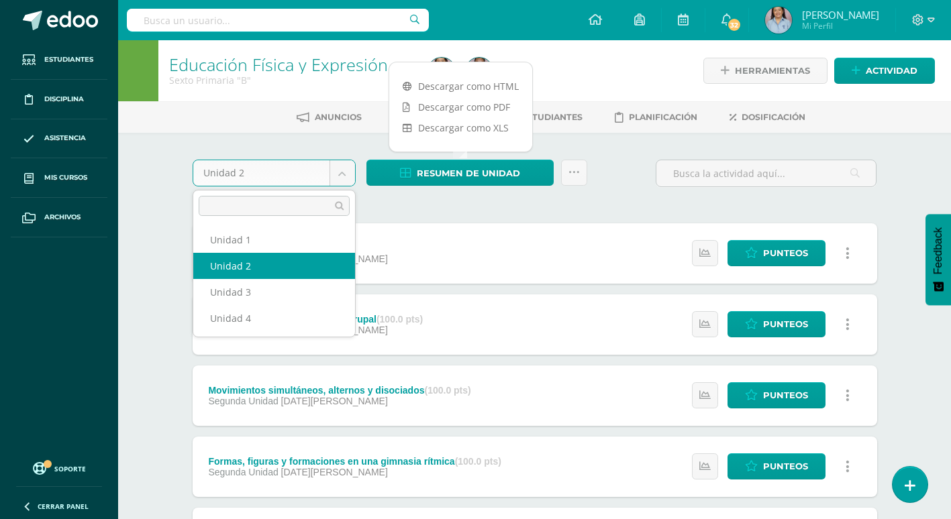
click at [338, 176] on body "Estudiantes Disciplina Asistencia Mis cursos Archivos Soporte Ayuda Reportar un…" at bounding box center [475, 504] width 951 height 1009
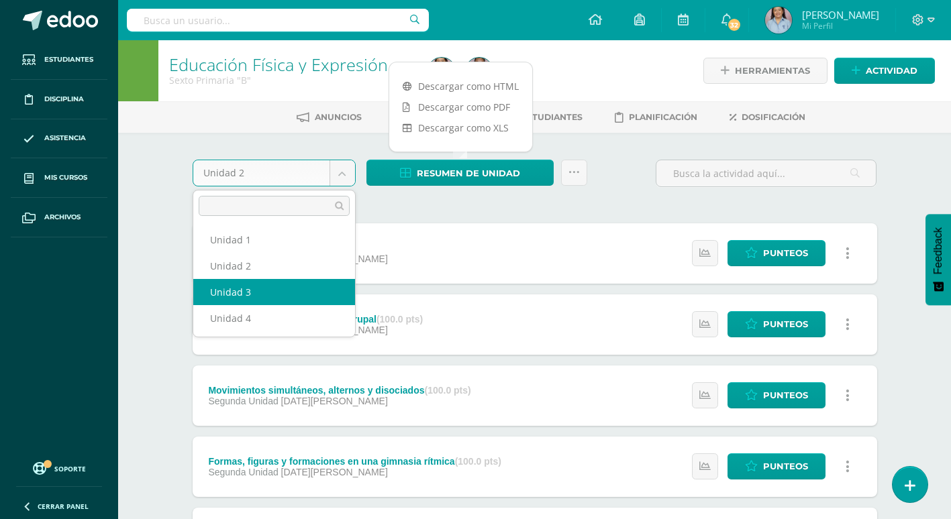
select select "Unidad 3"
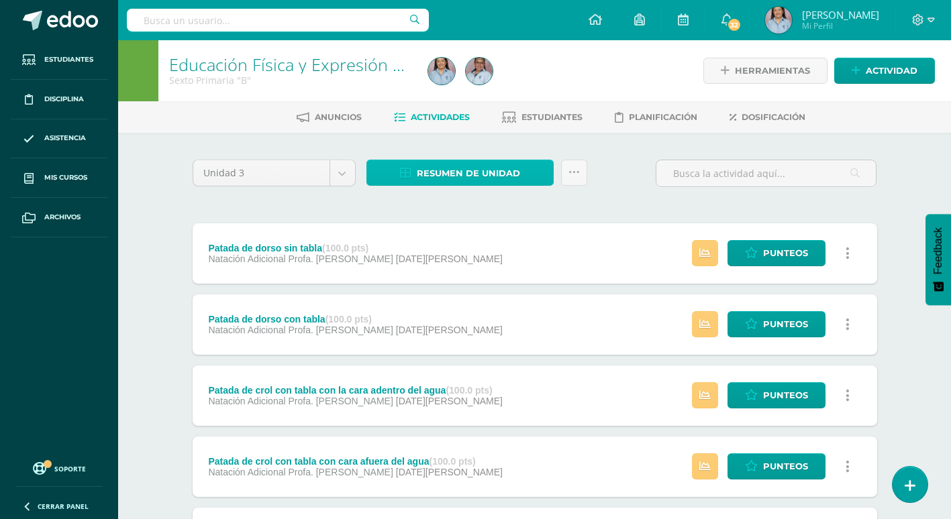
click at [481, 173] on span "Resumen de unidad" at bounding box center [468, 173] width 103 height 25
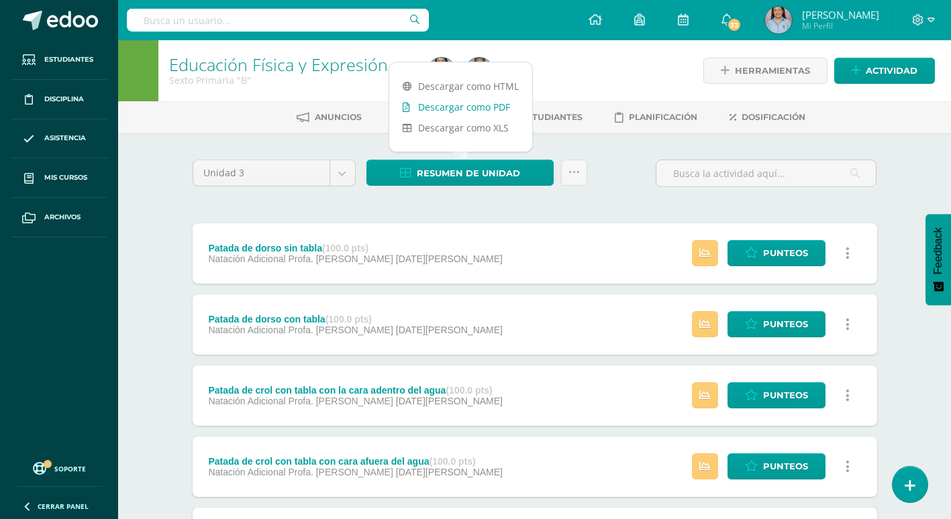
click at [491, 107] on link "Descargar como PDF" at bounding box center [460, 107] width 143 height 21
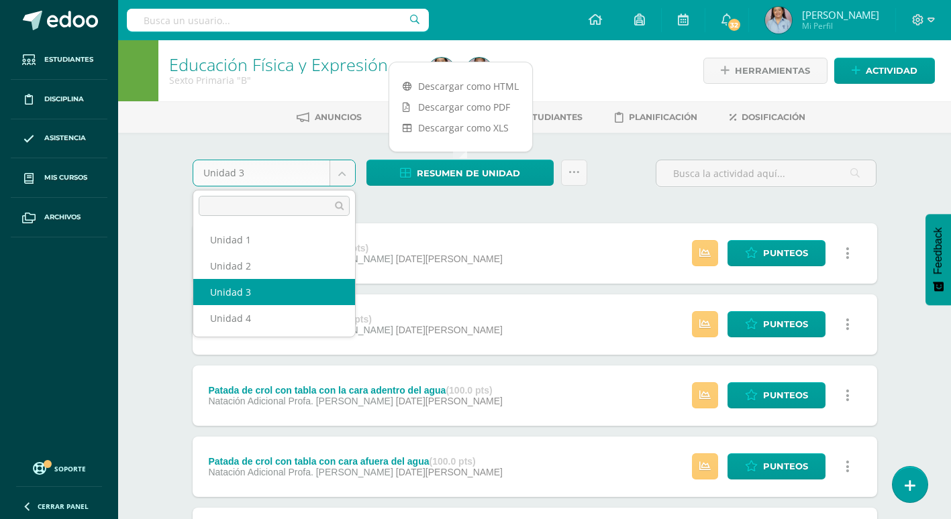
click at [346, 172] on body "Estudiantes Disciplina Asistencia Mis cursos Archivos Soporte Ayuda Reportar un…" at bounding box center [475, 504] width 951 height 1009
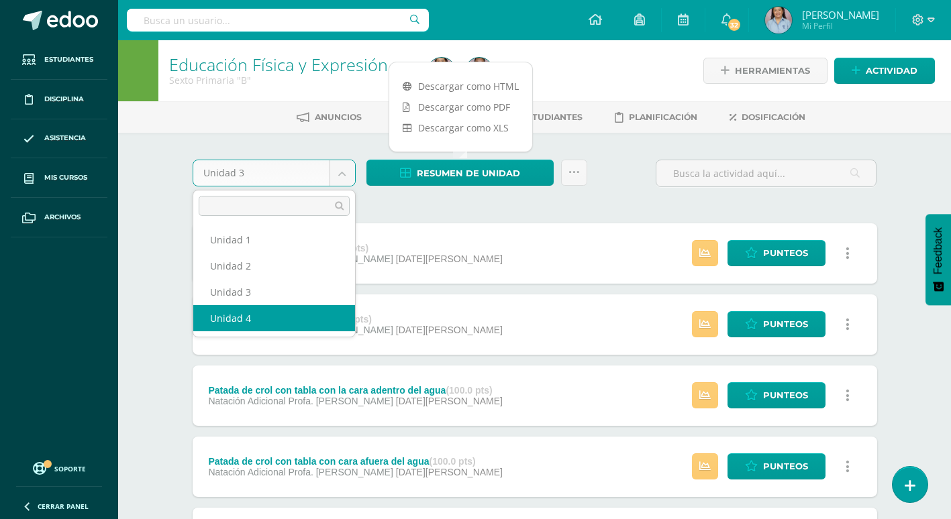
drag, startPoint x: 265, startPoint y: 321, endPoint x: 328, endPoint y: 207, distance: 129.5
select select "Unidad 4"
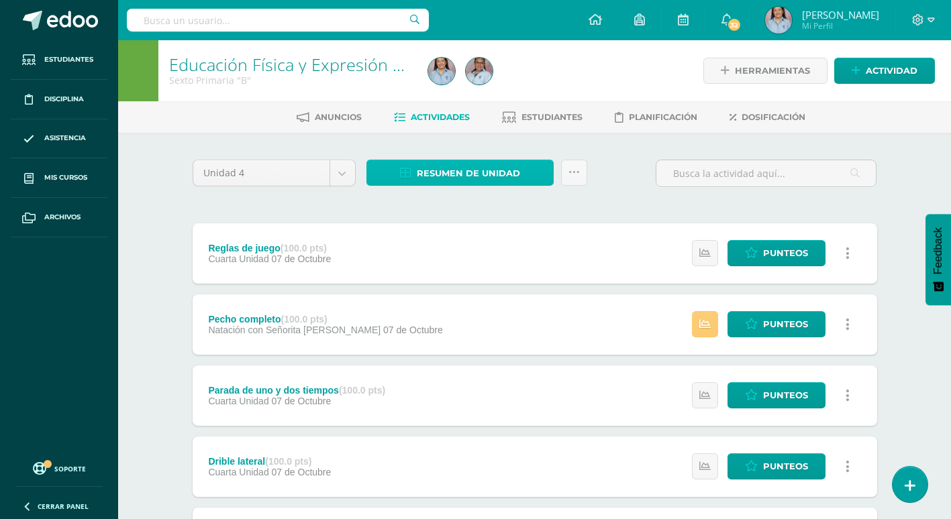
drag, startPoint x: 503, startPoint y: 172, endPoint x: 509, endPoint y: 147, distance: 25.6
click at [503, 172] on span "Resumen de unidad" at bounding box center [468, 173] width 103 height 25
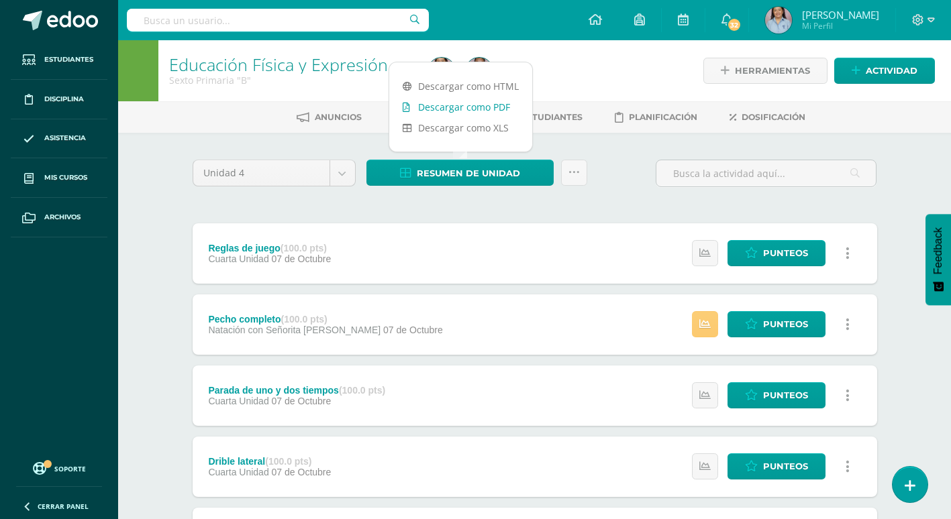
click at [491, 100] on link "Descargar como PDF" at bounding box center [460, 107] width 143 height 21
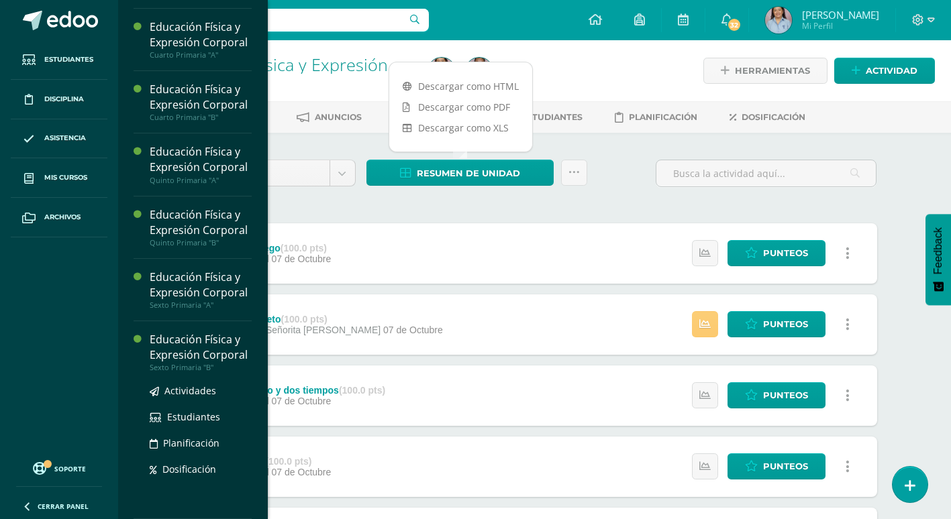
scroll to position [835, 0]
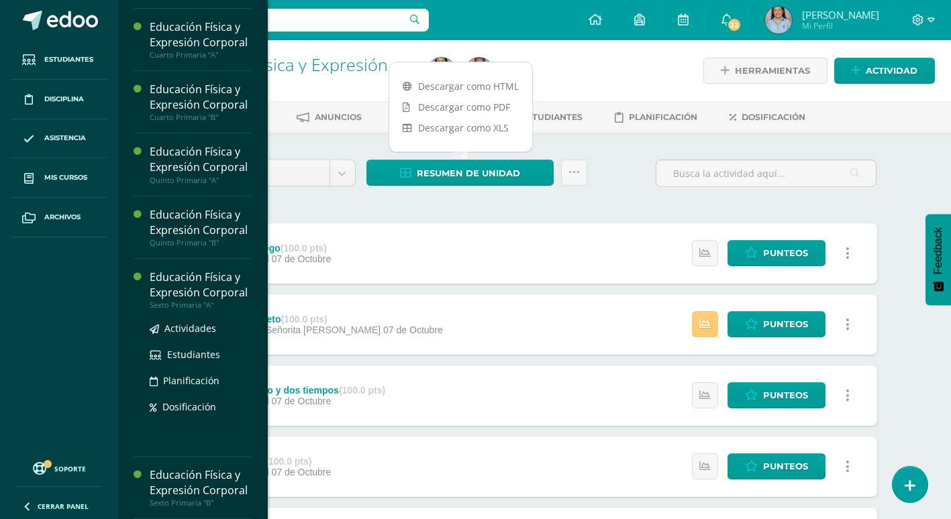
click at [199, 270] on div "Educación Física y Expresión Corporal" at bounding box center [201, 285] width 102 height 31
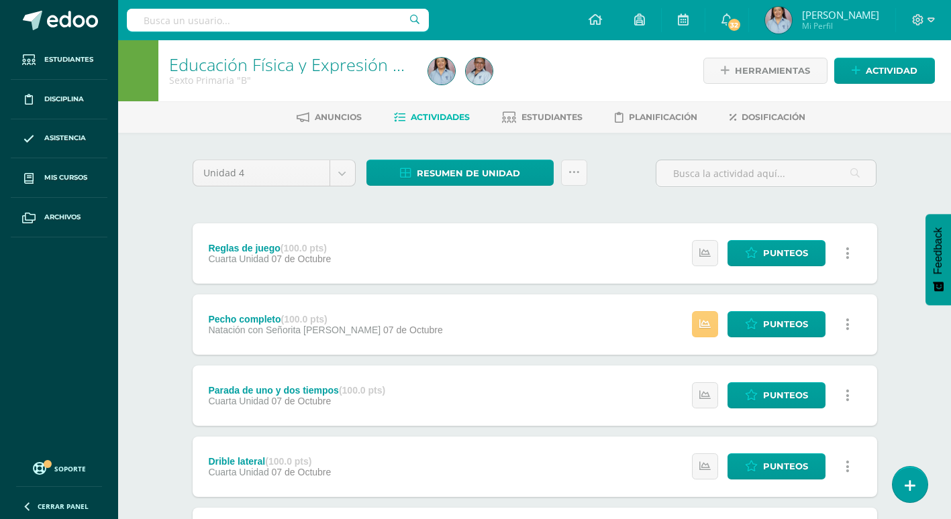
scroll to position [699, 0]
drag, startPoint x: 913, startPoint y: 15, endPoint x: 911, endPoint y: 23, distance: 9.0
click at [913, 15] on icon at bounding box center [918, 20] width 12 height 12
click at [873, 88] on span "Cerrar sesión" at bounding box center [889, 91] width 60 height 13
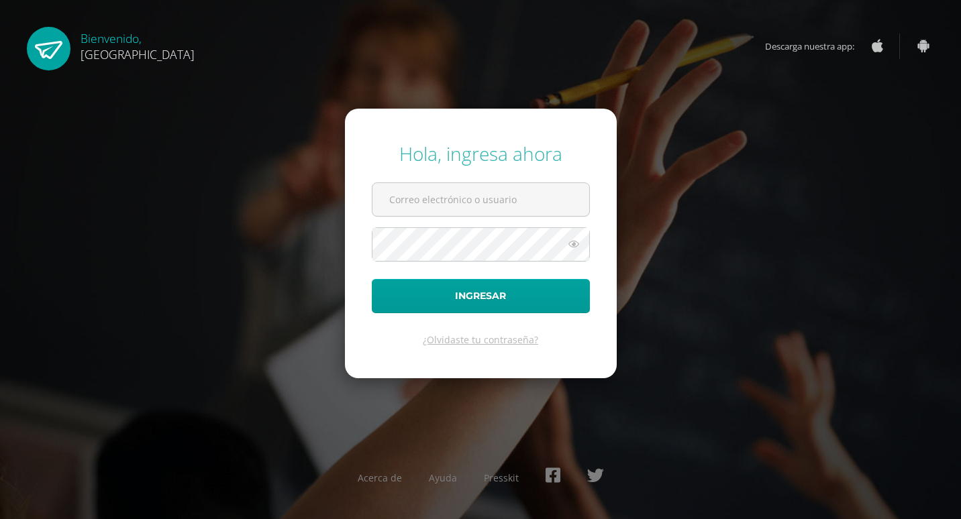
type input "[PERSON_NAME][EMAIL_ADDRESS][PERSON_NAME][DOMAIN_NAME]"
click at [570, 243] on icon at bounding box center [573, 244] width 17 height 16
click at [577, 244] on icon at bounding box center [573, 244] width 19 height 16
click at [243, 89] on div "Hola, ingresa ahora [PERSON_NAME][EMAIL_ADDRESS][PERSON_NAME][DOMAIN_NAME] Ingr…" at bounding box center [481, 259] width 972 height 519
